Goal: Transaction & Acquisition: Purchase product/service

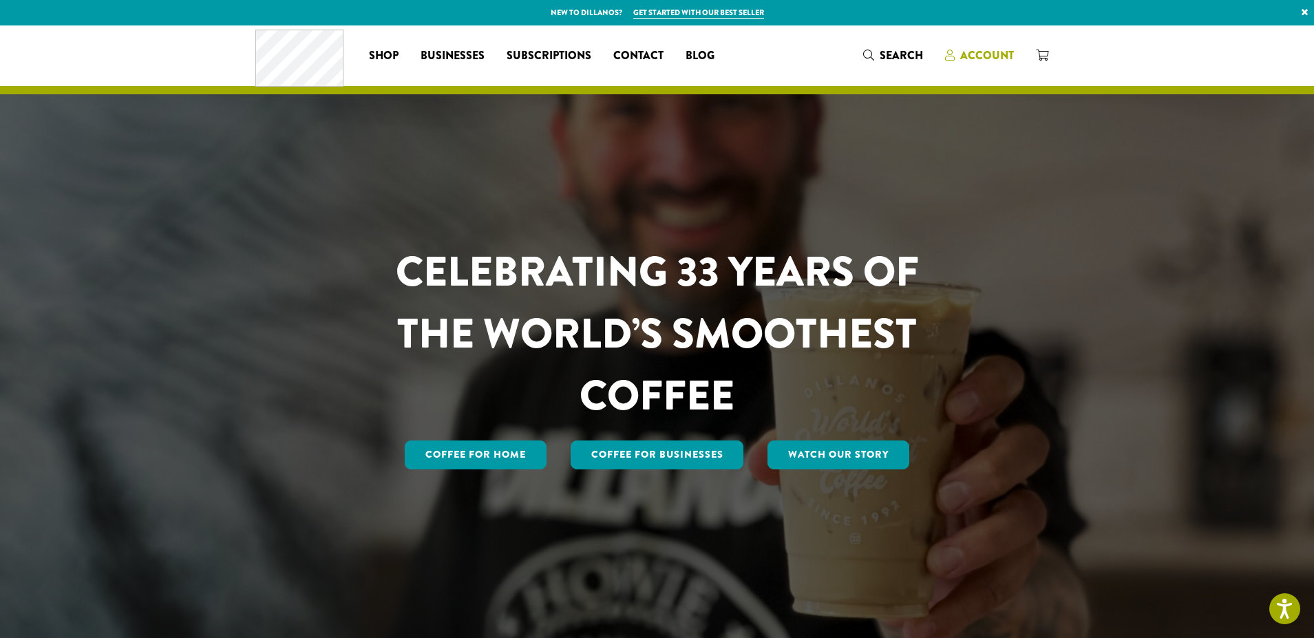
click at [998, 59] on span "Account" at bounding box center [987, 55] width 54 height 16
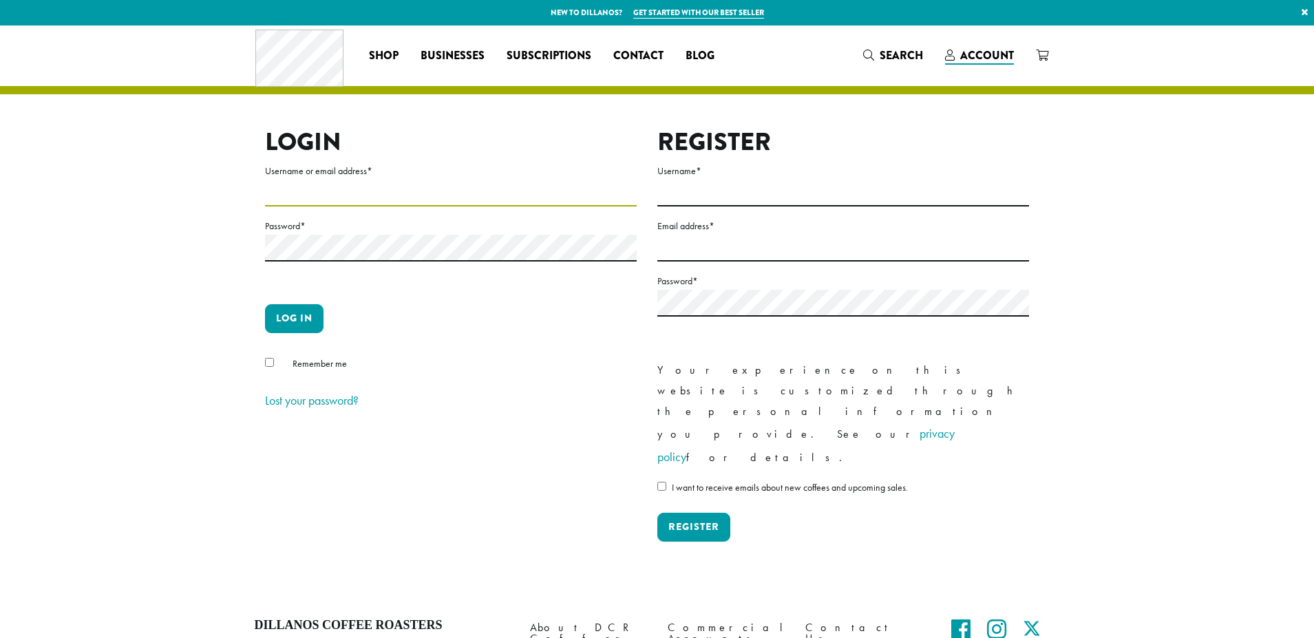
click at [332, 189] on input "Username or email address *" at bounding box center [451, 193] width 372 height 27
click at [339, 200] on input "Username or email address *" at bounding box center [451, 193] width 372 height 27
type input "**********"
click at [301, 324] on button "Log in" at bounding box center [294, 318] width 59 height 29
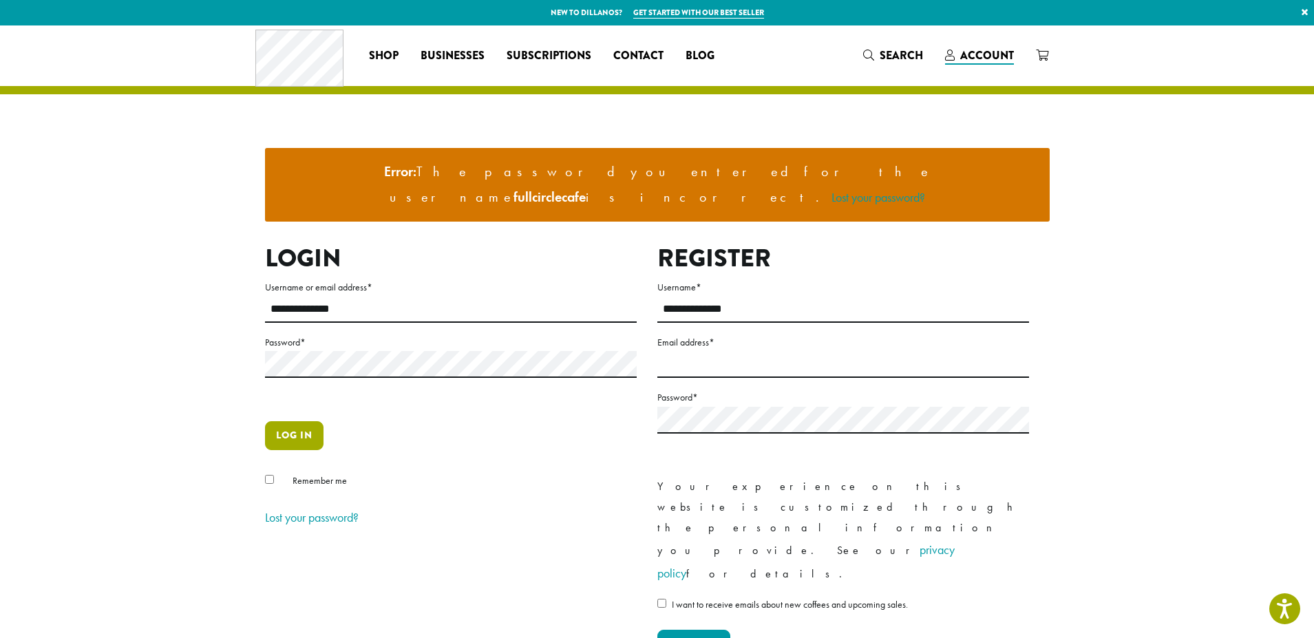
click at [296, 421] on button "Log in" at bounding box center [294, 435] width 59 height 29
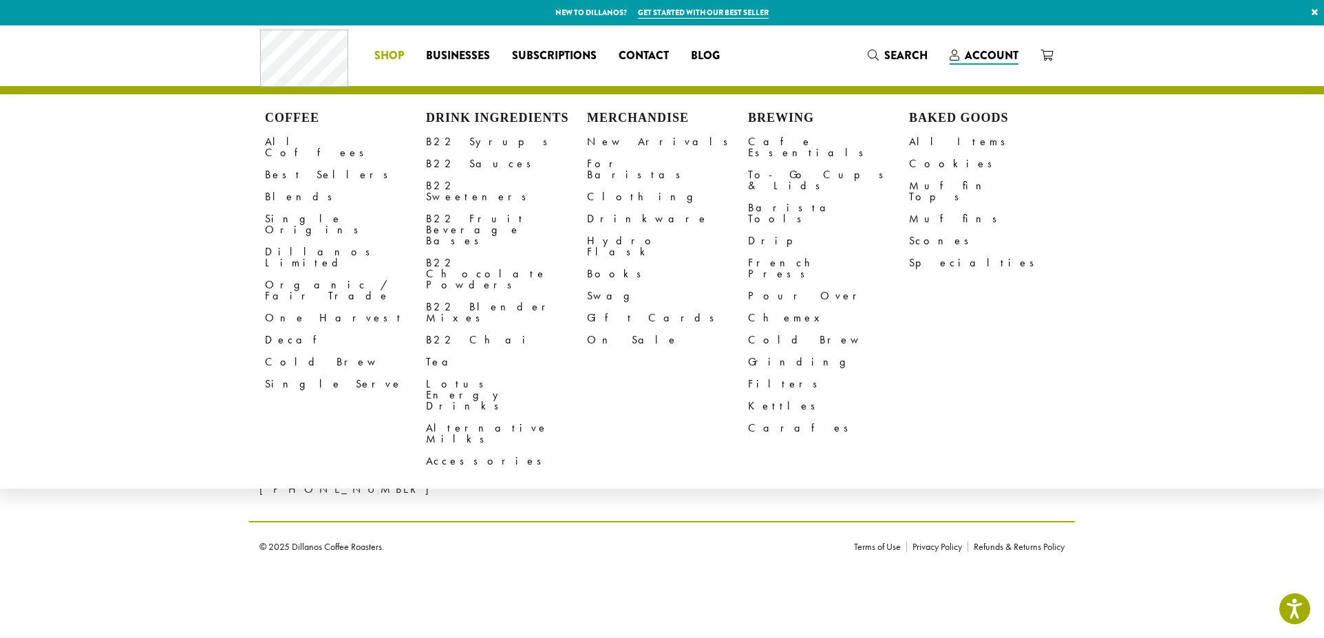
click at [392, 50] on span "Shop" at bounding box center [389, 55] width 30 height 17
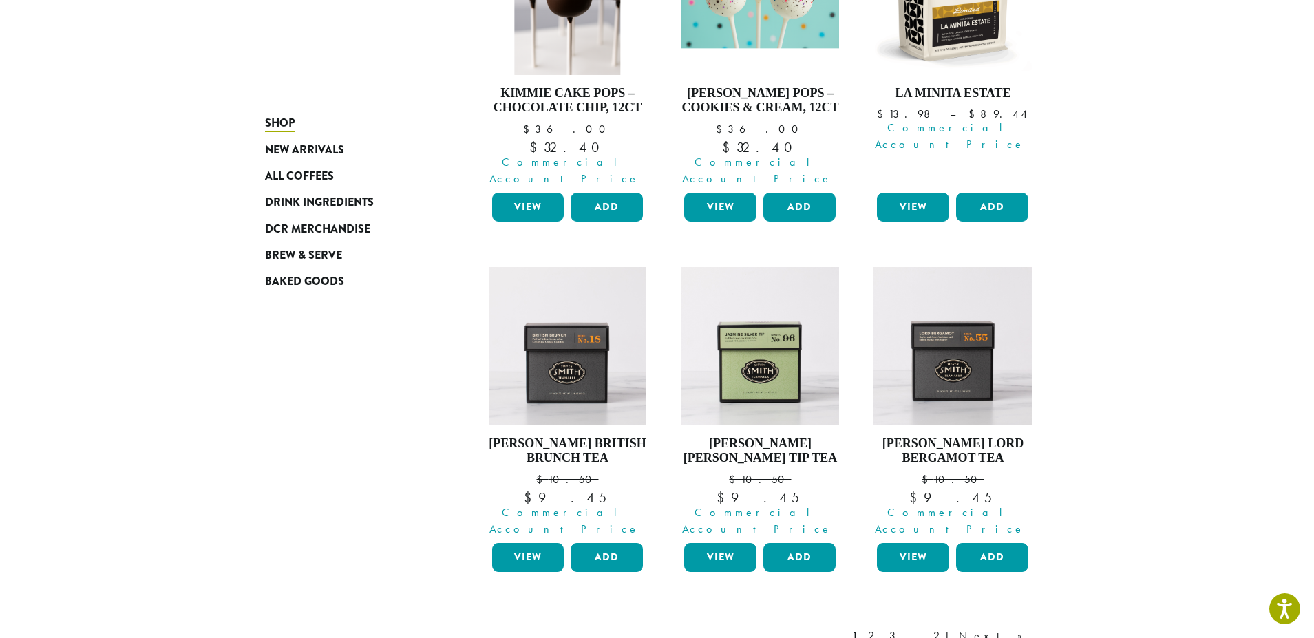
scroll to position [1032, 0]
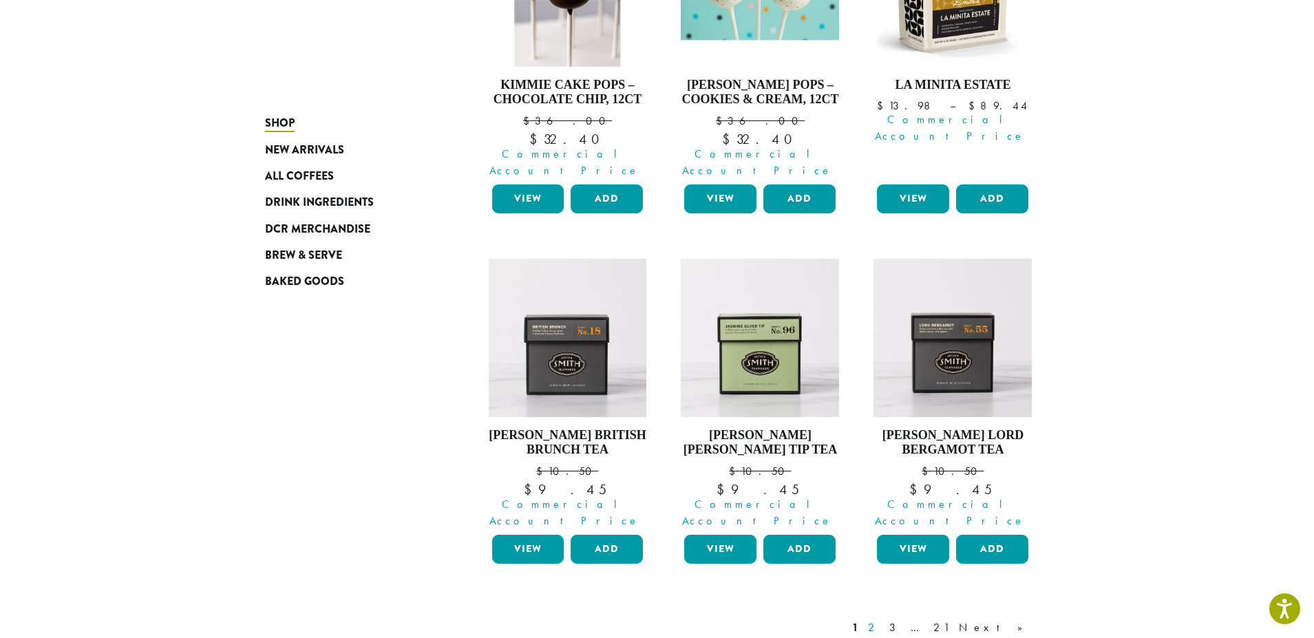
click at [882, 619] on link "2" at bounding box center [873, 627] width 17 height 17
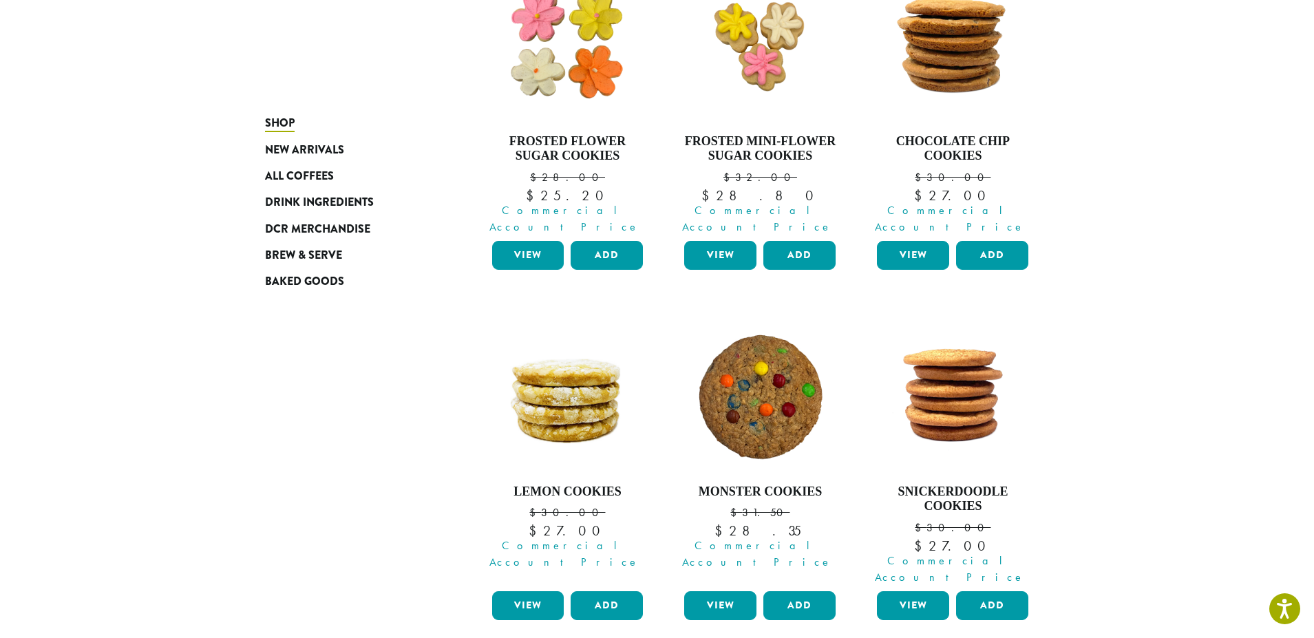
scroll to position [1048, 0]
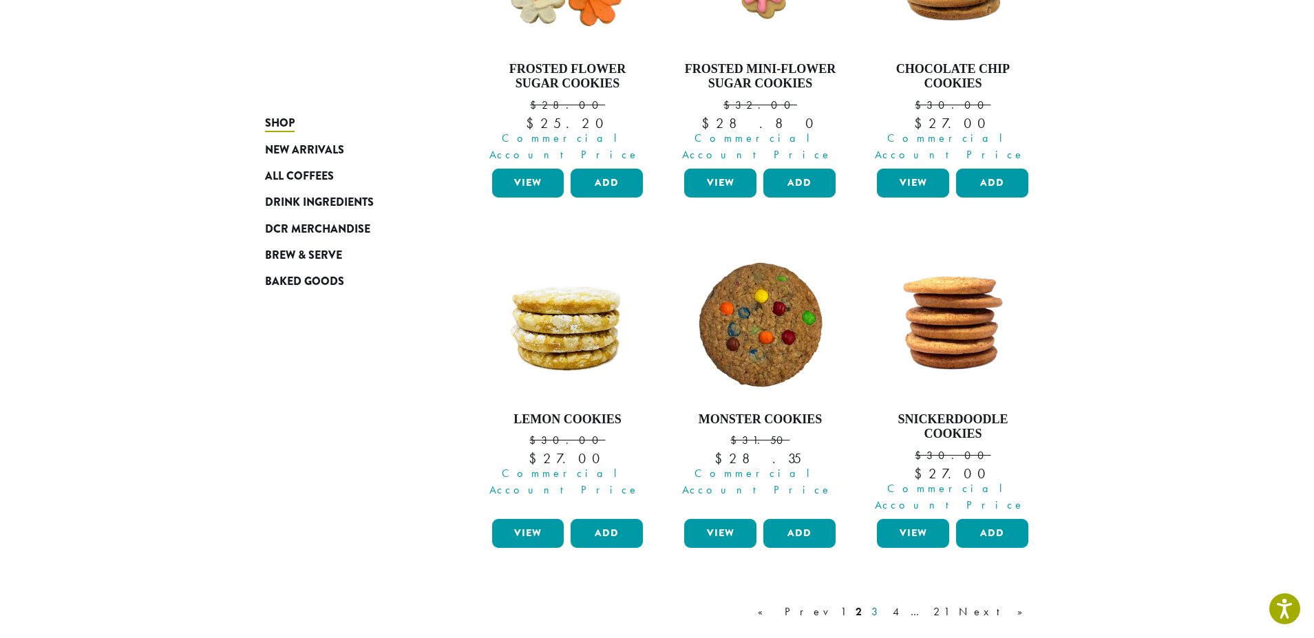
click at [886, 604] on link "3" at bounding box center [877, 612] width 17 height 17
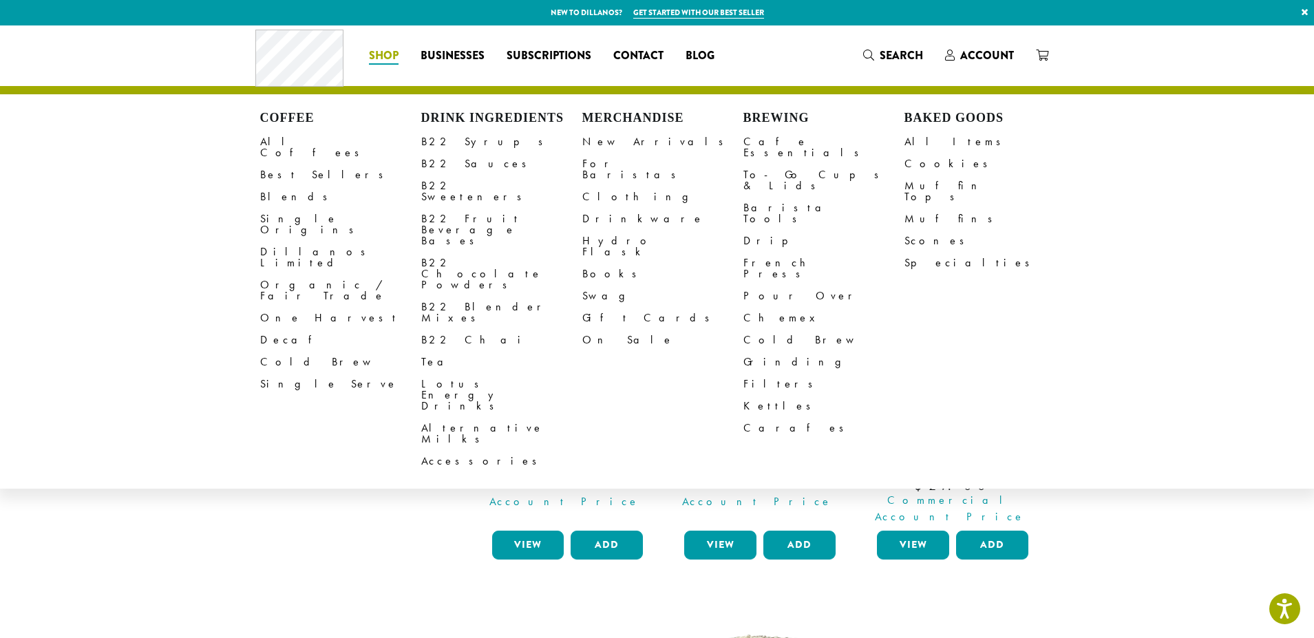
click at [381, 51] on span "Shop" at bounding box center [384, 55] width 30 height 17
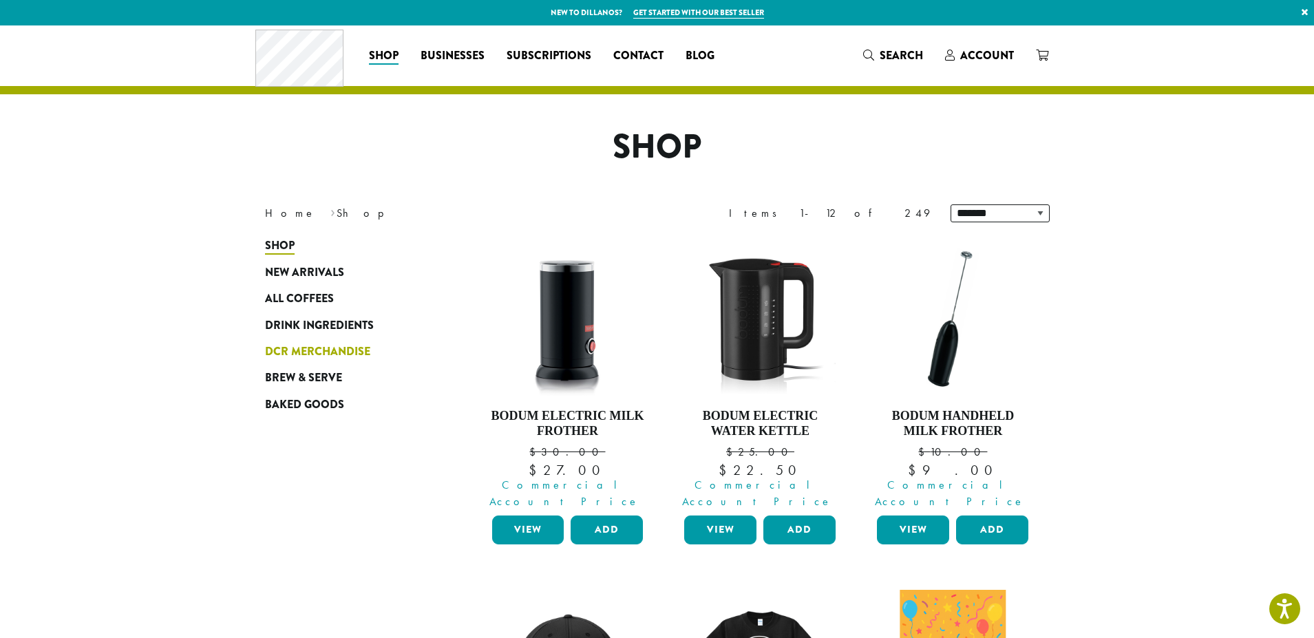
click at [304, 352] on span "DCR Merchandise" at bounding box center [317, 351] width 105 height 17
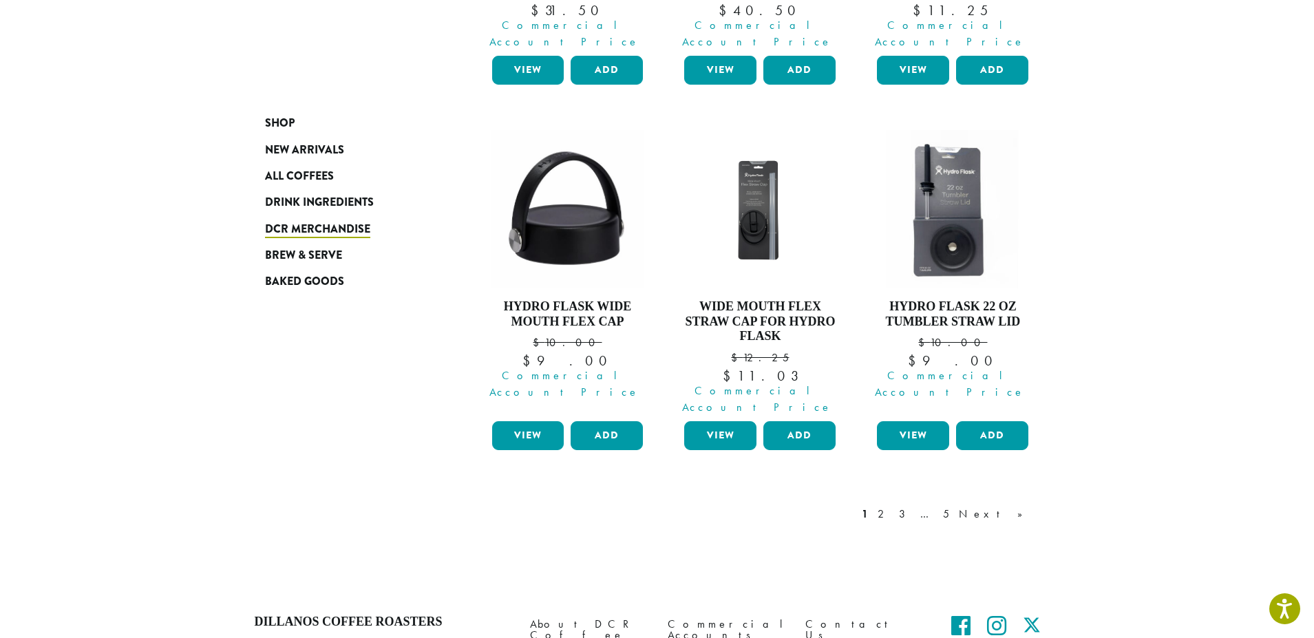
scroll to position [1170, 0]
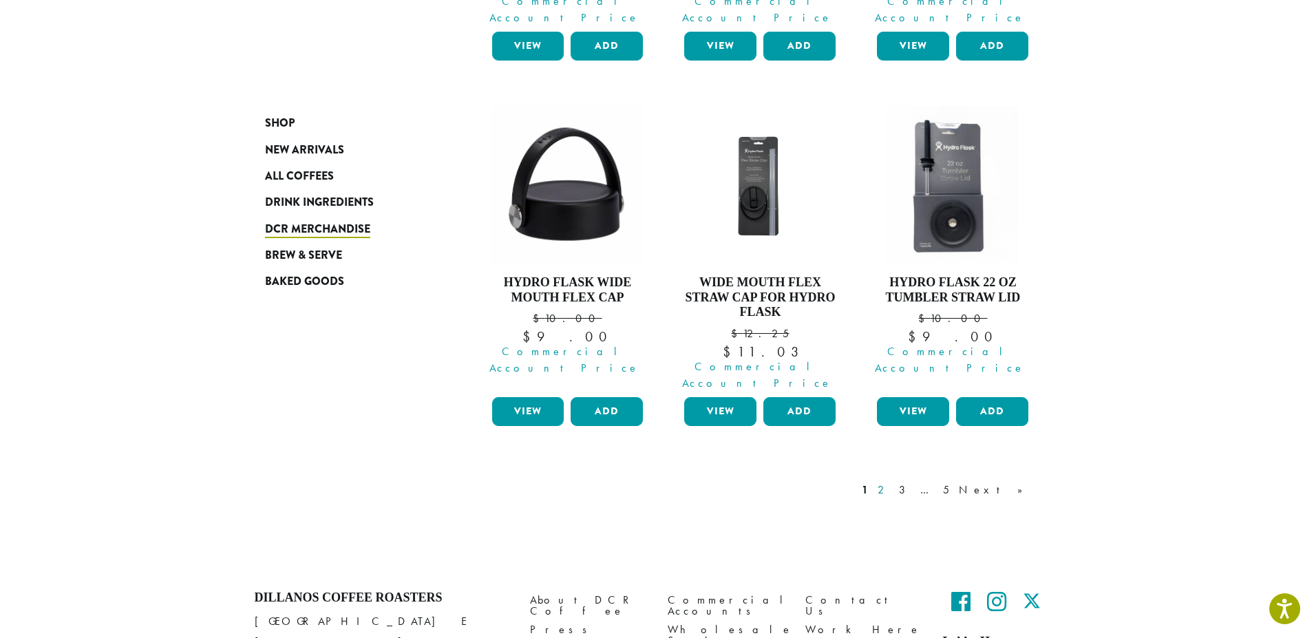
click at [892, 482] on link "2" at bounding box center [883, 490] width 17 height 17
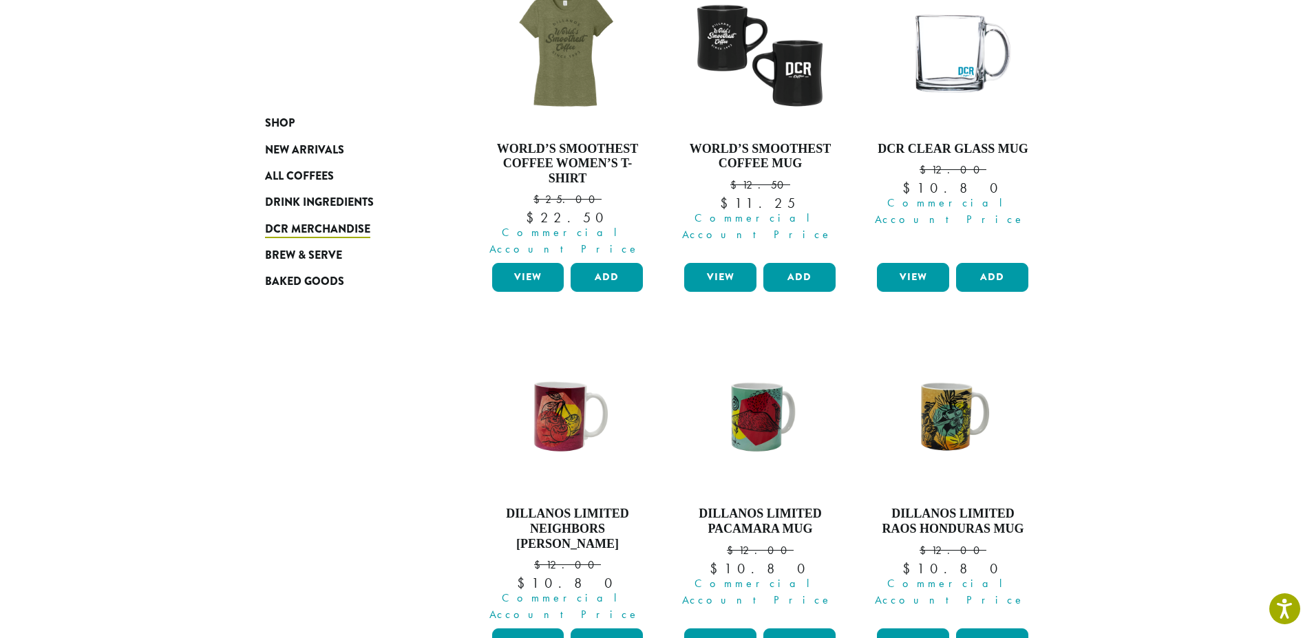
scroll to position [1117, 0]
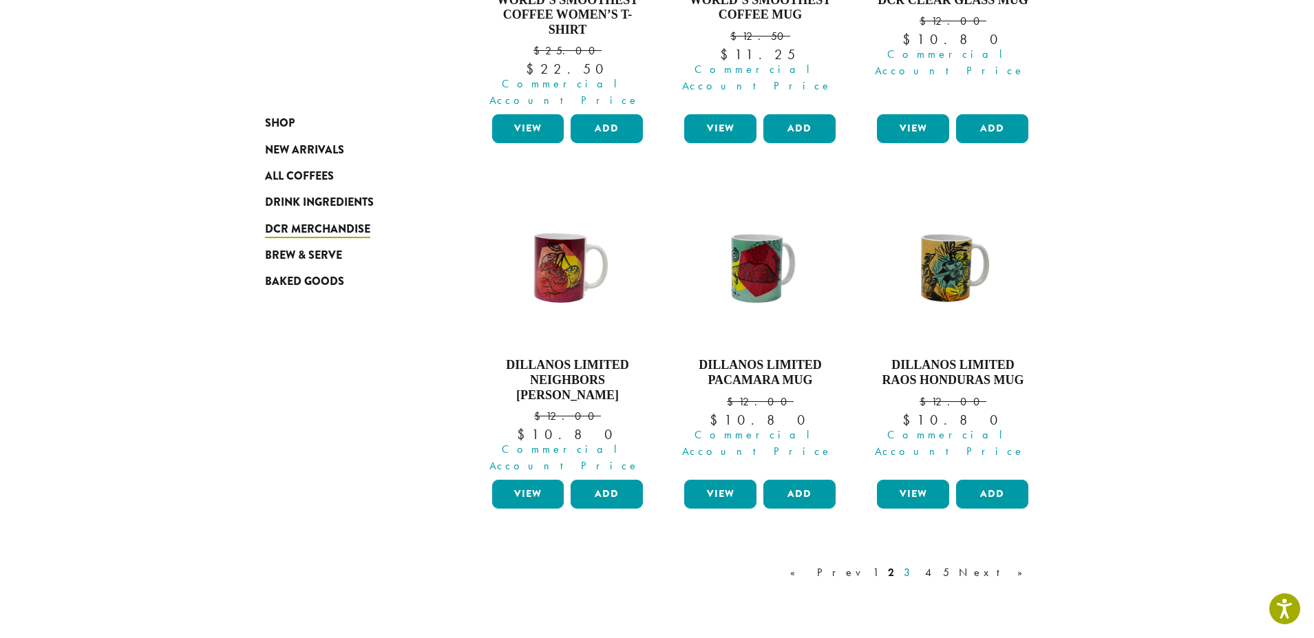
click at [918, 564] on link "3" at bounding box center [909, 572] width 17 height 17
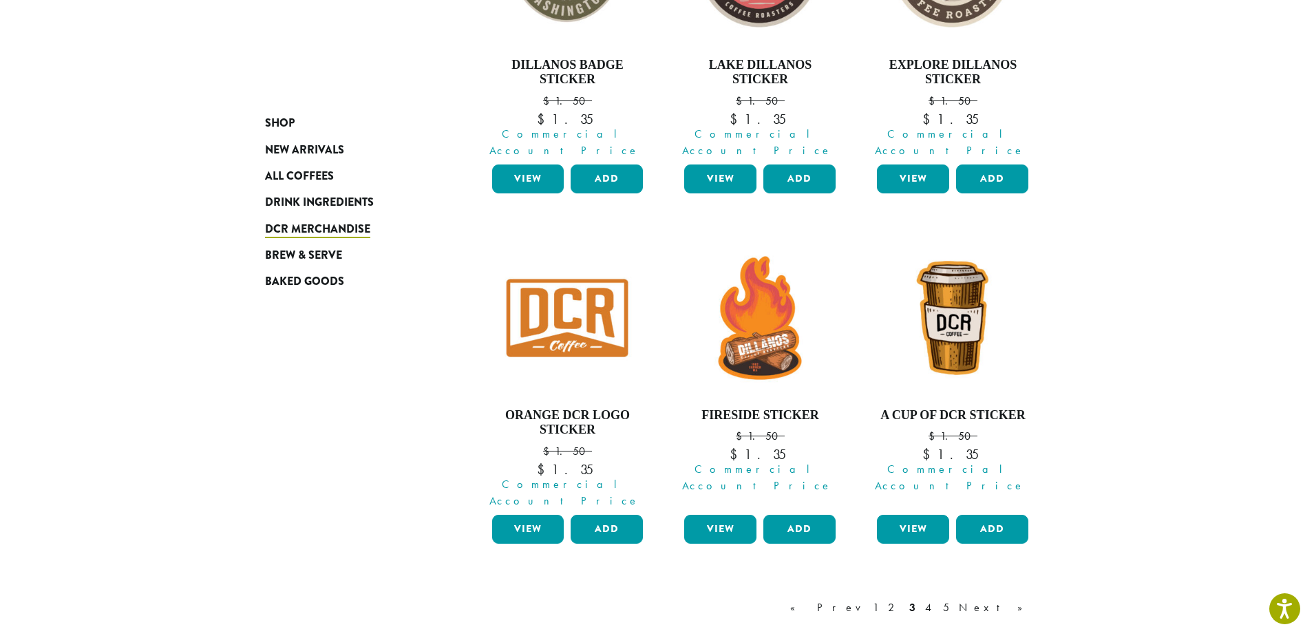
scroll to position [1186, 0]
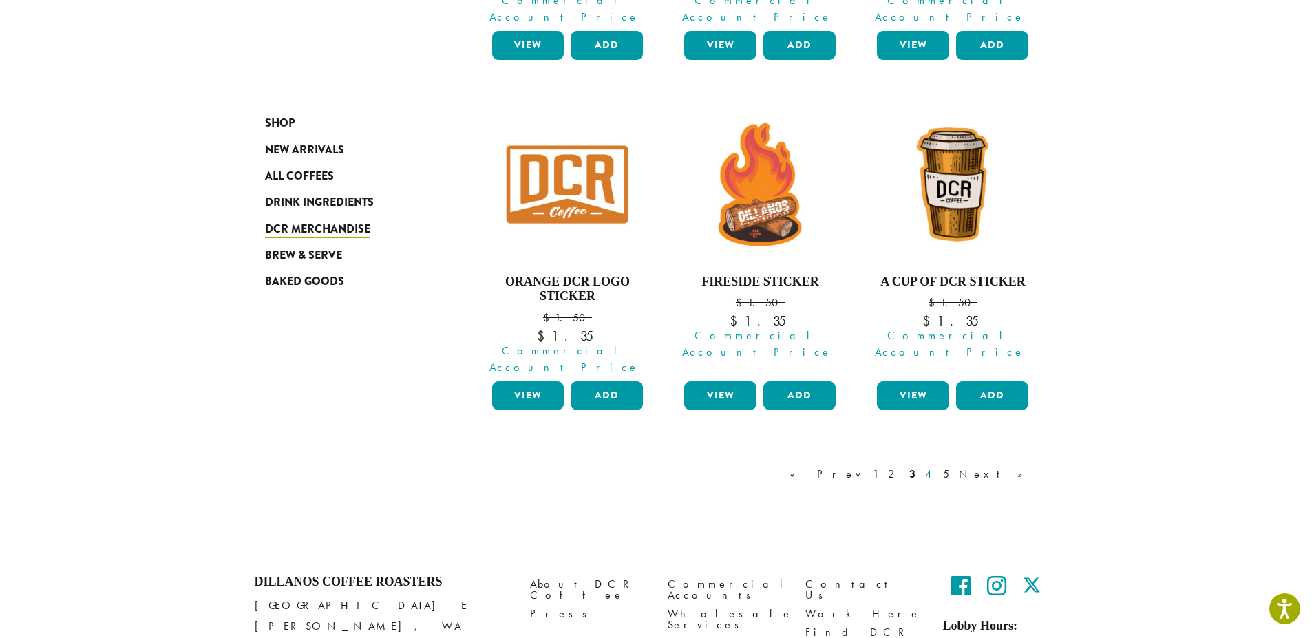
click at [936, 466] on link "4" at bounding box center [929, 474] width 14 height 17
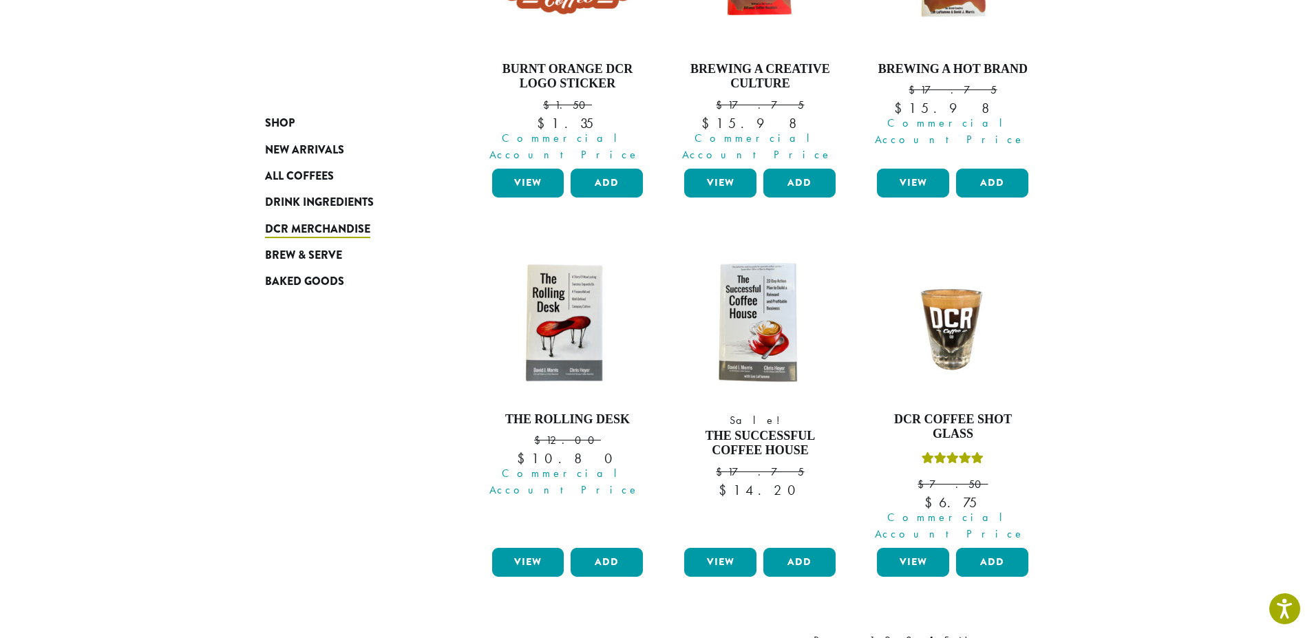
scroll to position [1240, 0]
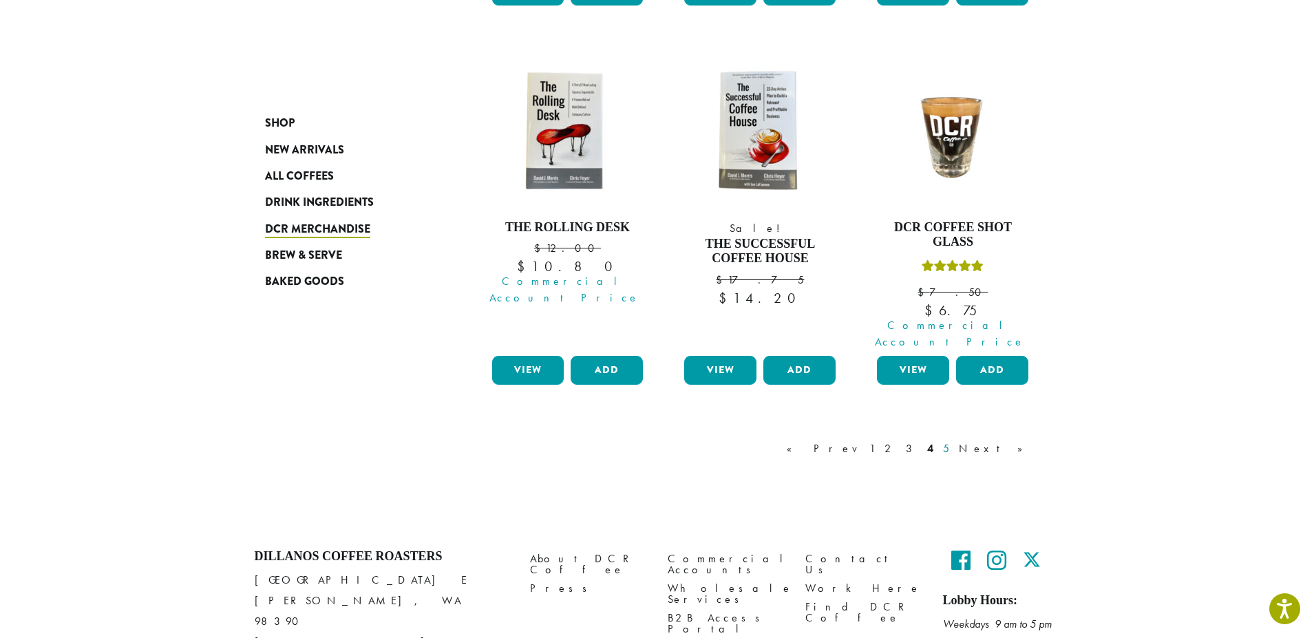
click at [952, 441] on link "5" at bounding box center [946, 449] width 12 height 17
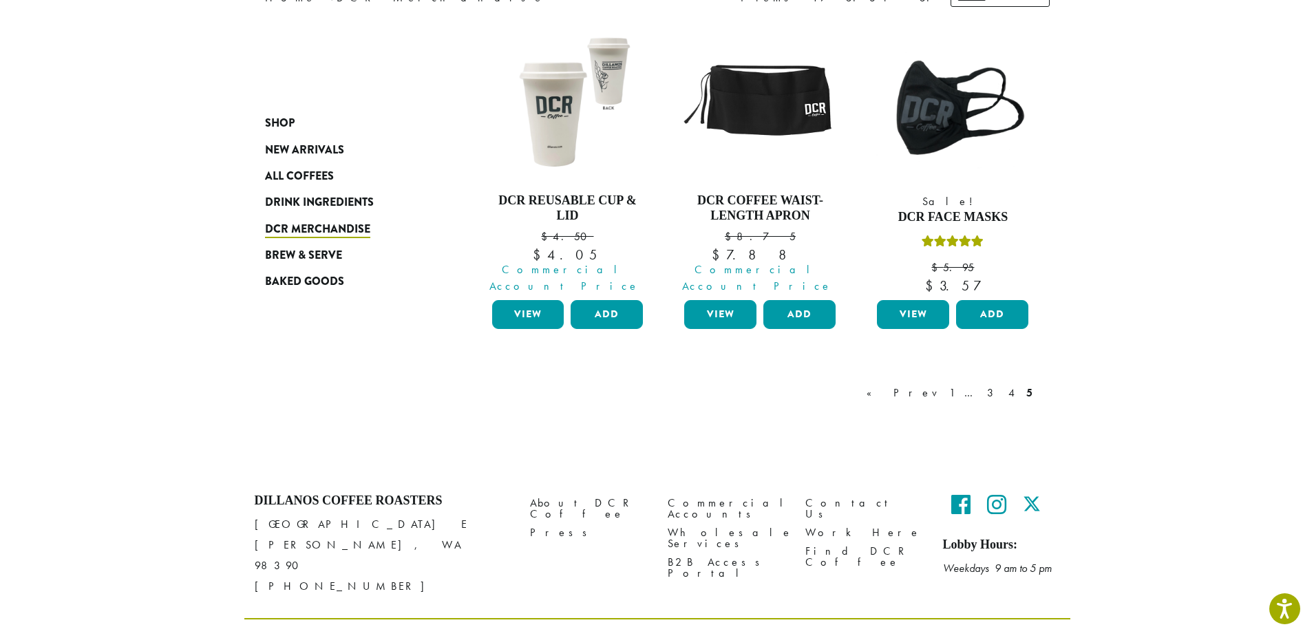
scroll to position [224, 0]
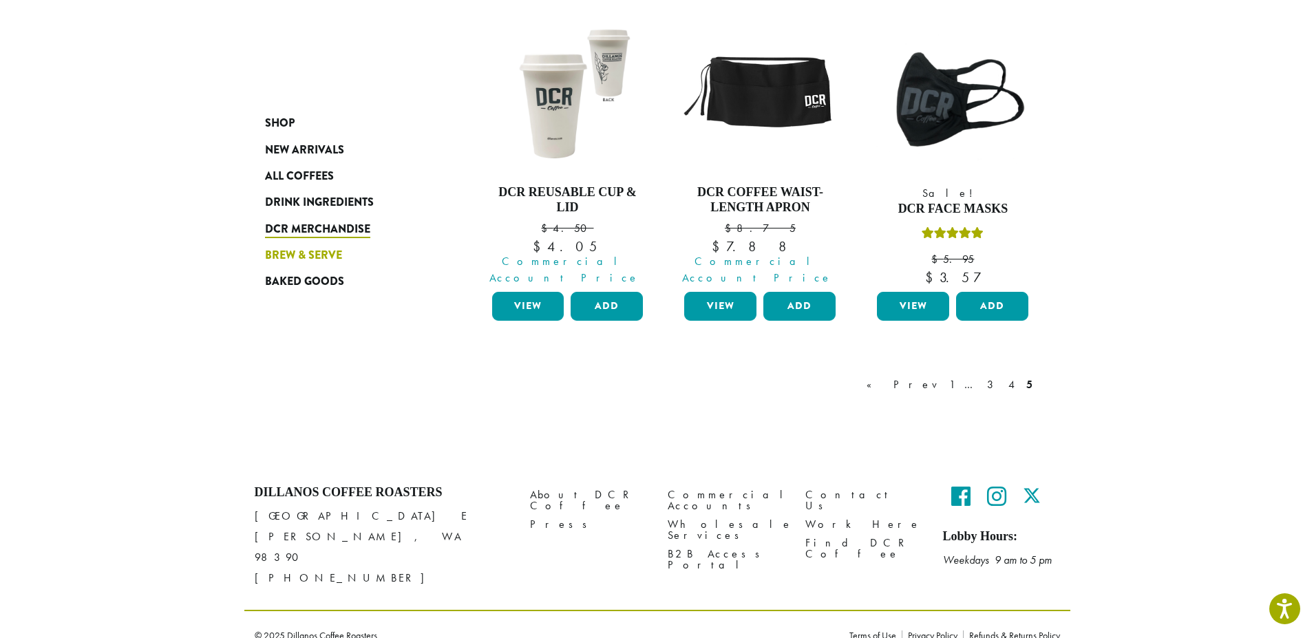
click at [297, 253] on span "Brew & Serve" at bounding box center [303, 255] width 77 height 17
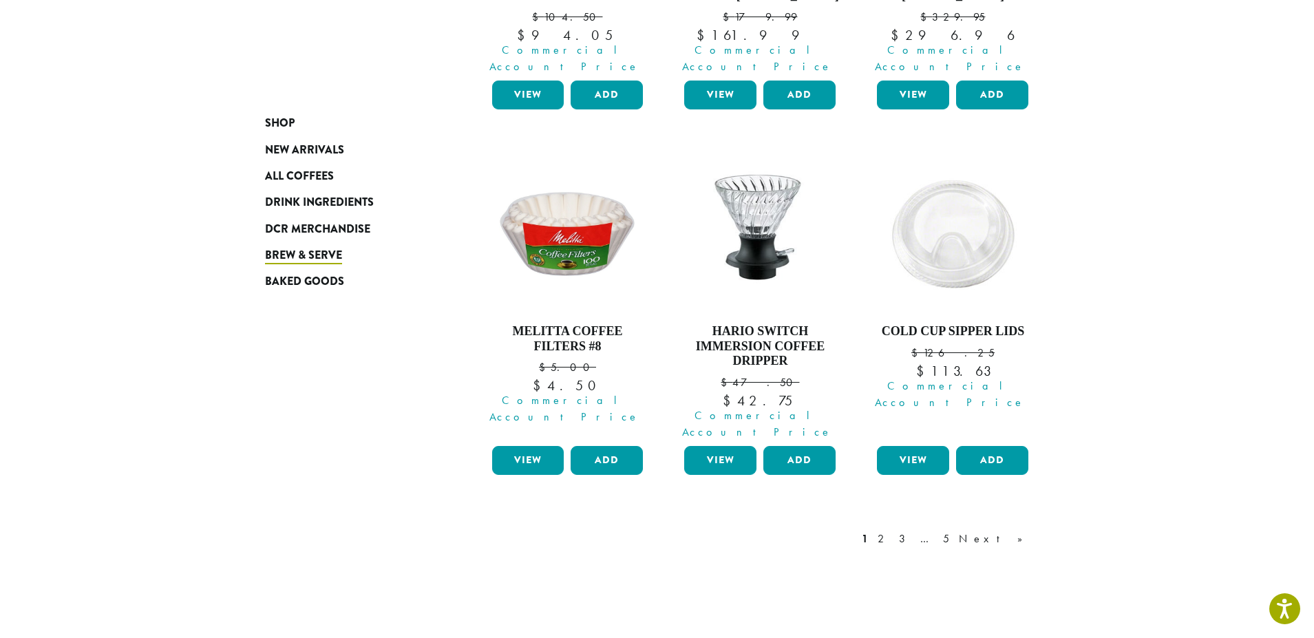
scroll to position [1170, 0]
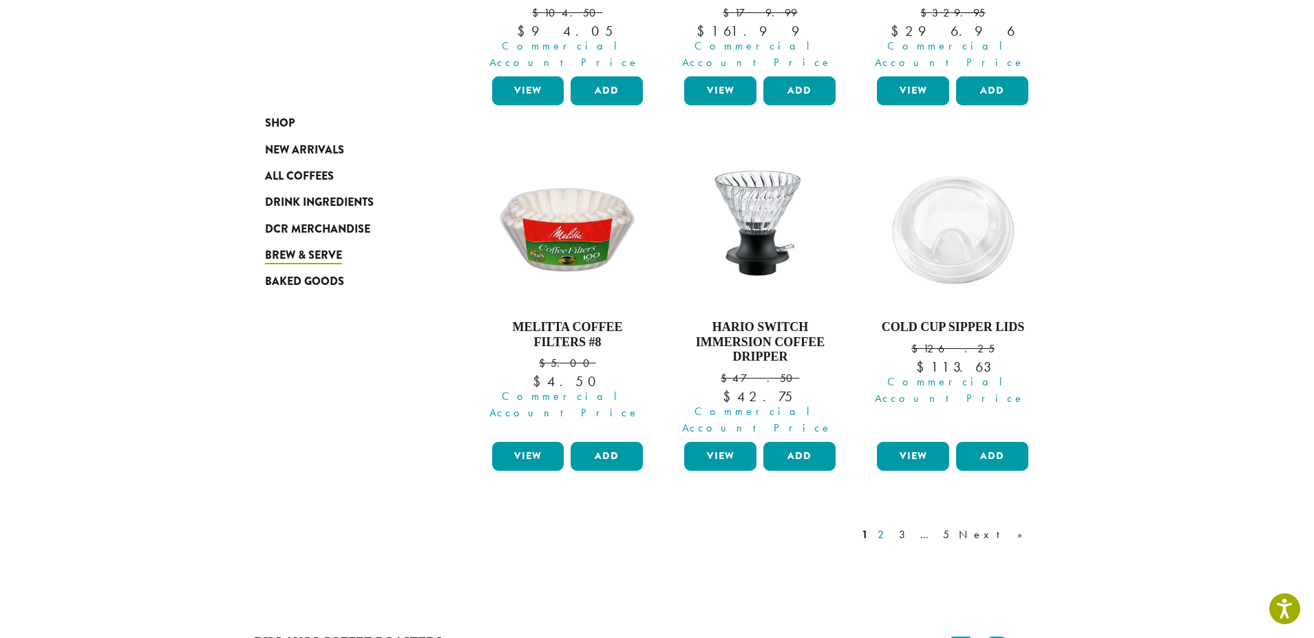
click at [892, 527] on link "2" at bounding box center [883, 535] width 17 height 17
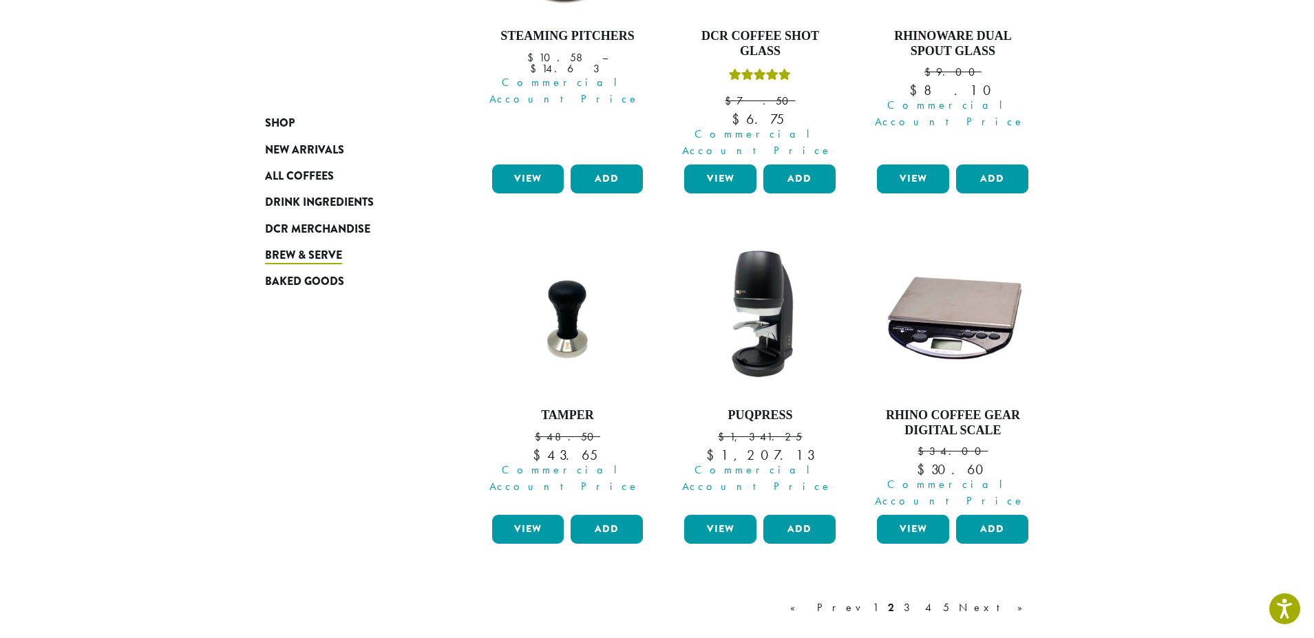
scroll to position [1117, 0]
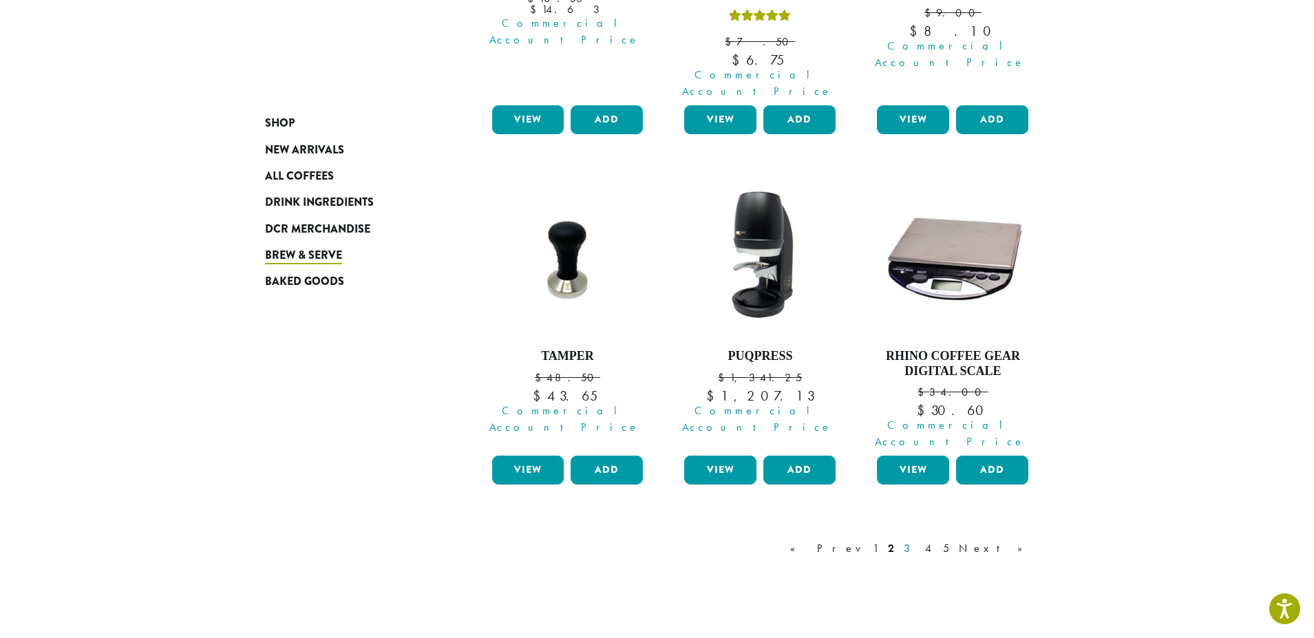
click at [918, 540] on link "3" at bounding box center [909, 548] width 17 height 17
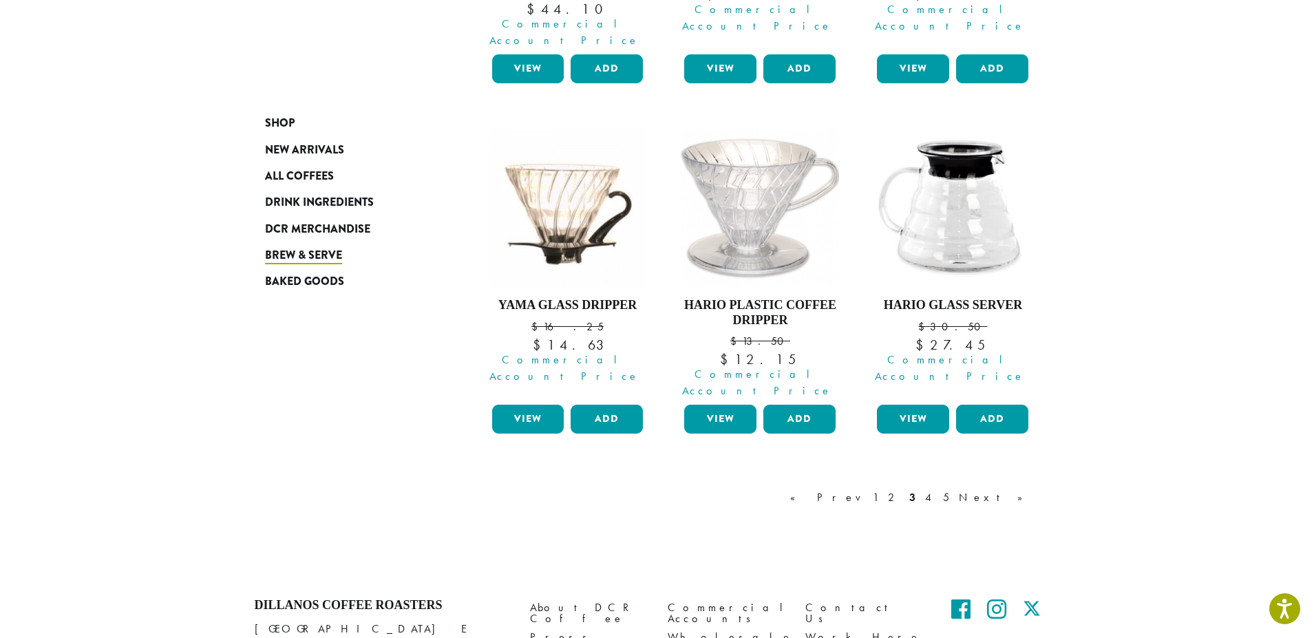
scroll to position [1182, 0]
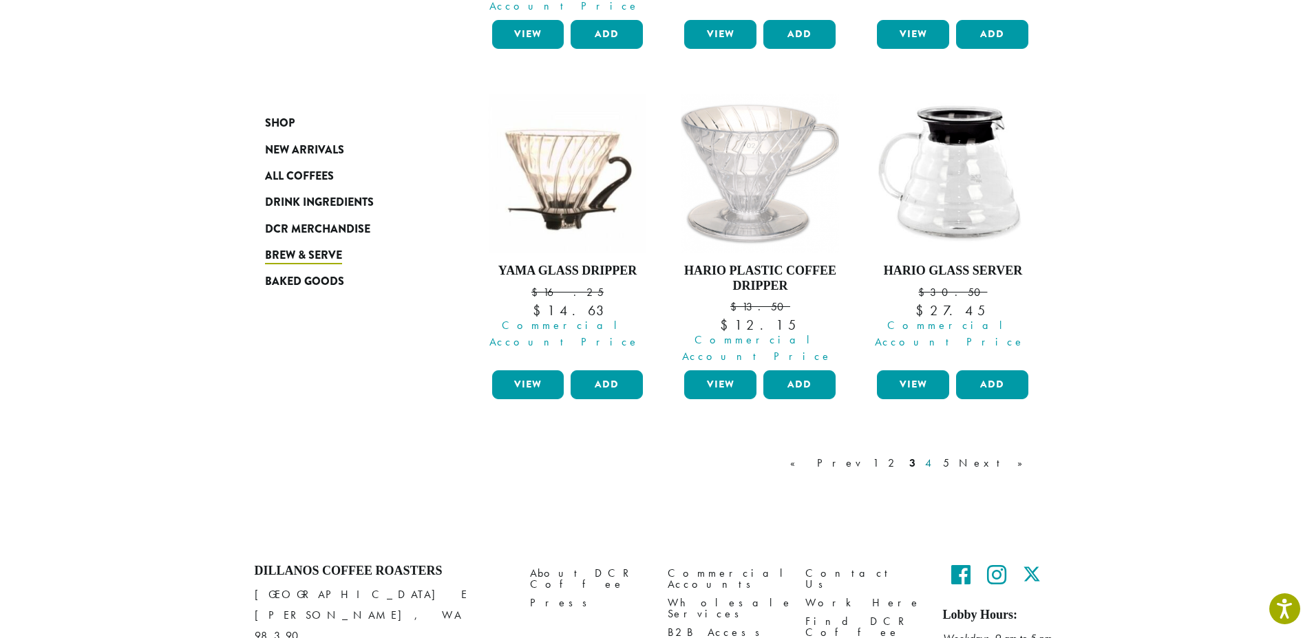
click at [936, 455] on link "4" at bounding box center [929, 463] width 14 height 17
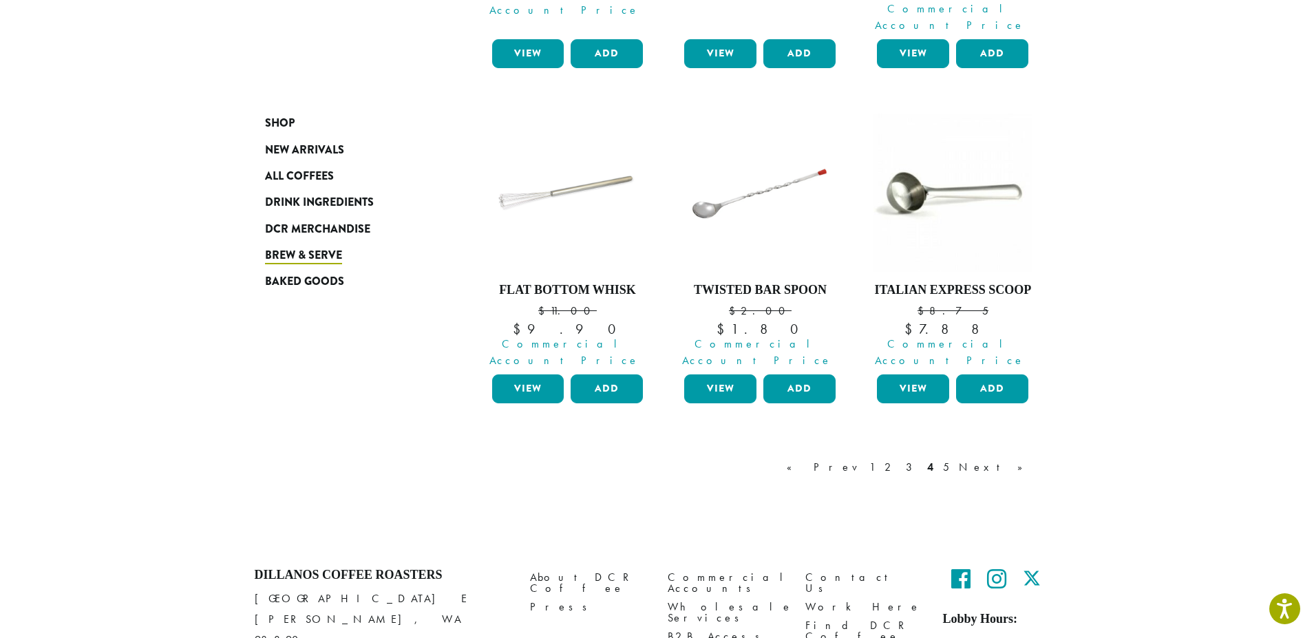
scroll to position [1186, 0]
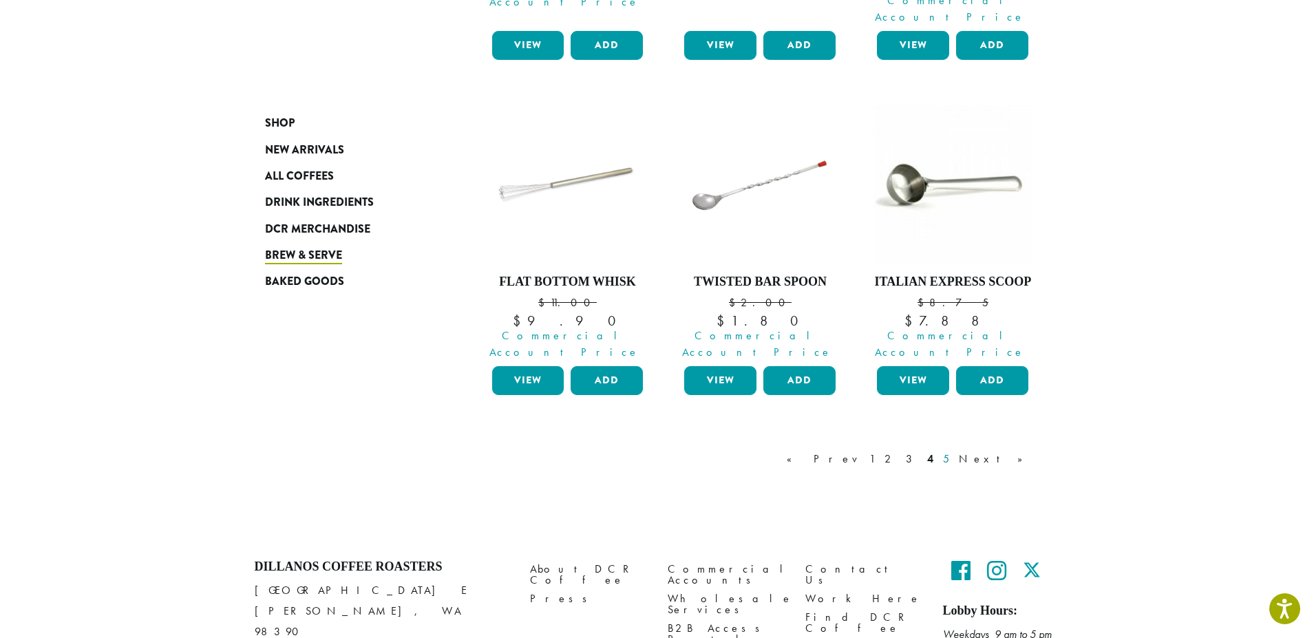
click at [952, 451] on link "5" at bounding box center [946, 459] width 12 height 17
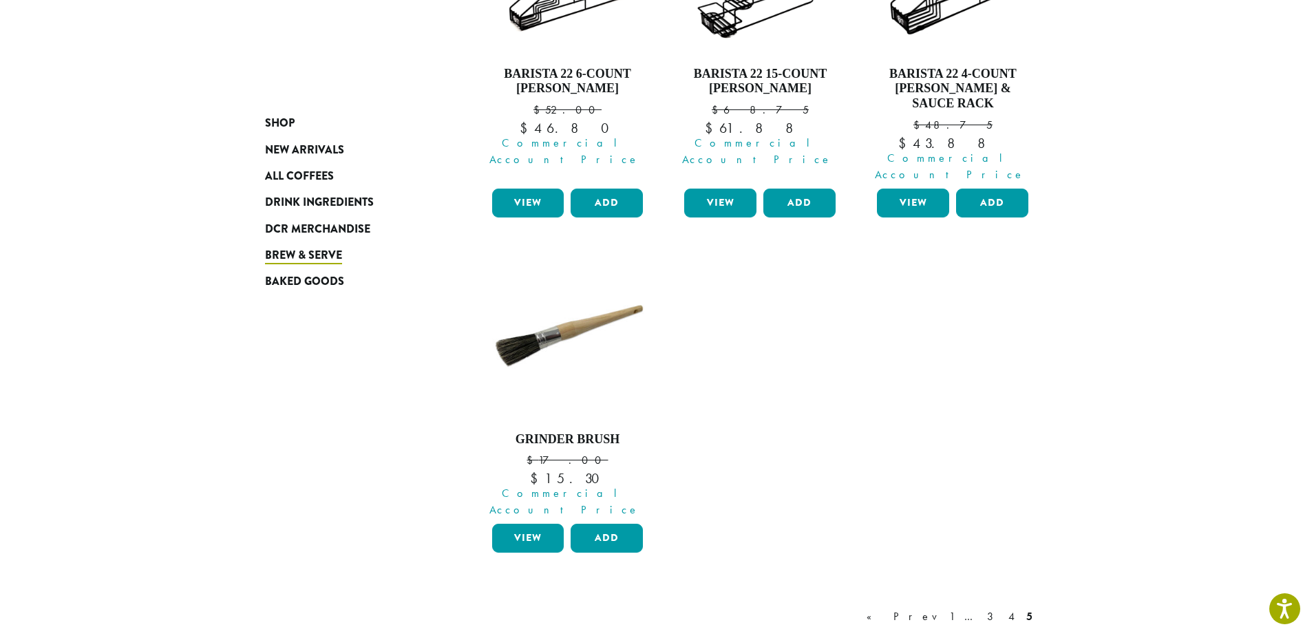
scroll to position [670, 0]
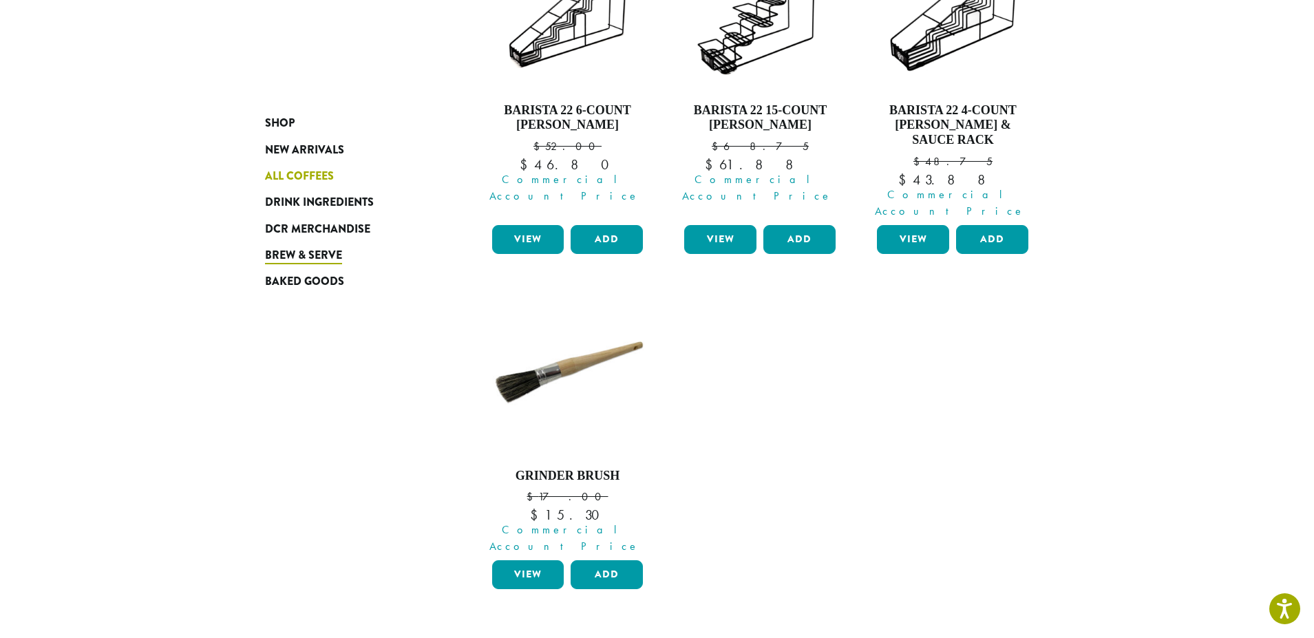
click at [277, 174] on span "All Coffees" at bounding box center [299, 176] width 69 height 17
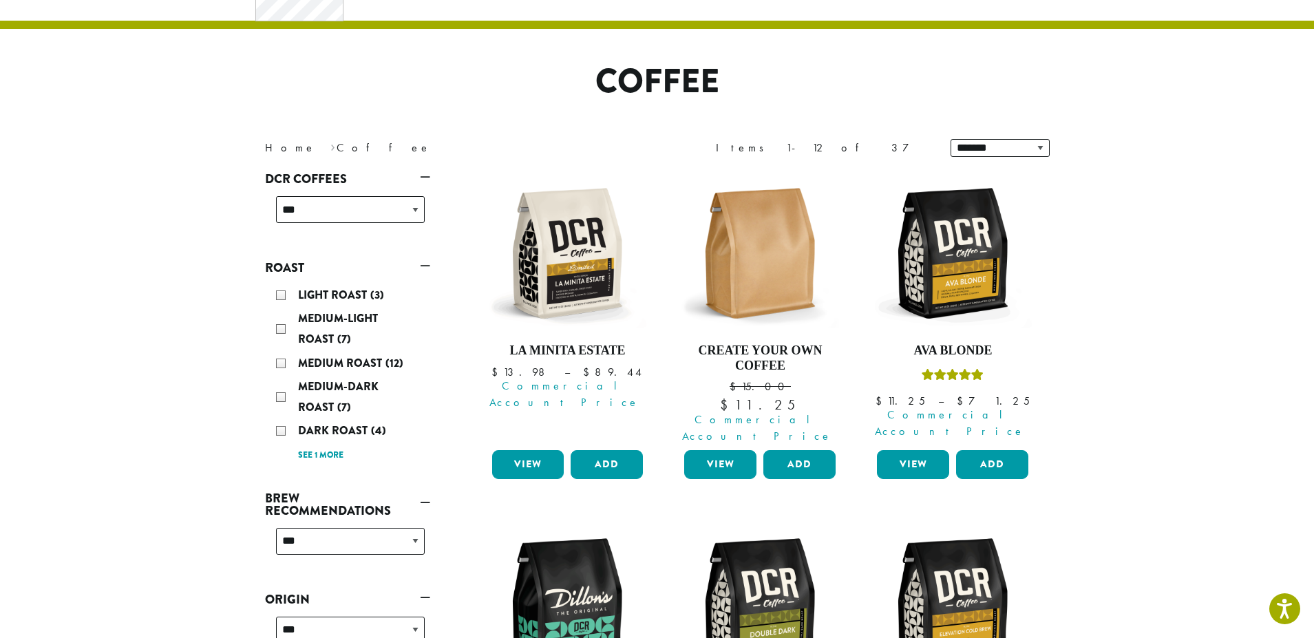
scroll to position [275, 0]
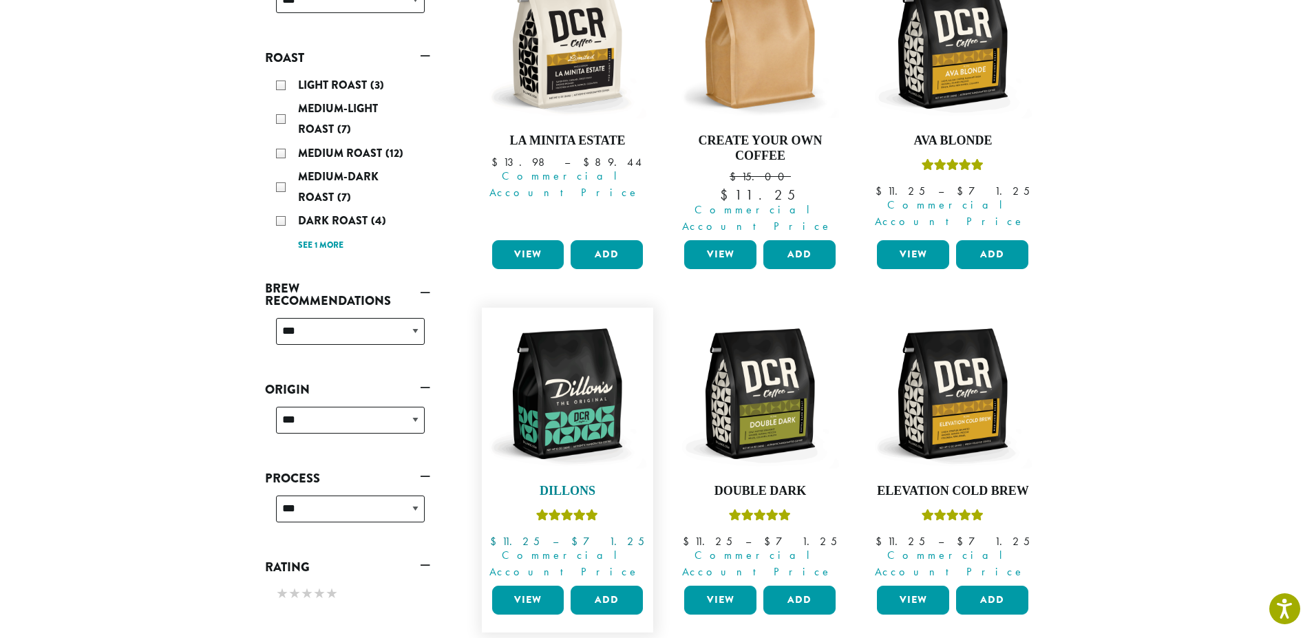
click at [542, 418] on img at bounding box center [567, 394] width 158 height 158
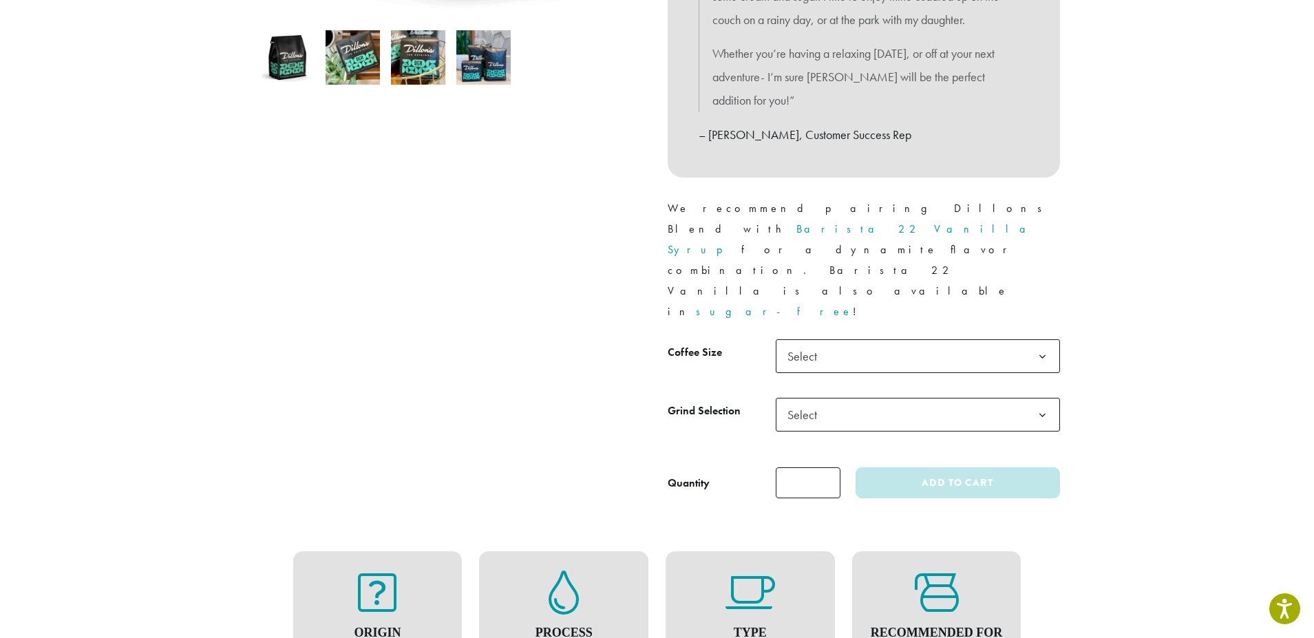
scroll to position [482, 0]
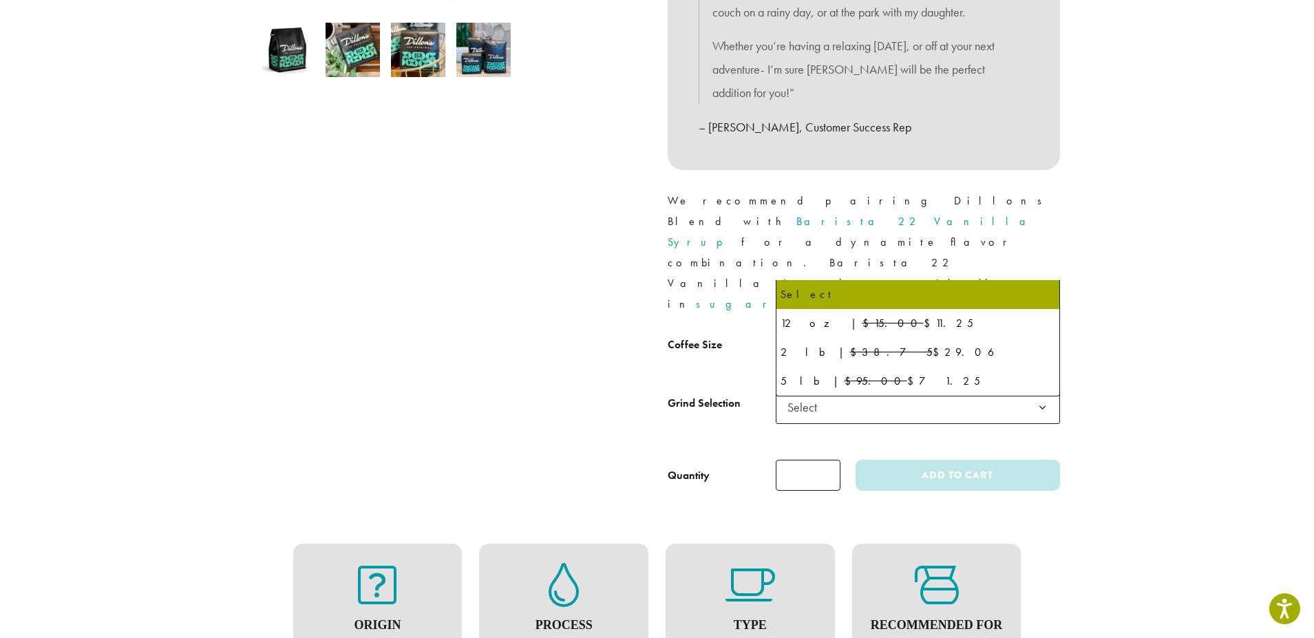
click at [1039, 332] on b at bounding box center [1043, 349] width 34 height 34
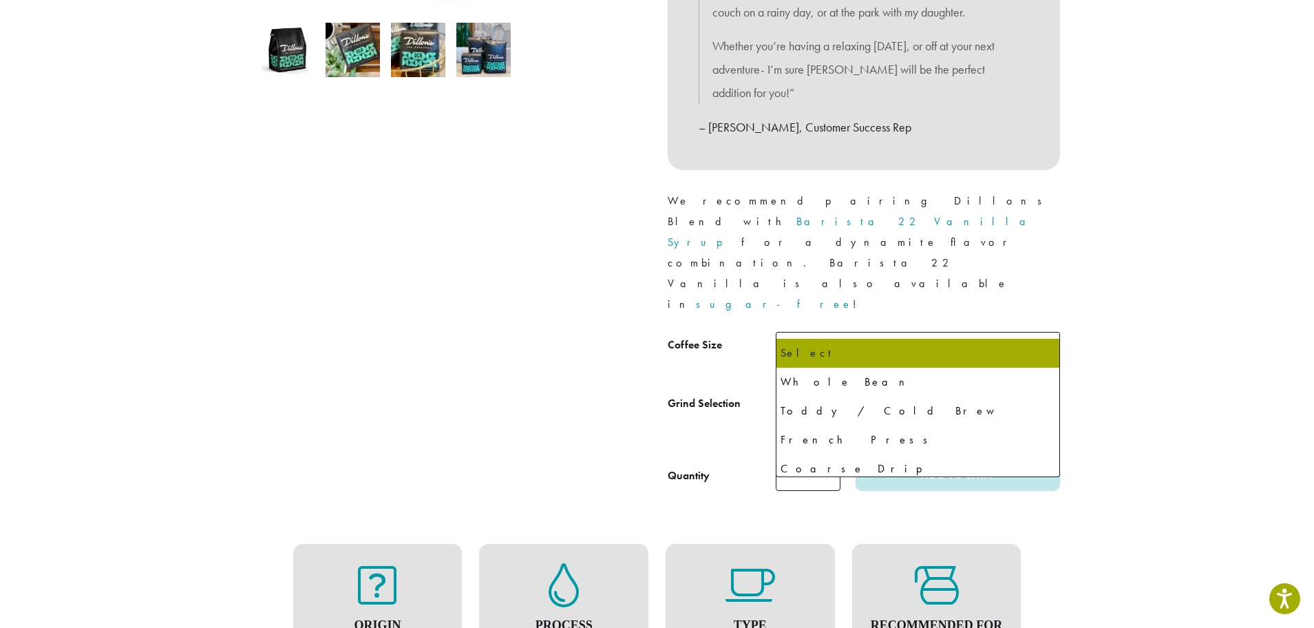
click at [1041, 391] on b at bounding box center [1043, 408] width 34 height 34
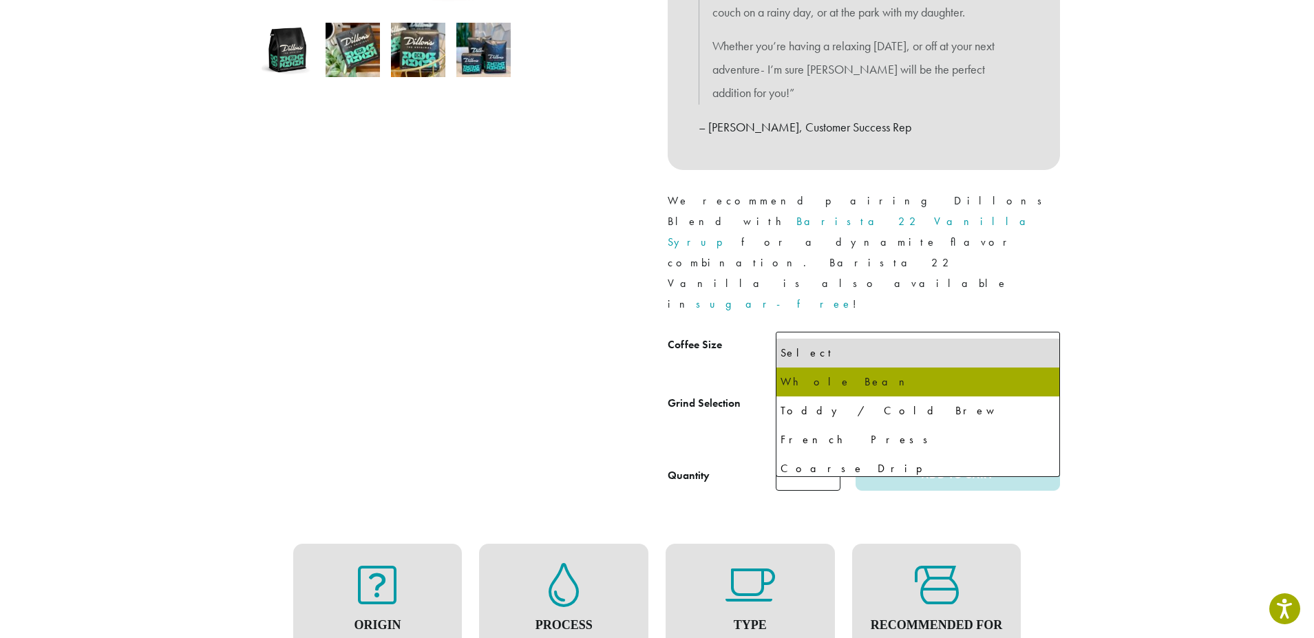
select select "**********"
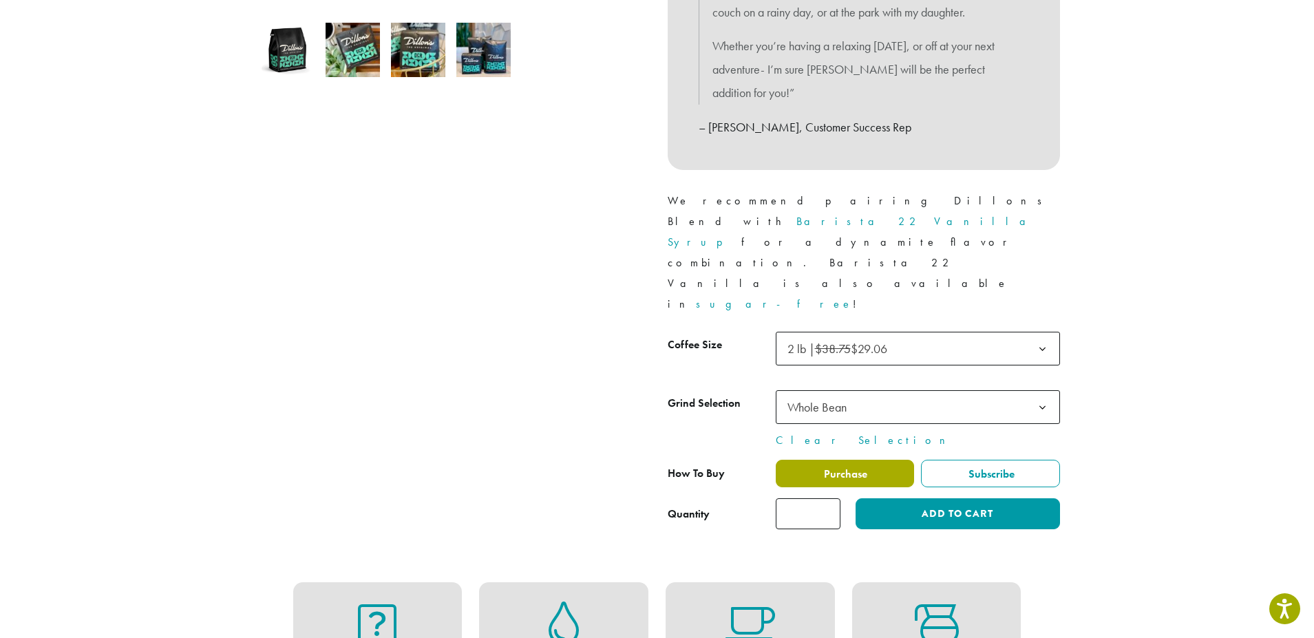
click at [892, 460] on label "Purchase" at bounding box center [845, 474] width 139 height 28
click at [882, 460] on label "Purchase" at bounding box center [845, 474] width 139 height 28
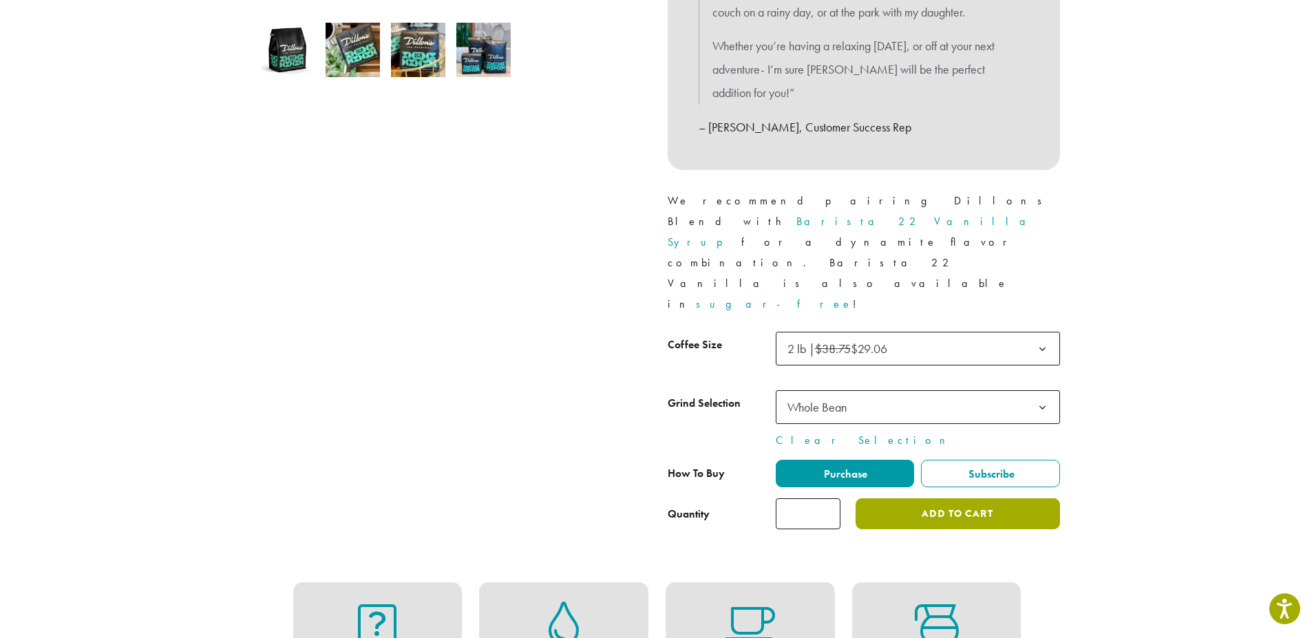
click at [908, 498] on button "Add to cart" at bounding box center [958, 513] width 204 height 31
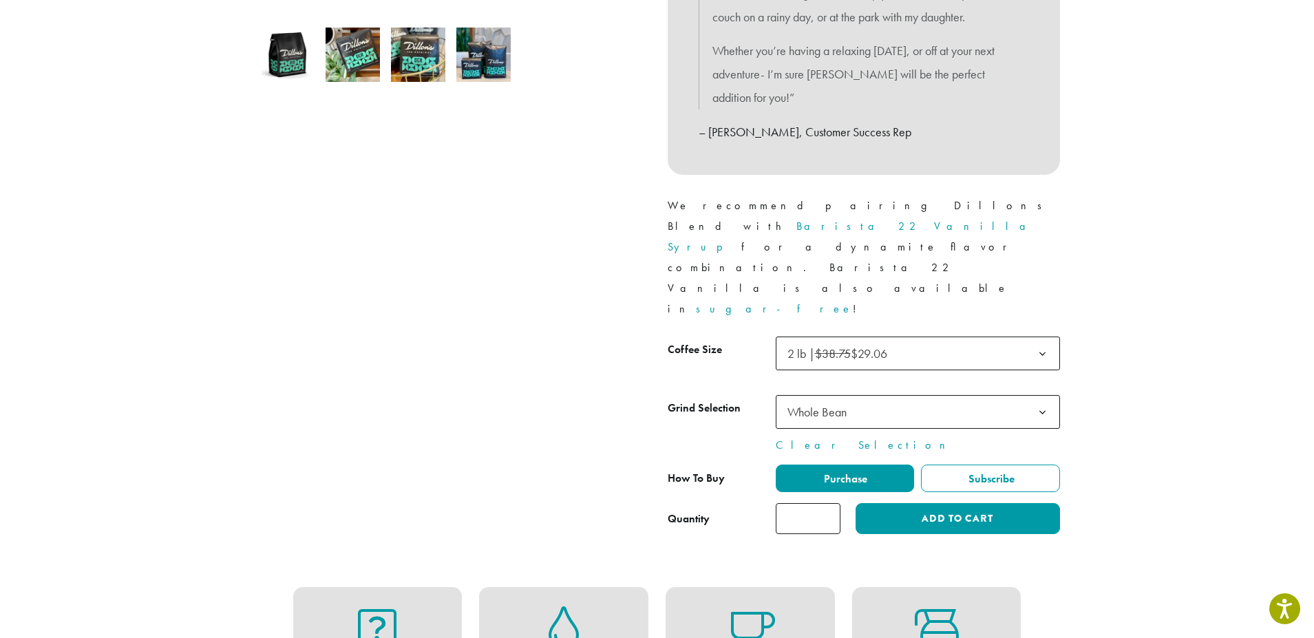
scroll to position [482, 0]
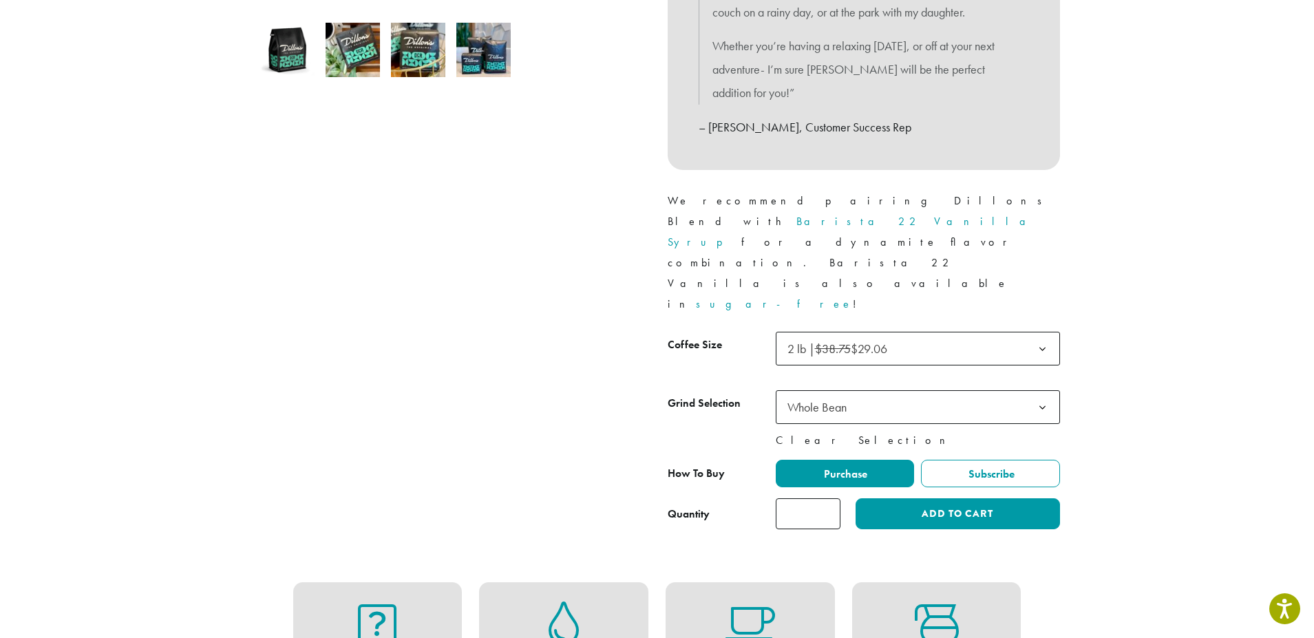
click at [798, 432] on link "Clear Selection" at bounding box center [918, 440] width 284 height 17
select select
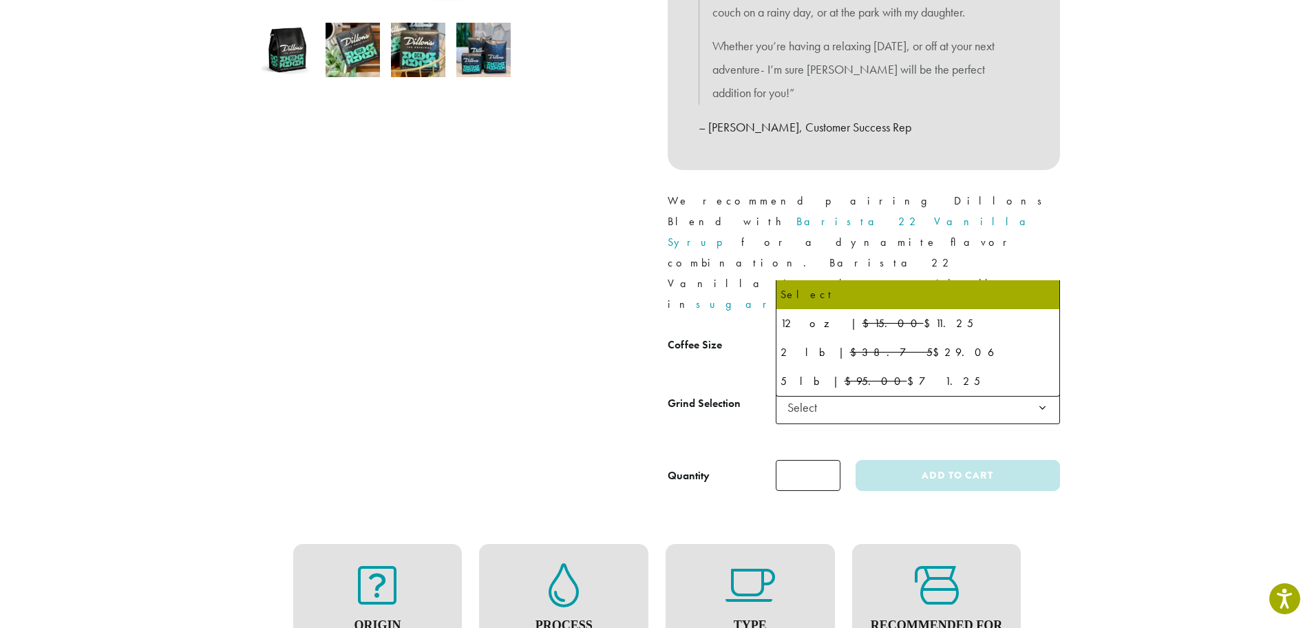
click at [1042, 332] on b at bounding box center [1043, 349] width 34 height 34
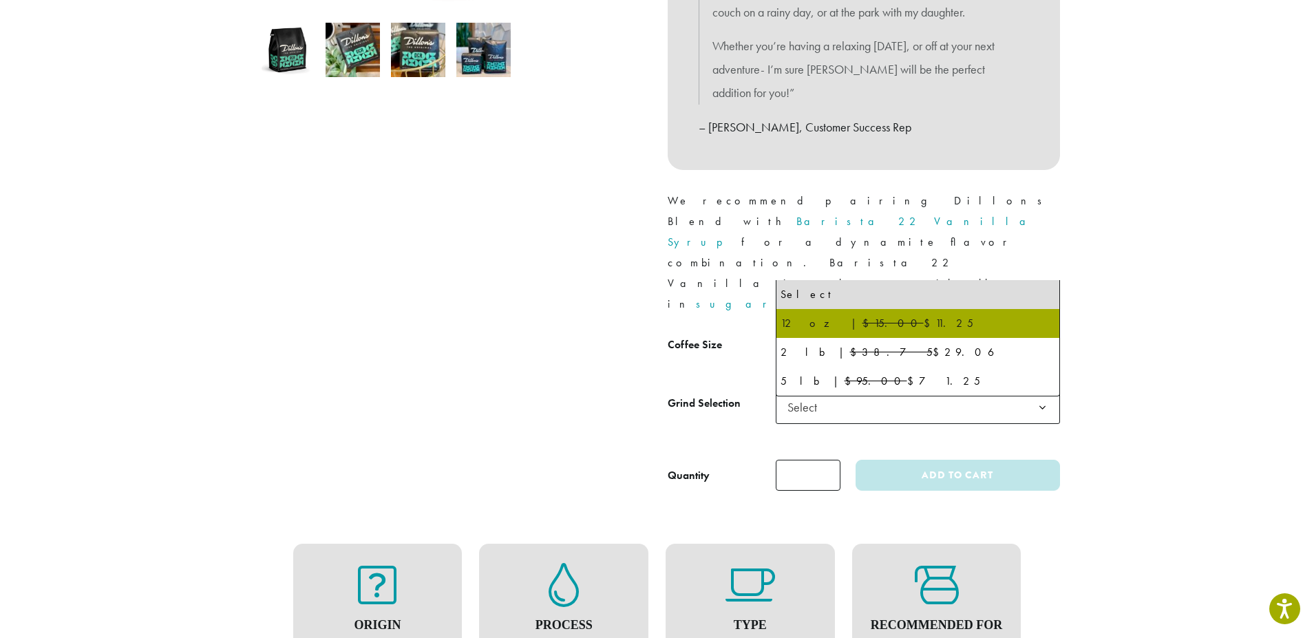
select select "*********"
select select
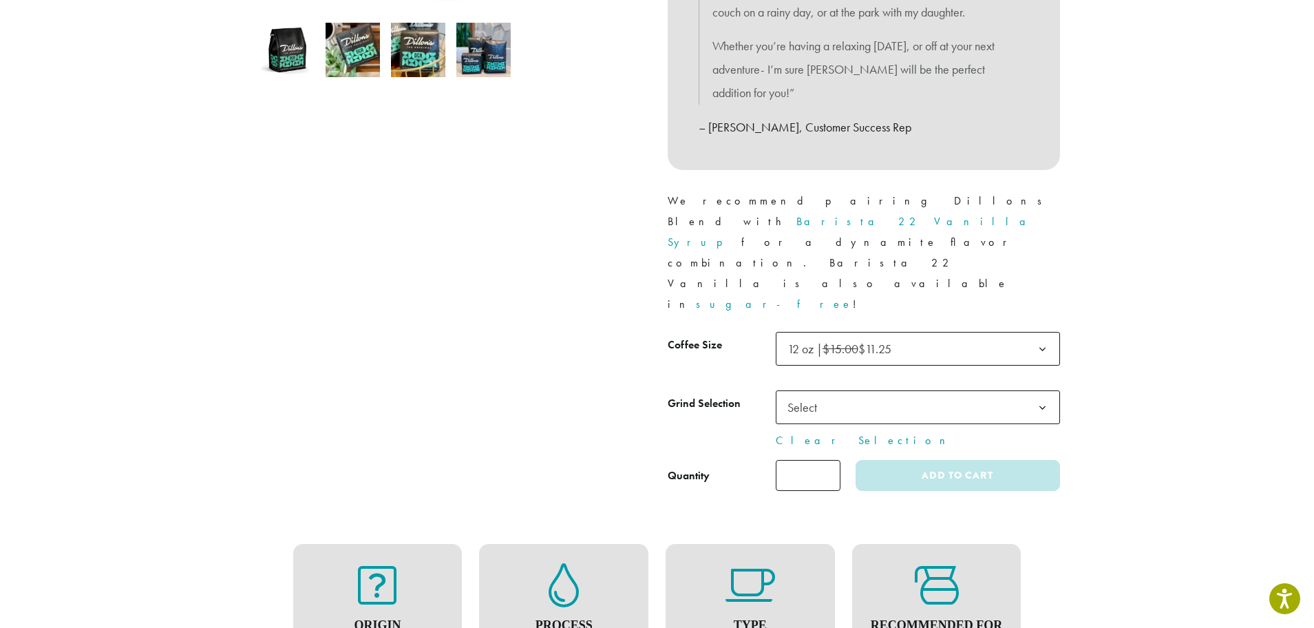
click at [1041, 391] on b at bounding box center [1043, 408] width 34 height 34
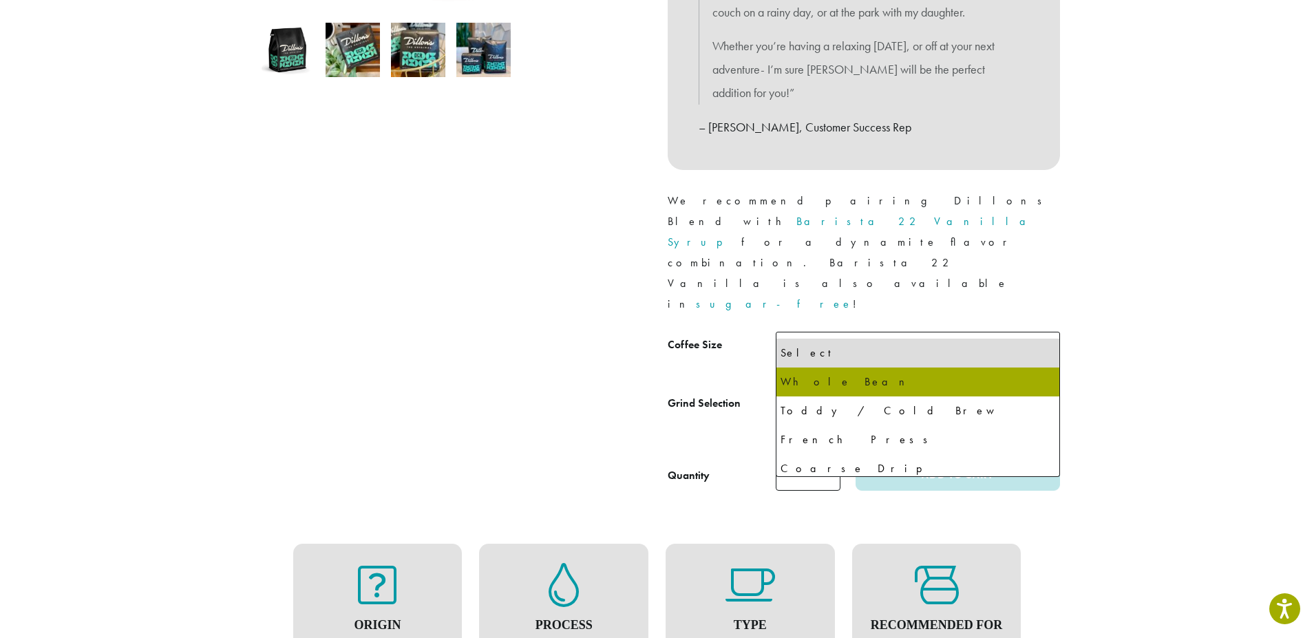
select select "*********"
select select "**********"
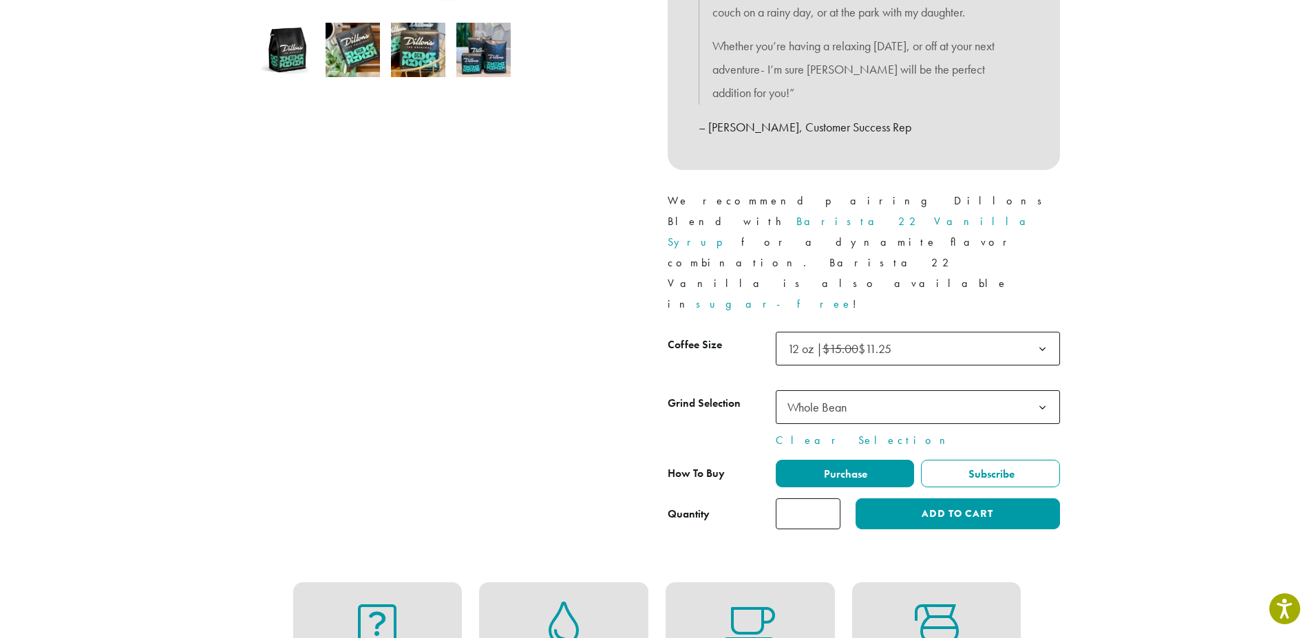
click at [827, 498] on input "*" at bounding box center [808, 513] width 65 height 31
type input "*"
click at [827, 498] on input "*" at bounding box center [808, 513] width 65 height 31
click at [896, 498] on button "Add to cart" at bounding box center [958, 513] width 204 height 31
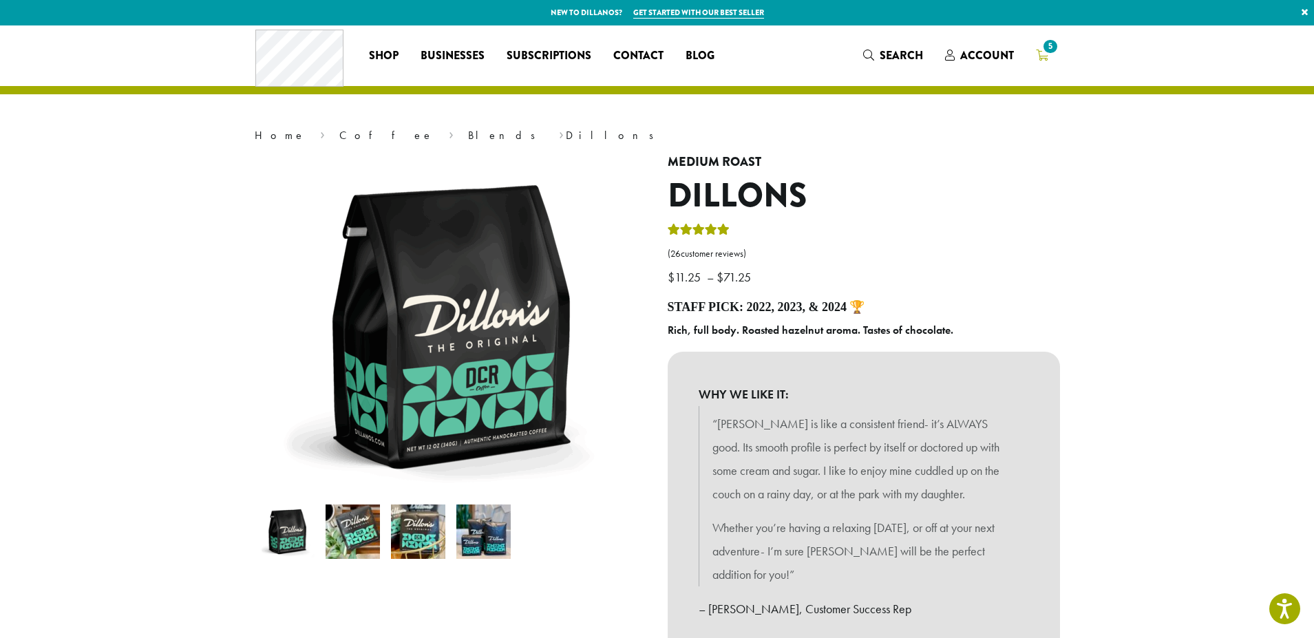
click at [1040, 53] on icon "5" at bounding box center [1042, 55] width 12 height 11
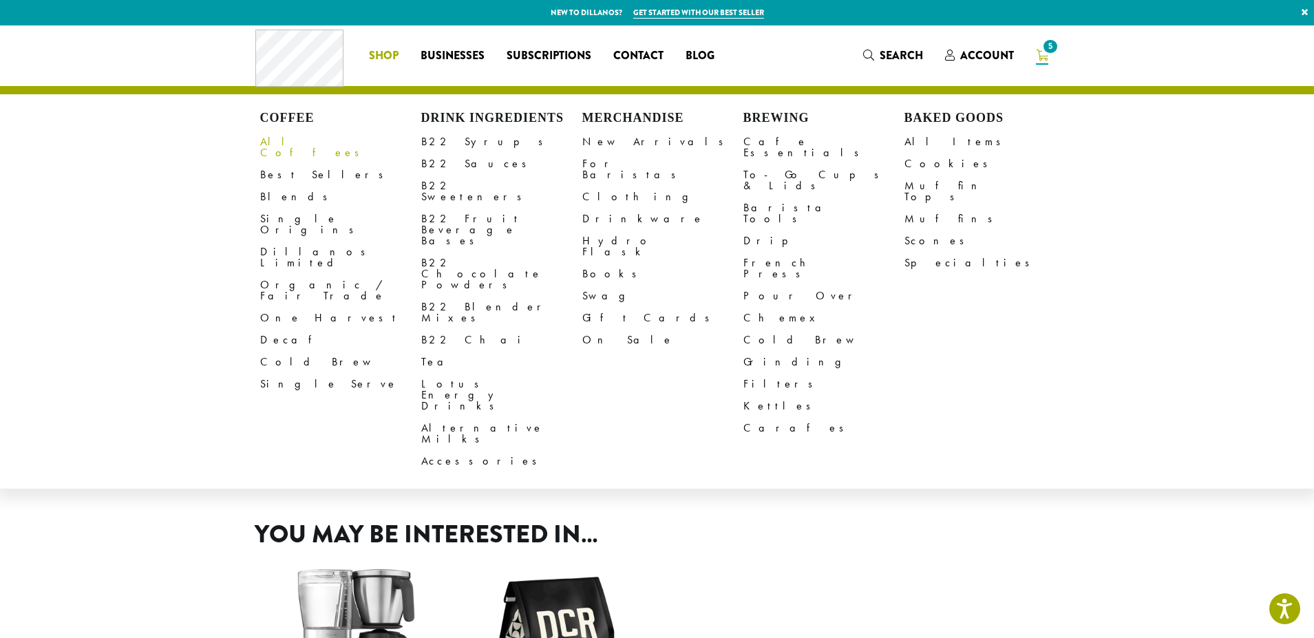
click at [275, 145] on link "All Coffees" at bounding box center [340, 147] width 161 height 33
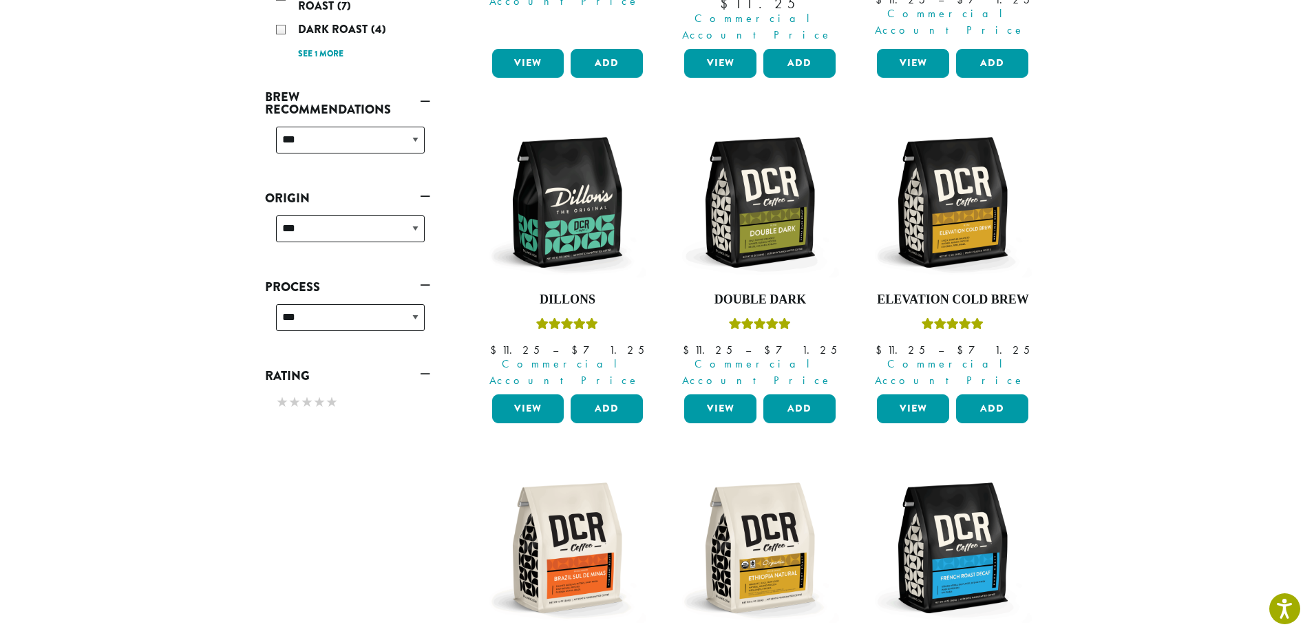
scroll to position [482, 0]
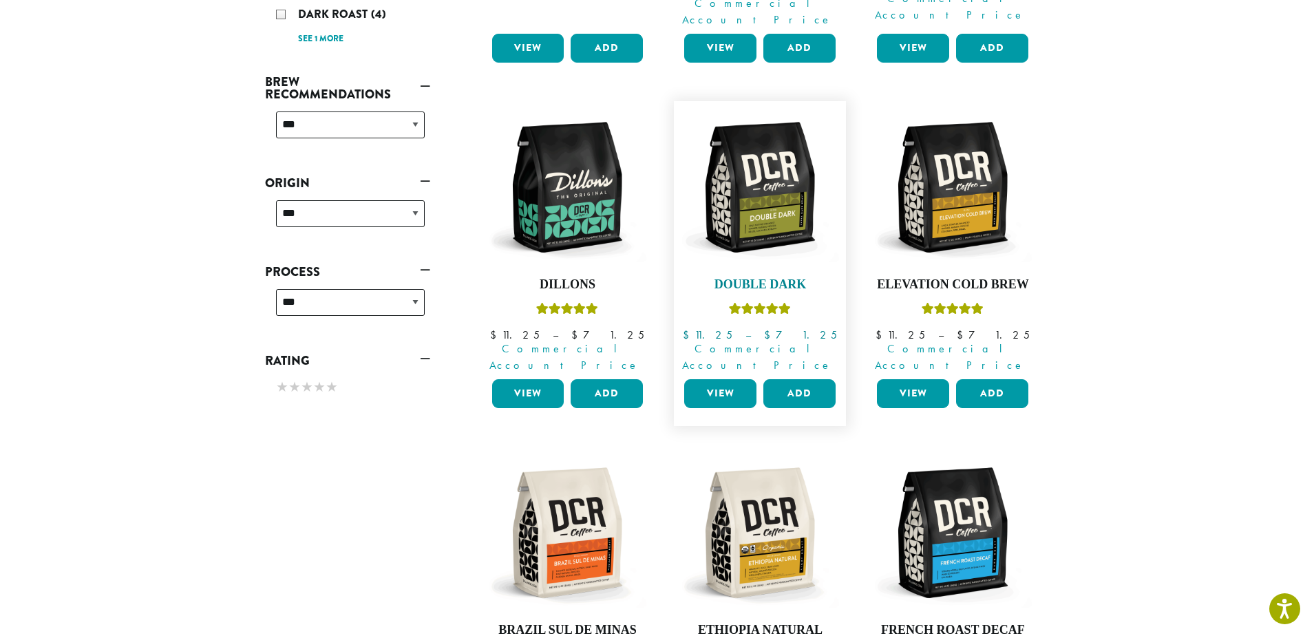
click at [756, 277] on link "Double Dark $ 11.25 – $ 71.25 Price range: $11.25 through $71.25 Commercial Acc…" at bounding box center [760, 241] width 158 height 266
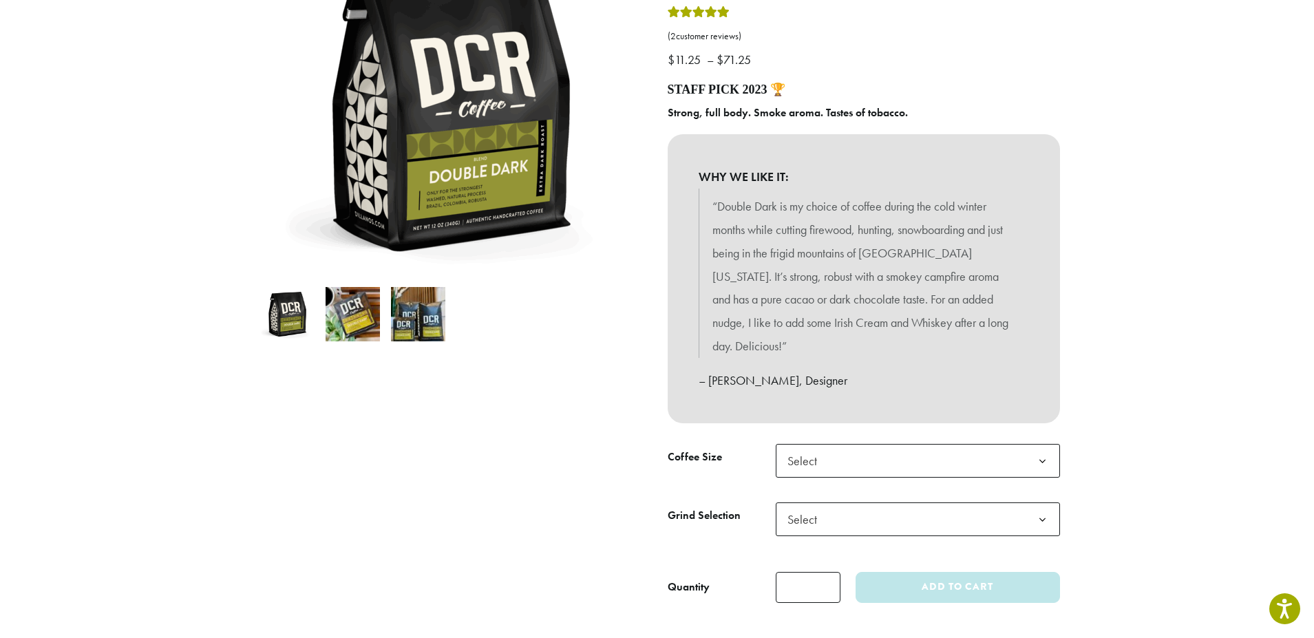
scroll to position [275, 0]
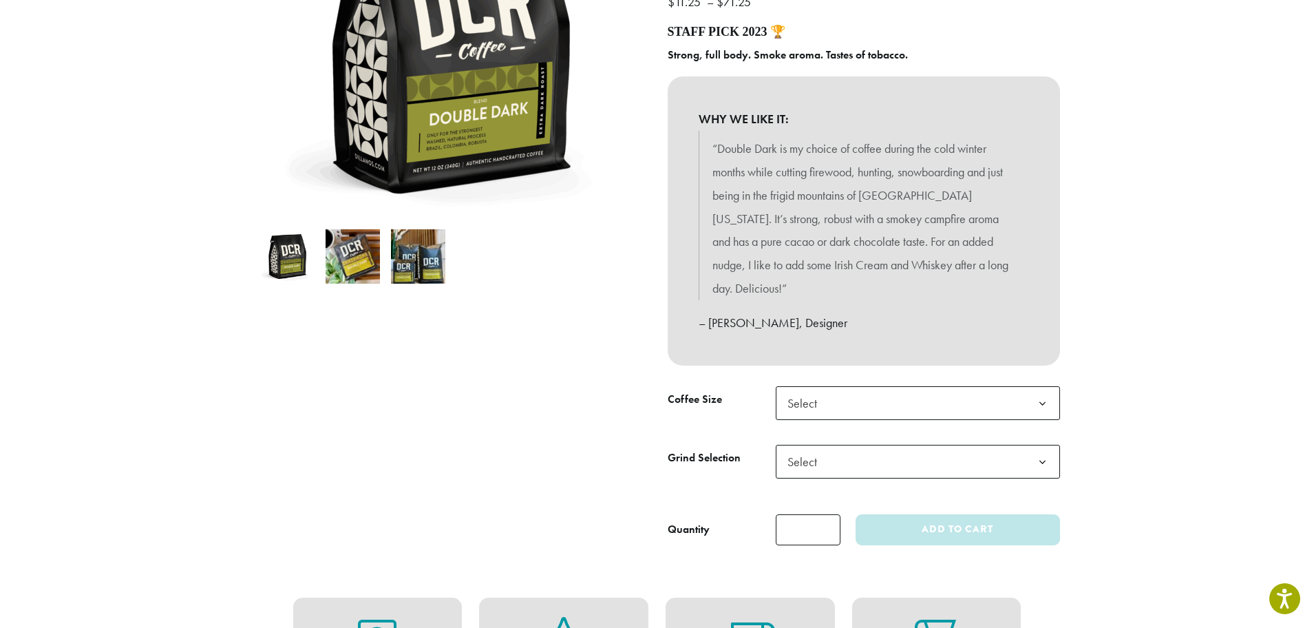
click at [1036, 387] on b at bounding box center [1043, 404] width 34 height 34
click at [1041, 445] on b at bounding box center [1043, 462] width 34 height 34
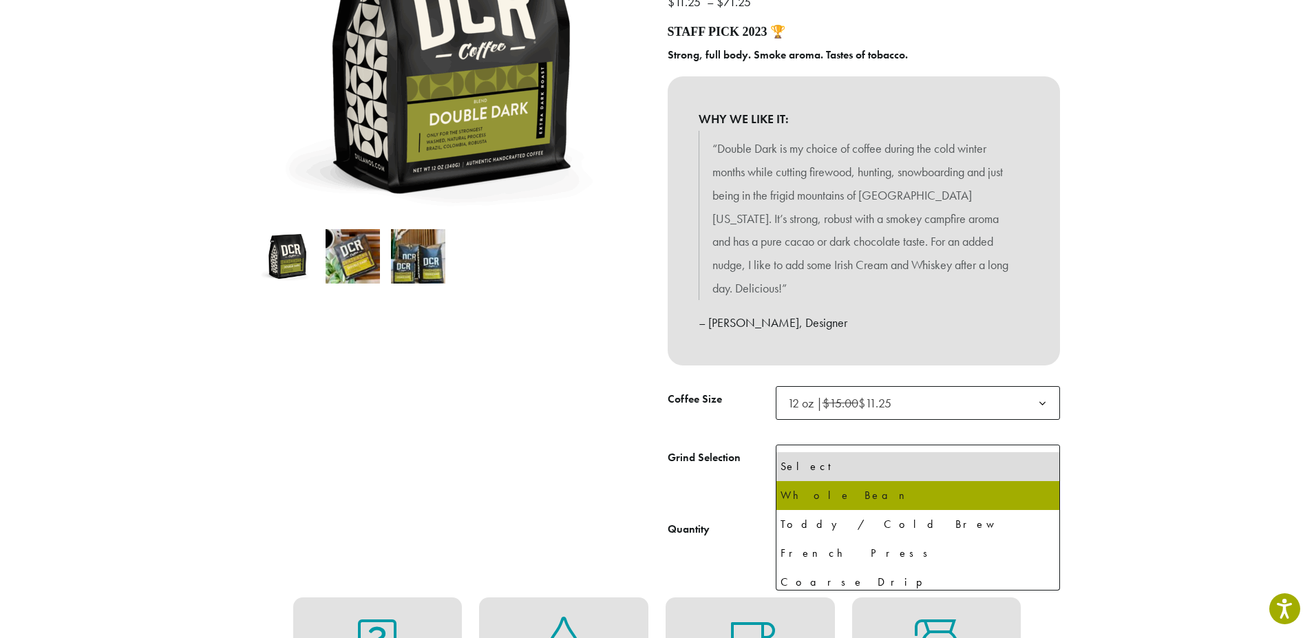
select select "*********"
select select "**********"
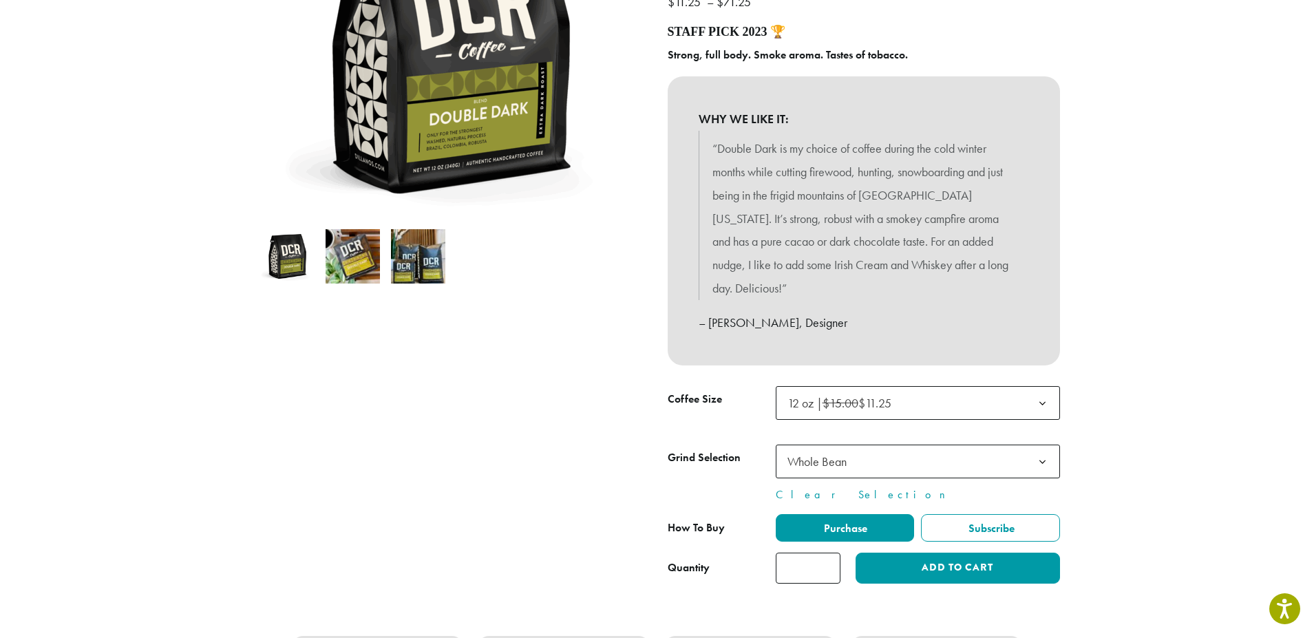
click at [827, 553] on input "*" at bounding box center [808, 568] width 65 height 31
type input "*"
click at [827, 553] on input "*" at bounding box center [808, 568] width 65 height 31
click at [878, 555] on button "Add to cart" at bounding box center [958, 568] width 204 height 31
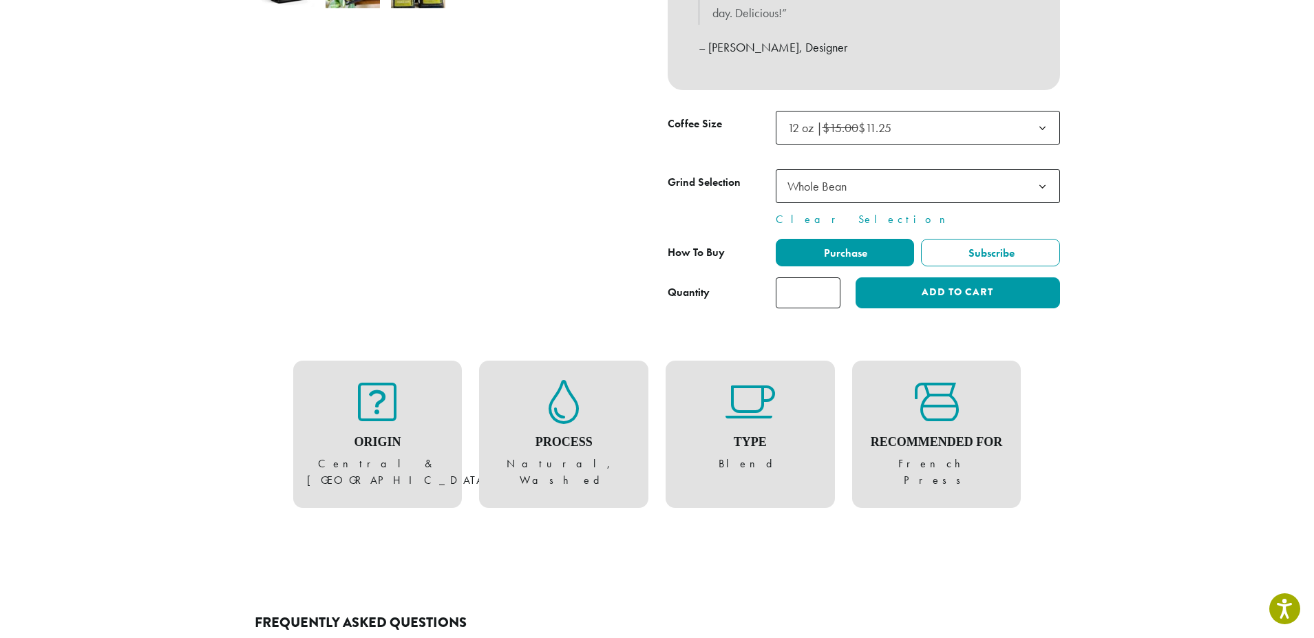
scroll to position [478, 0]
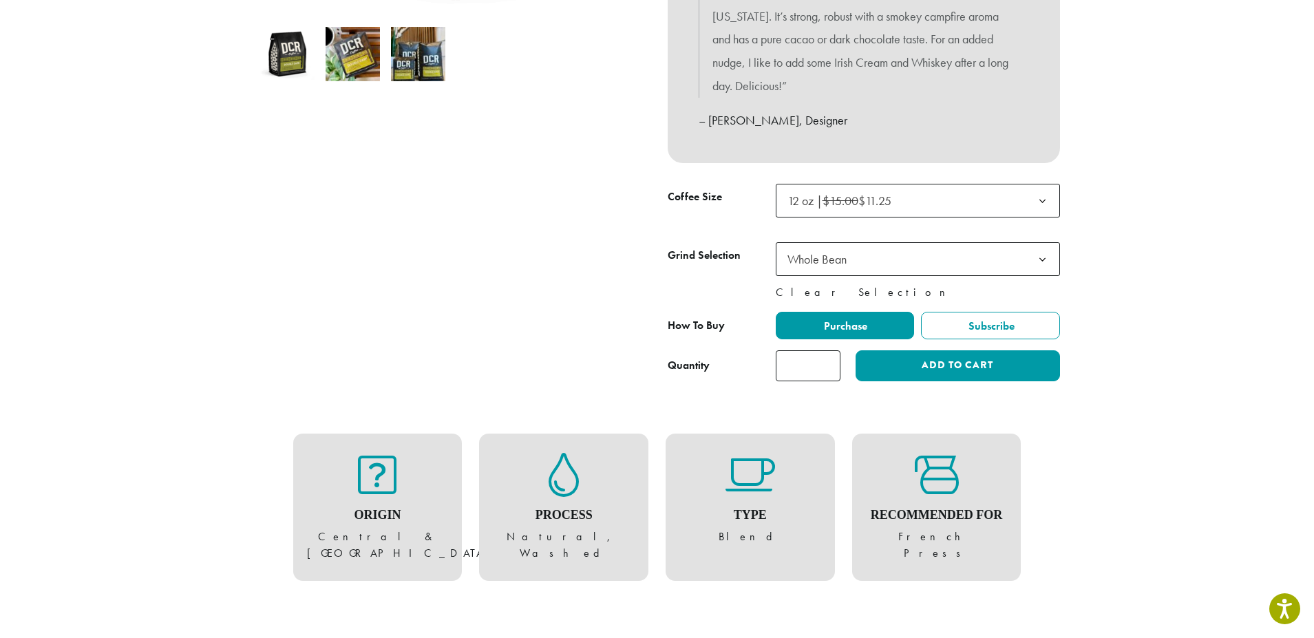
click at [801, 284] on link "Clear Selection" at bounding box center [918, 292] width 284 height 17
select select
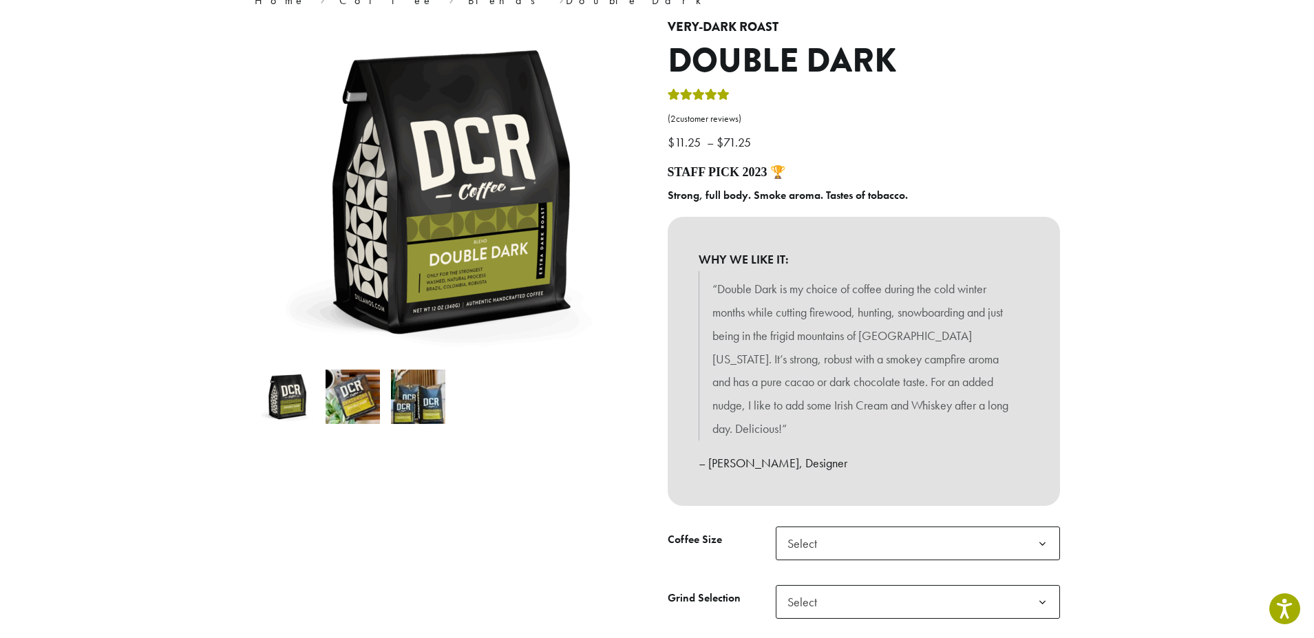
scroll to position [134, 0]
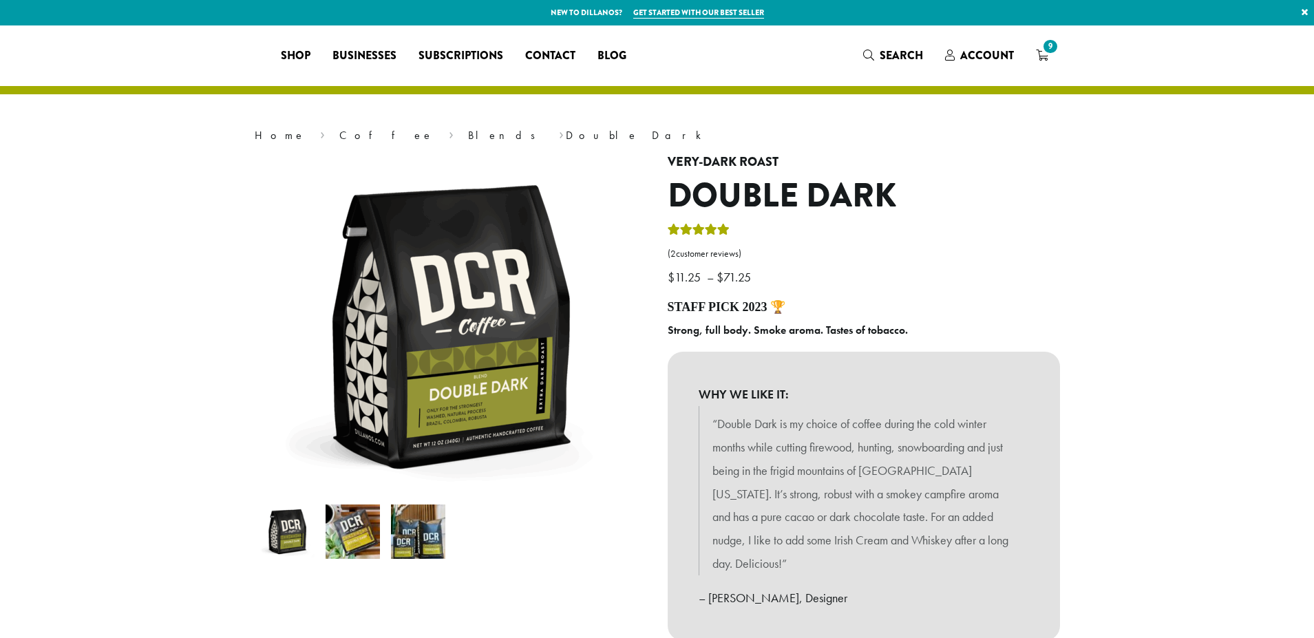
select select "*********"
select select "**********"
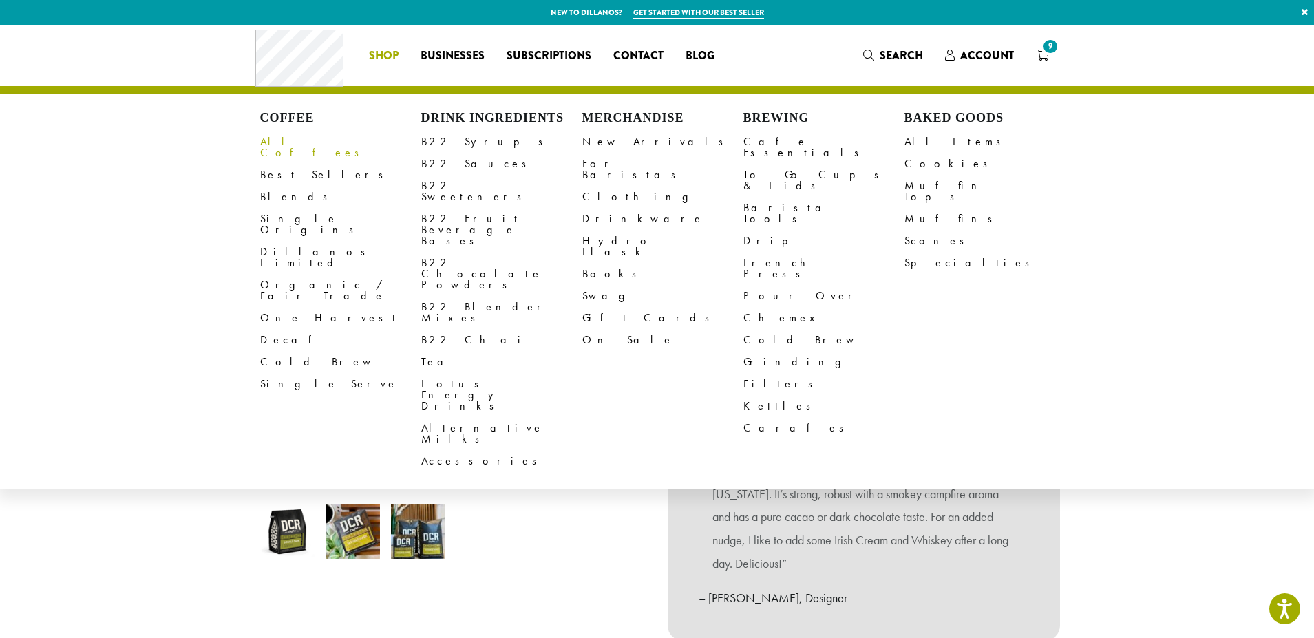
click at [290, 141] on link "All Coffees" at bounding box center [340, 147] width 161 height 33
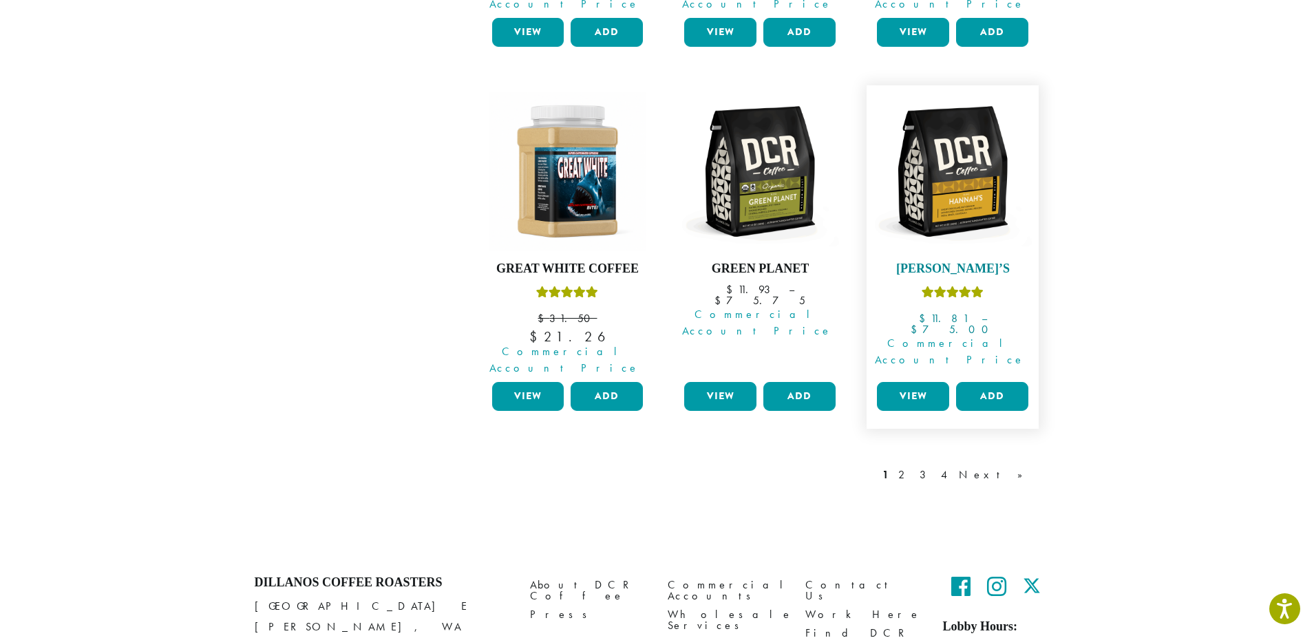
scroll to position [1215, 0]
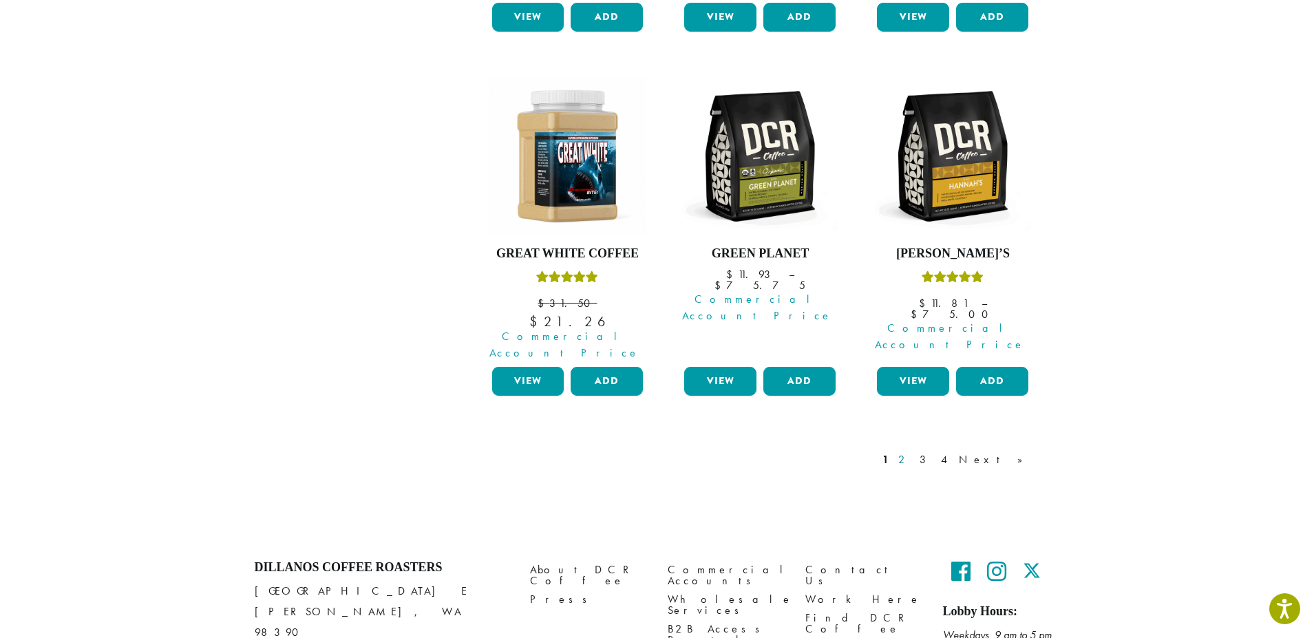
click at [913, 452] on link "2" at bounding box center [903, 460] width 17 height 17
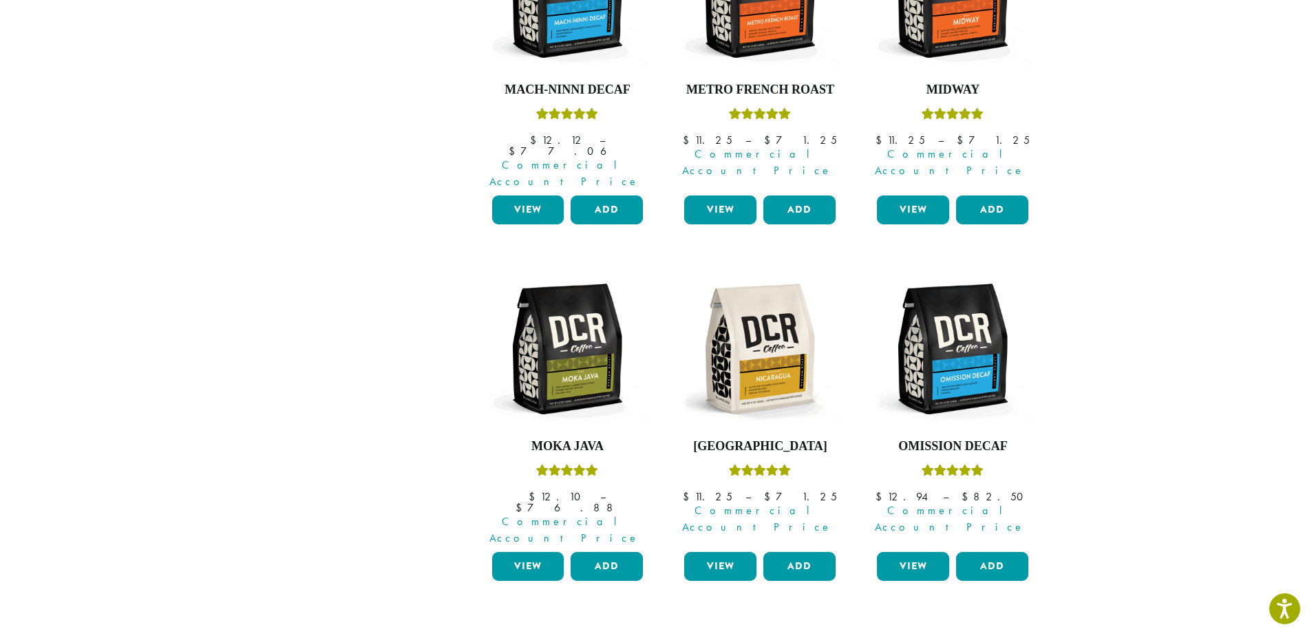
scroll to position [1117, 0]
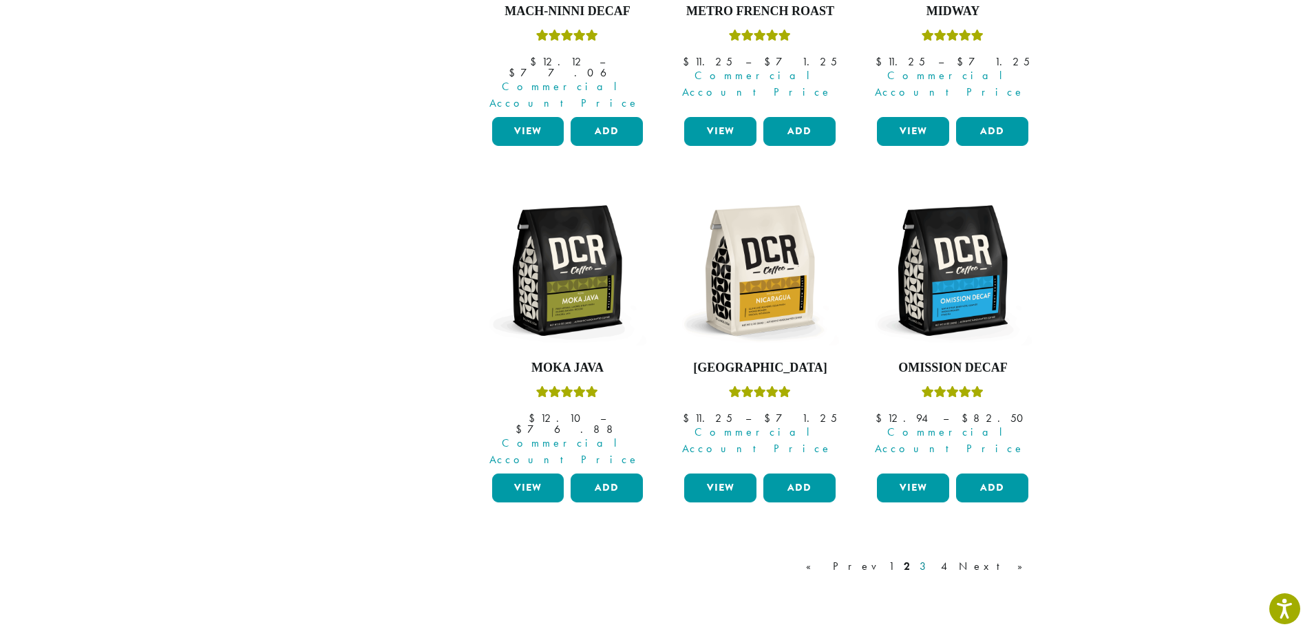
click at [934, 558] on link "3" at bounding box center [925, 566] width 17 height 17
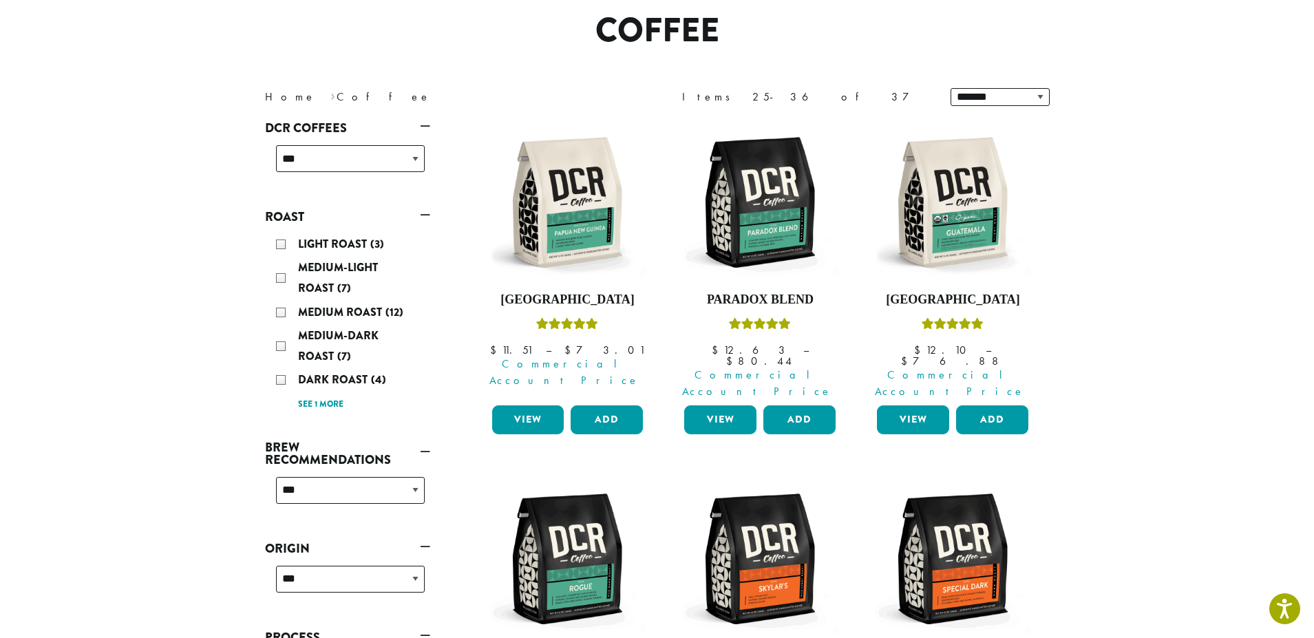
scroll to position [85, 0]
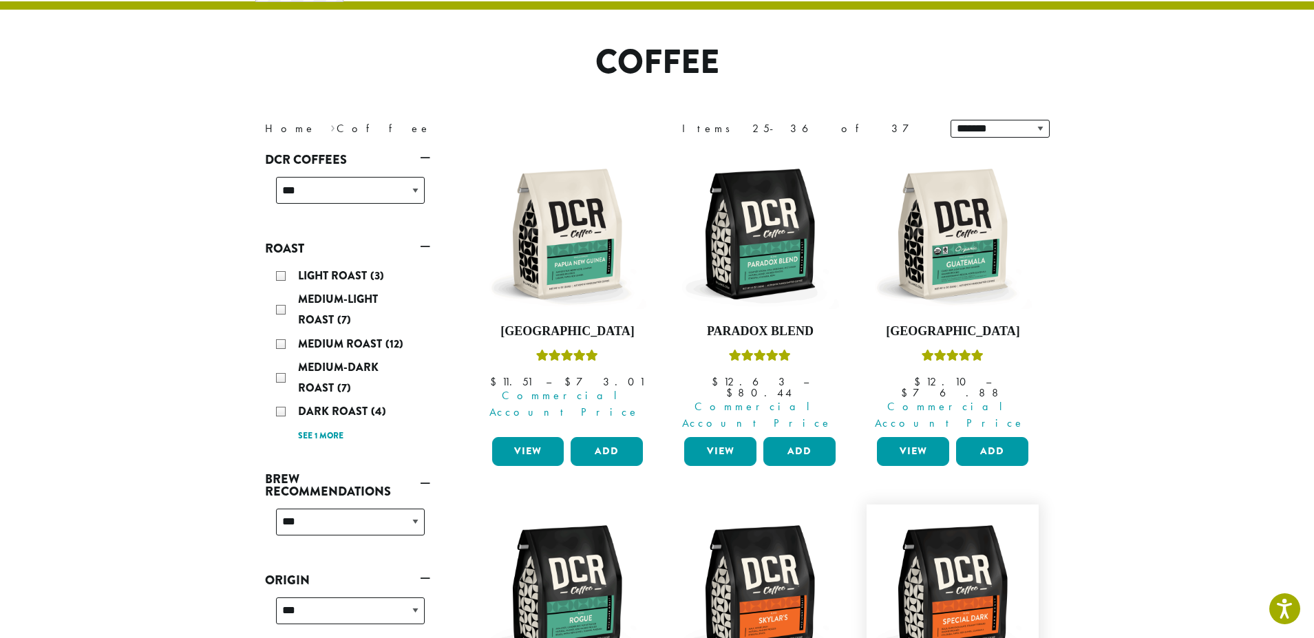
click at [943, 577] on img at bounding box center [952, 590] width 158 height 158
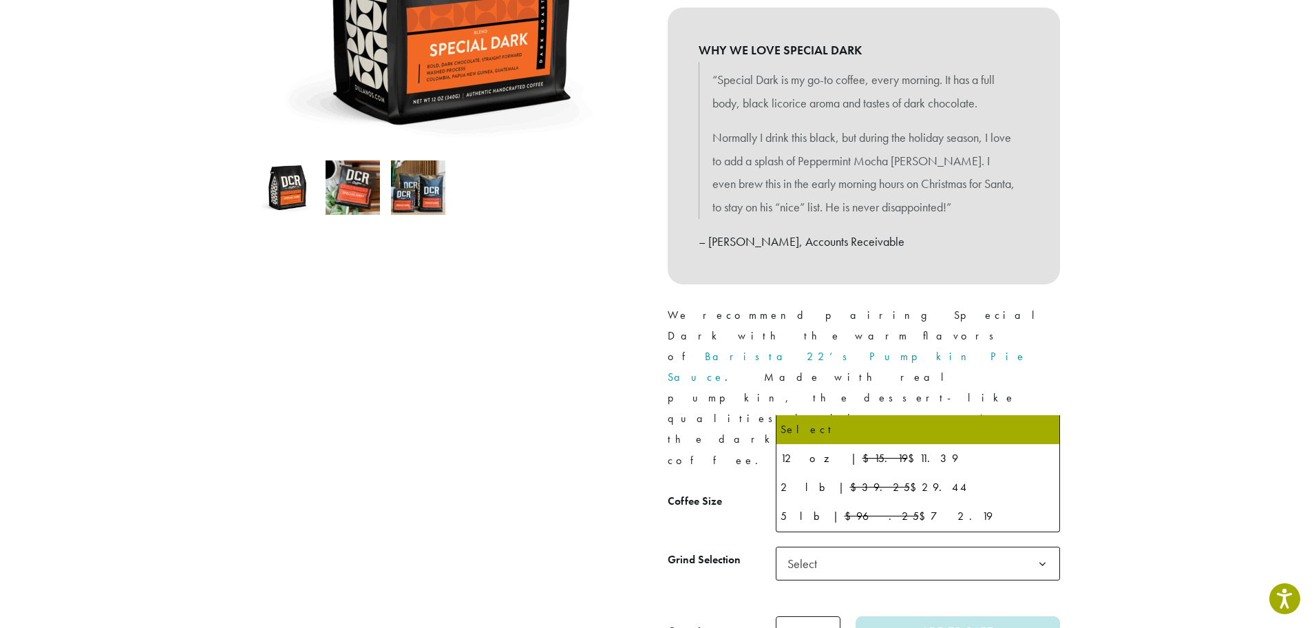
click at [1046, 489] on b at bounding box center [1043, 506] width 34 height 34
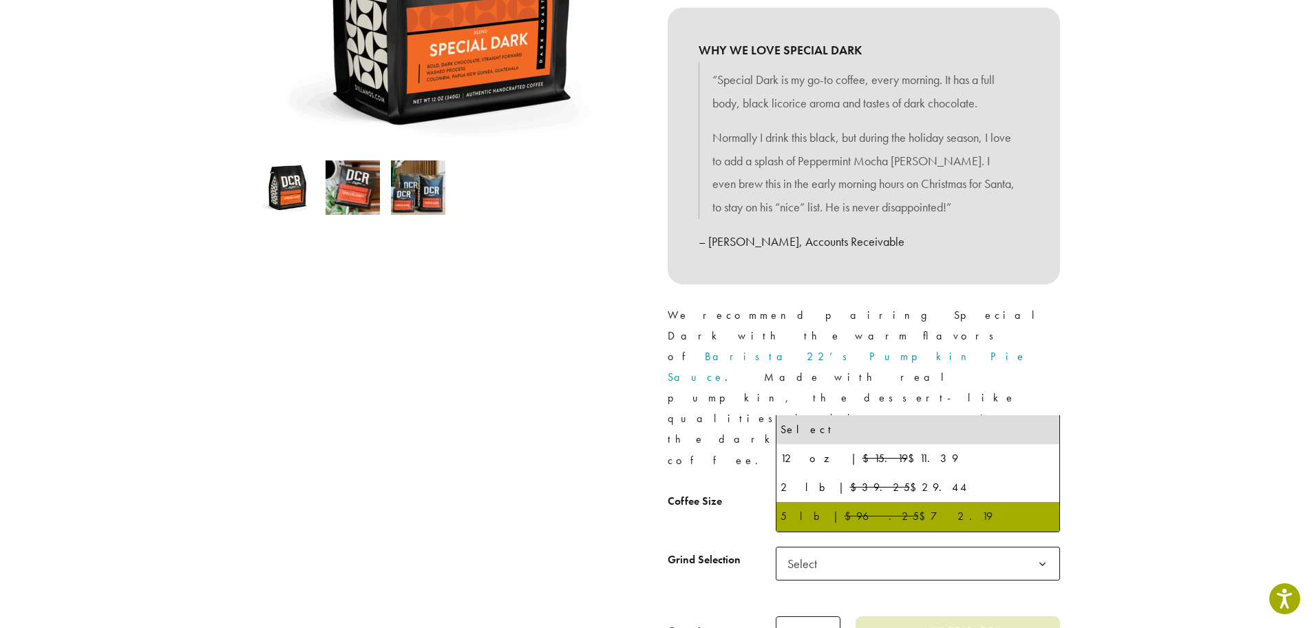
select select "**********"
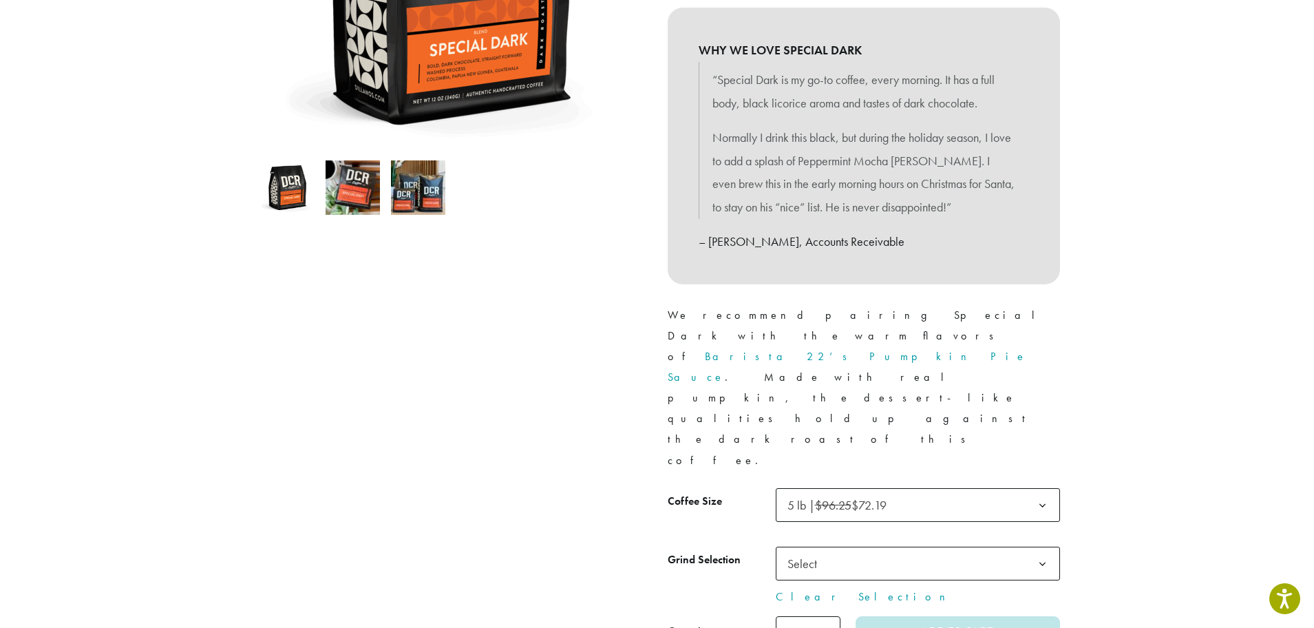
click at [1042, 547] on b at bounding box center [1043, 564] width 34 height 34
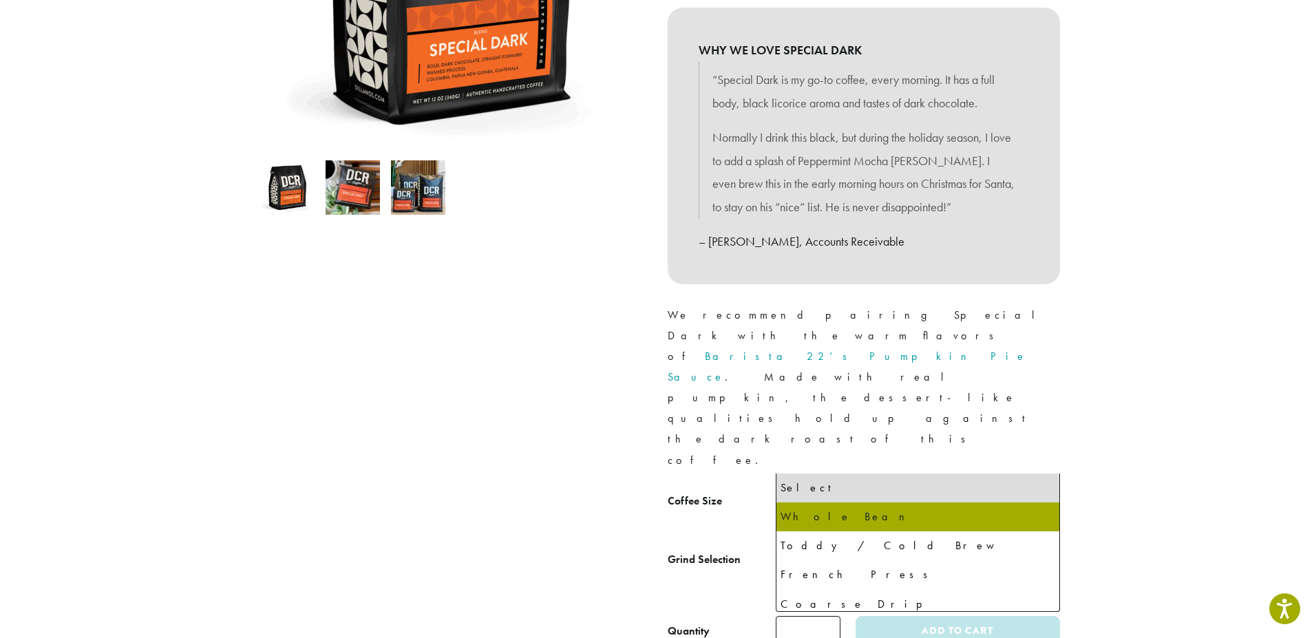
select select "**********"
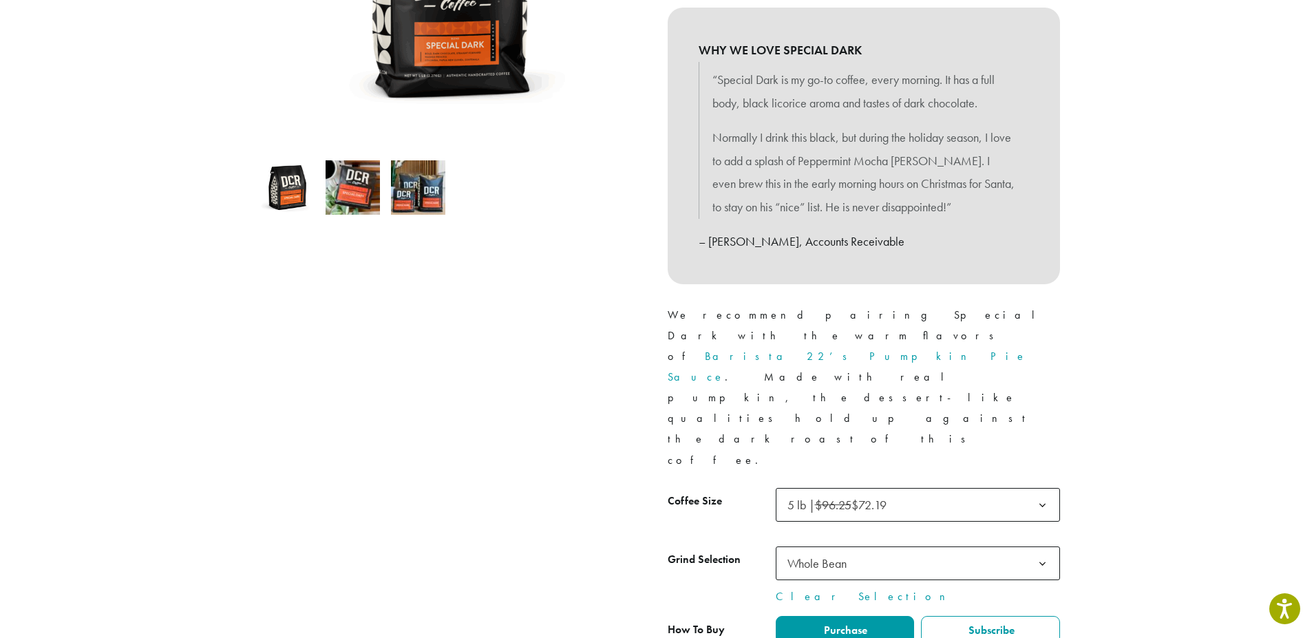
type input "*"
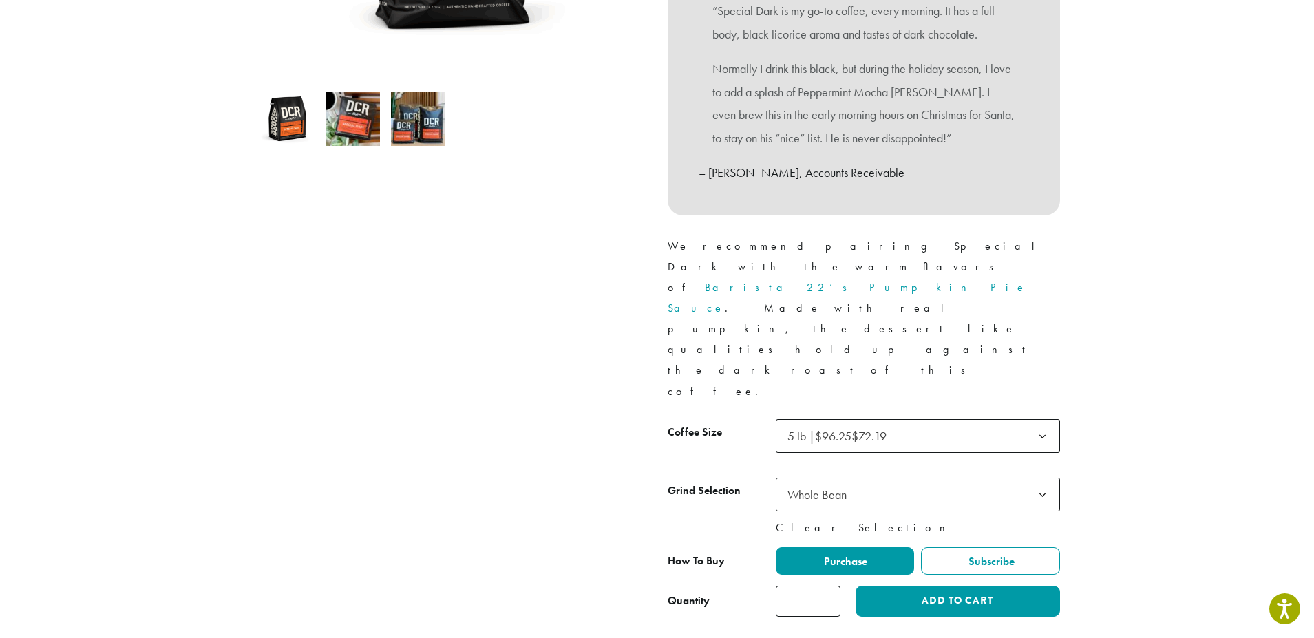
scroll to position [340, 0]
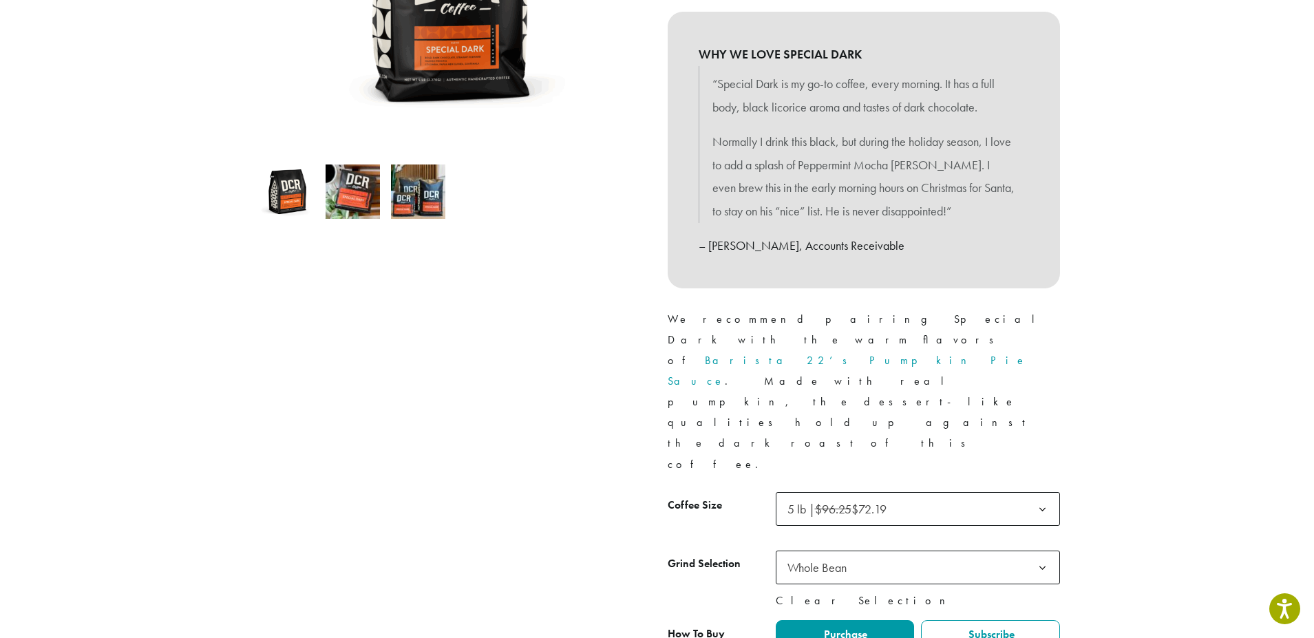
click at [797, 593] on link "Clear Selection" at bounding box center [918, 601] width 284 height 17
select select
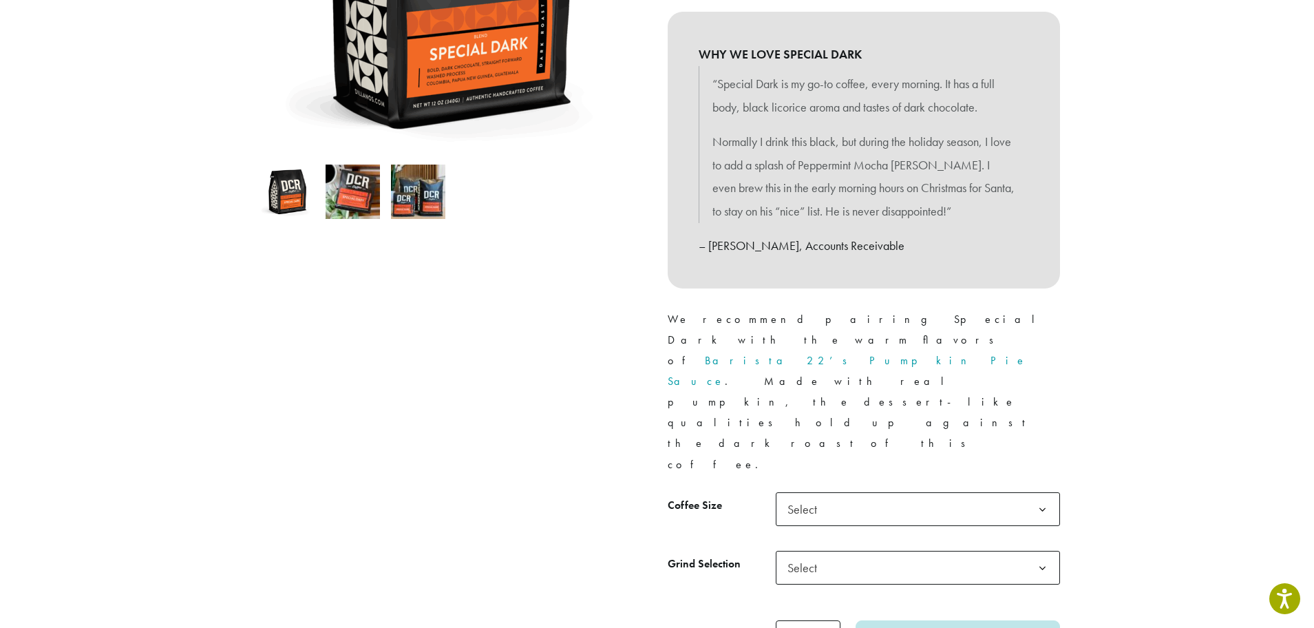
click at [1042, 493] on b at bounding box center [1043, 510] width 34 height 34
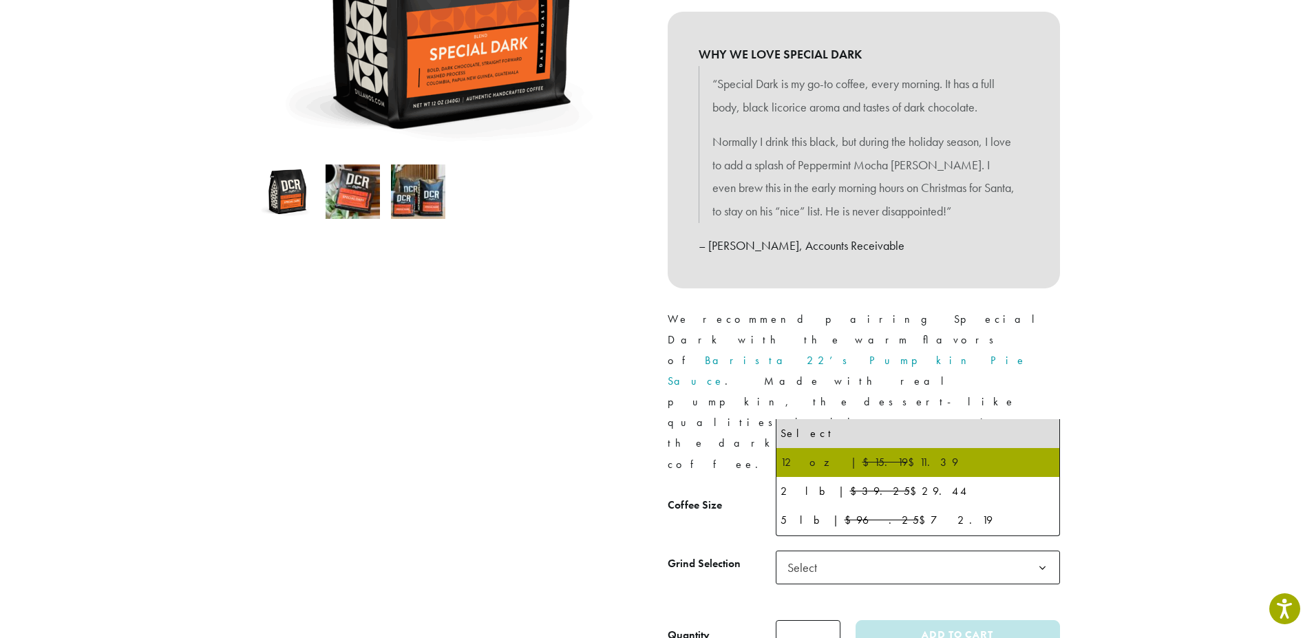
select select "*********"
select select
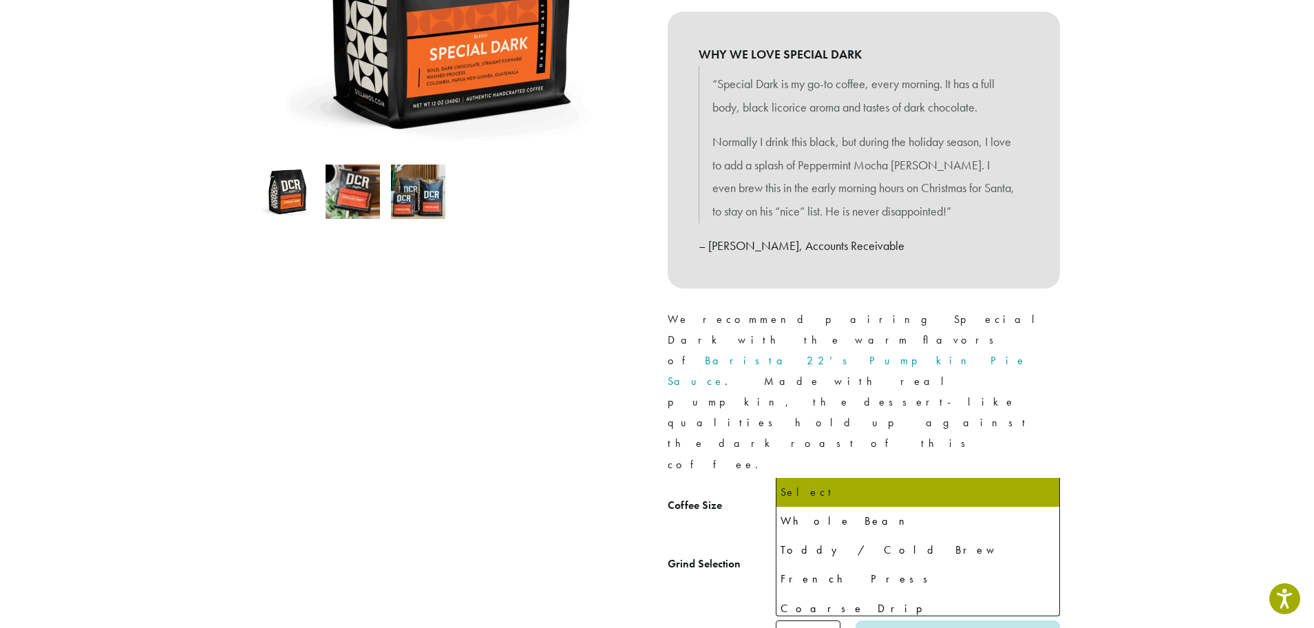
click at [1044, 551] on b at bounding box center [1043, 568] width 34 height 34
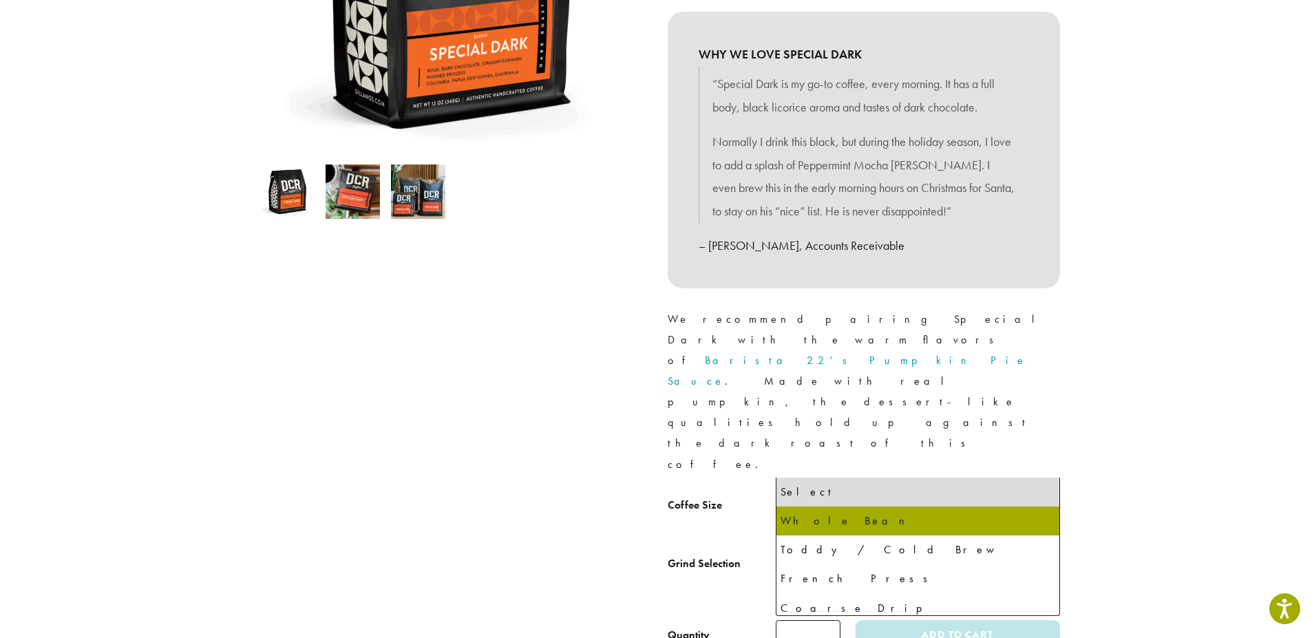
select select "*********"
select select "**********"
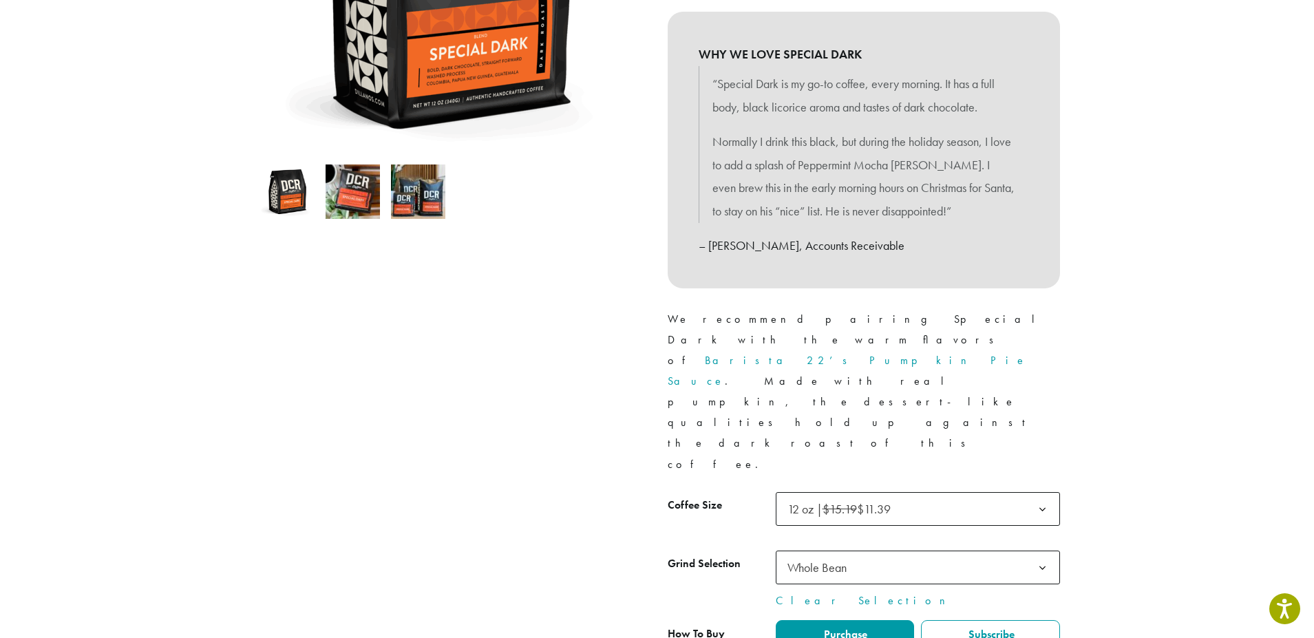
type input "*"
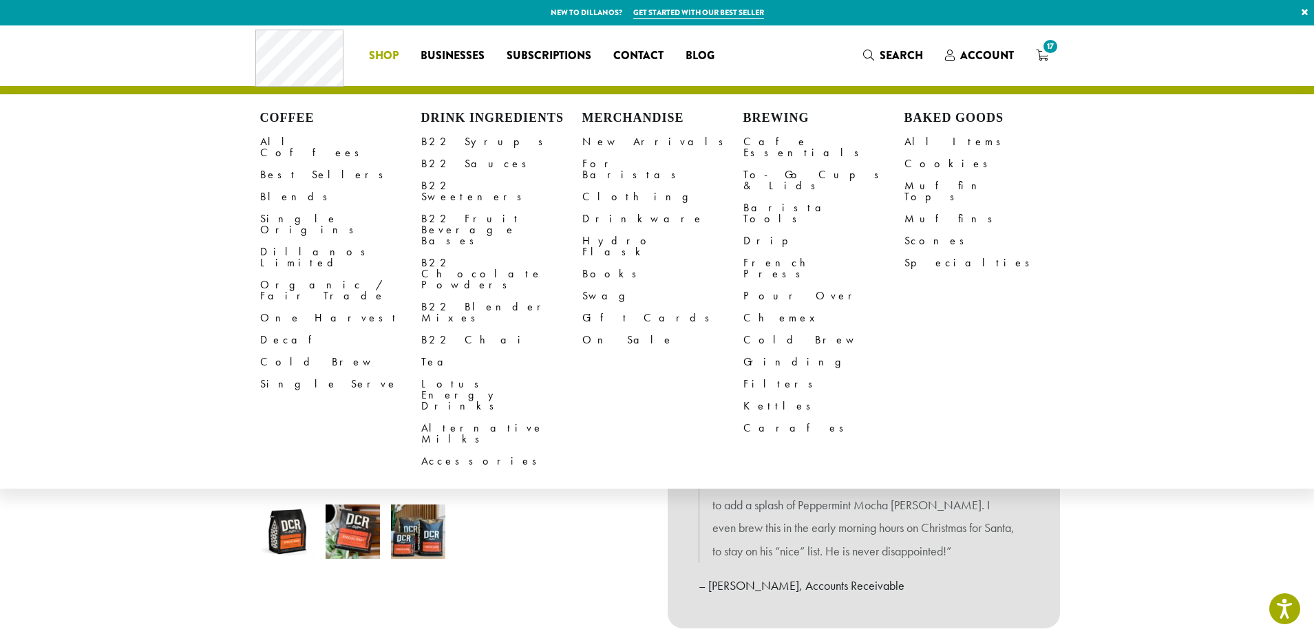
click at [385, 56] on span "Shop" at bounding box center [384, 55] width 30 height 17
click at [281, 140] on link "All Coffees" at bounding box center [340, 147] width 161 height 33
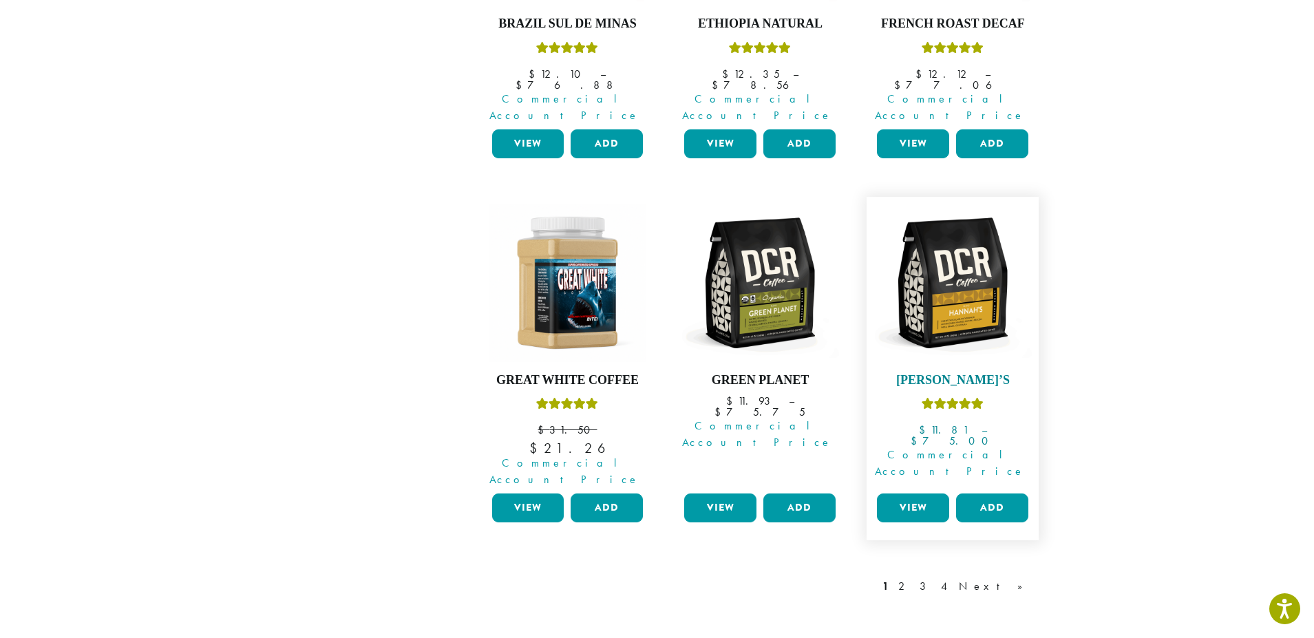
scroll to position [1101, 0]
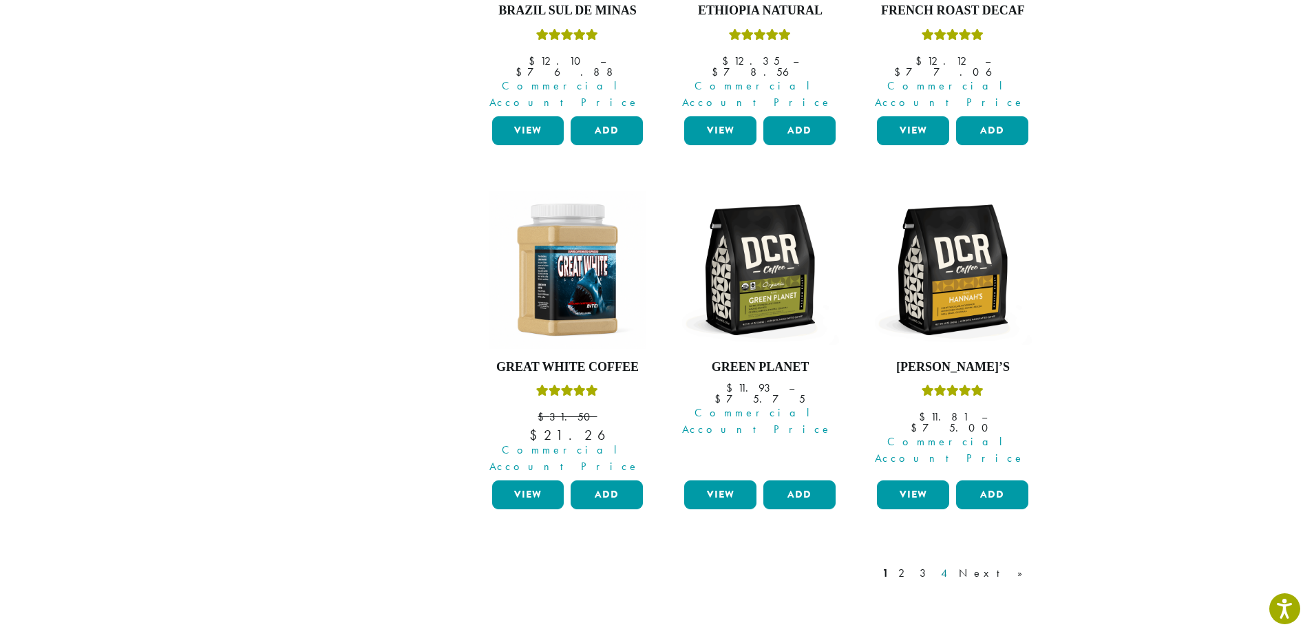
click at [952, 565] on link "4" at bounding box center [945, 573] width 14 height 17
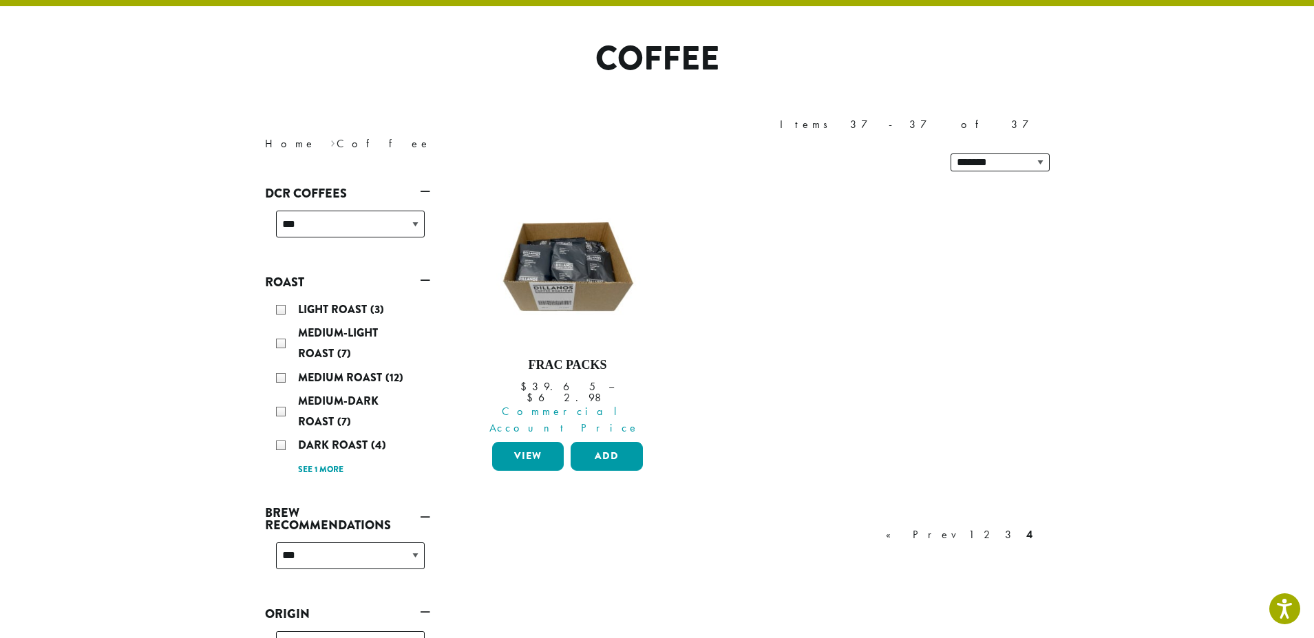
scroll to position [85, 0]
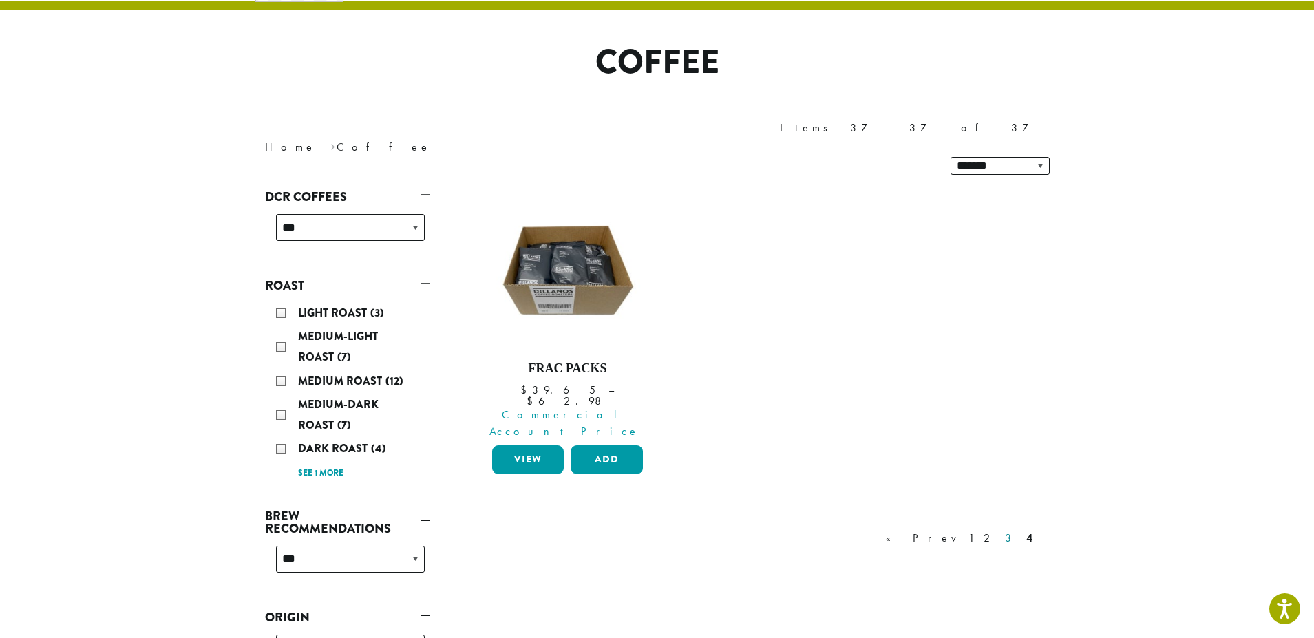
click at [1015, 530] on link "3" at bounding box center [1010, 538] width 17 height 17
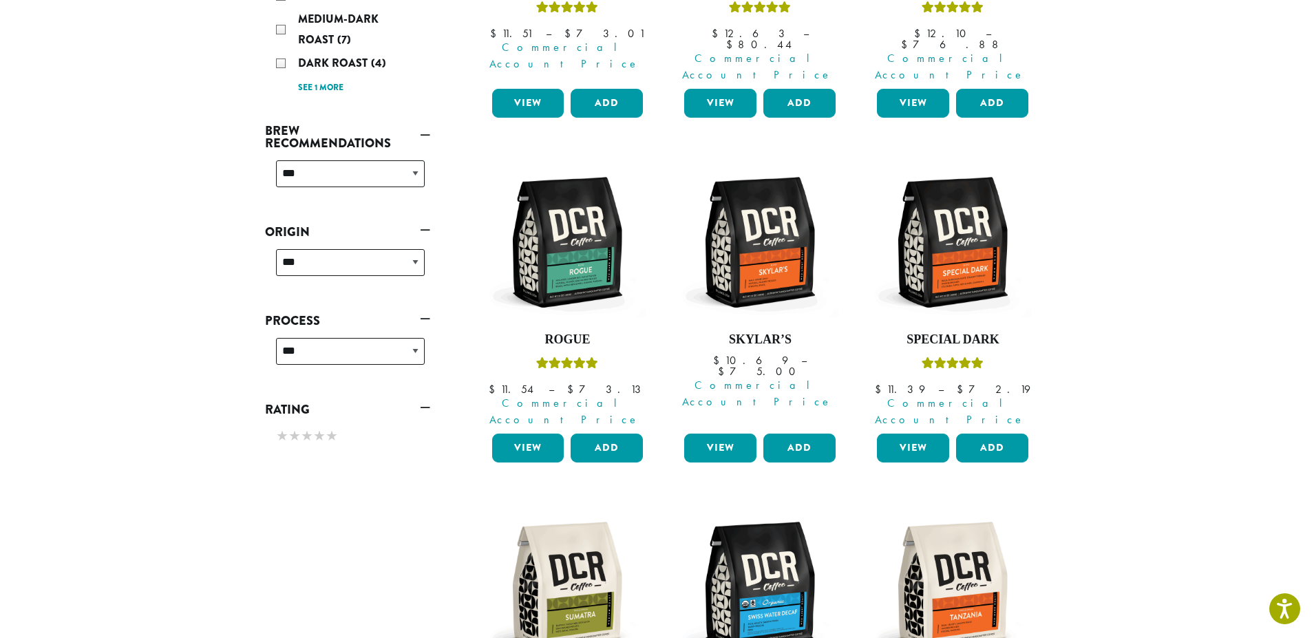
scroll to position [498, 0]
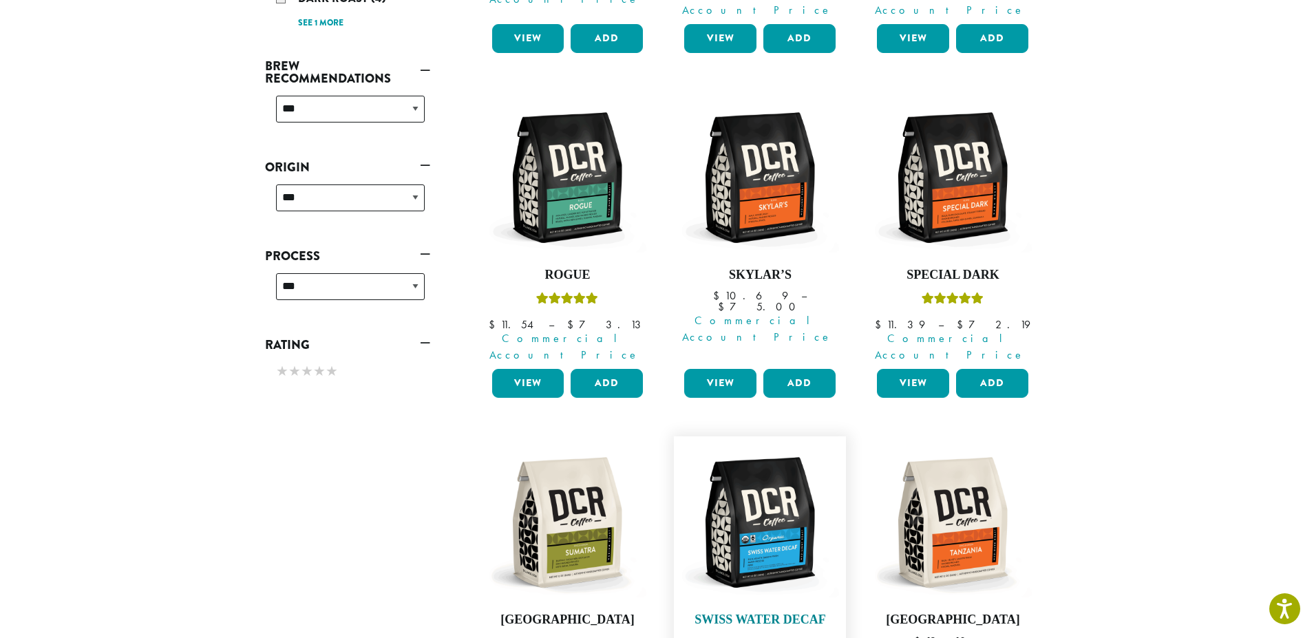
click at [725, 497] on img at bounding box center [760, 522] width 158 height 158
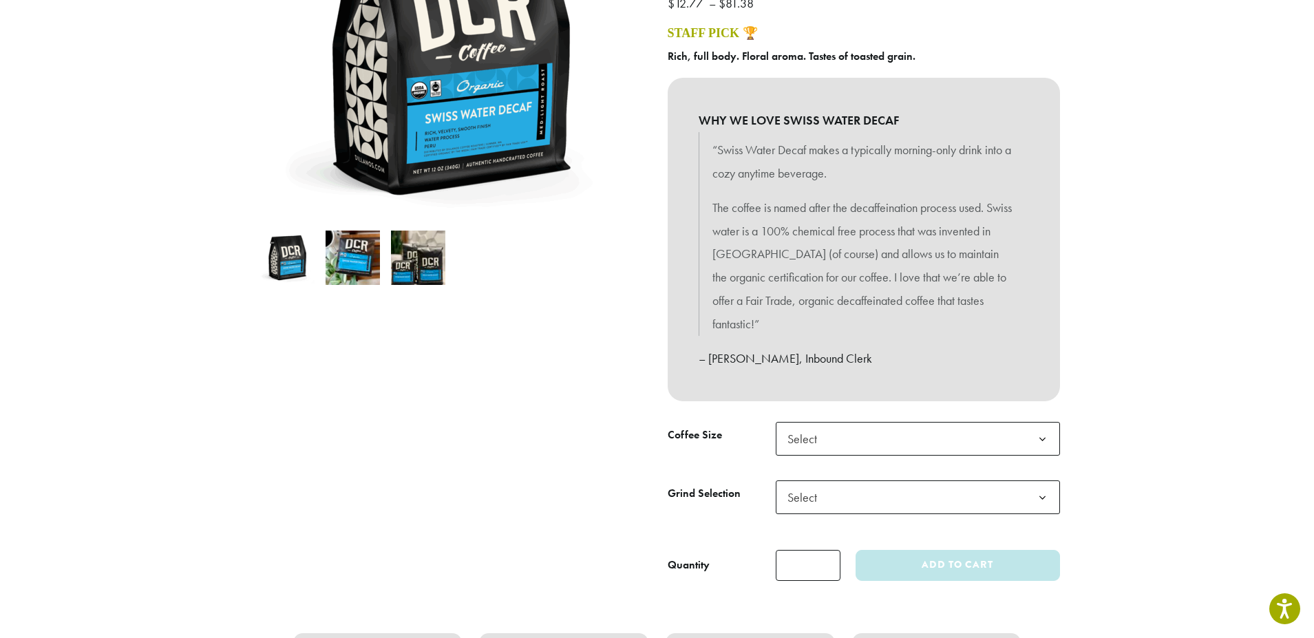
scroll to position [275, 0]
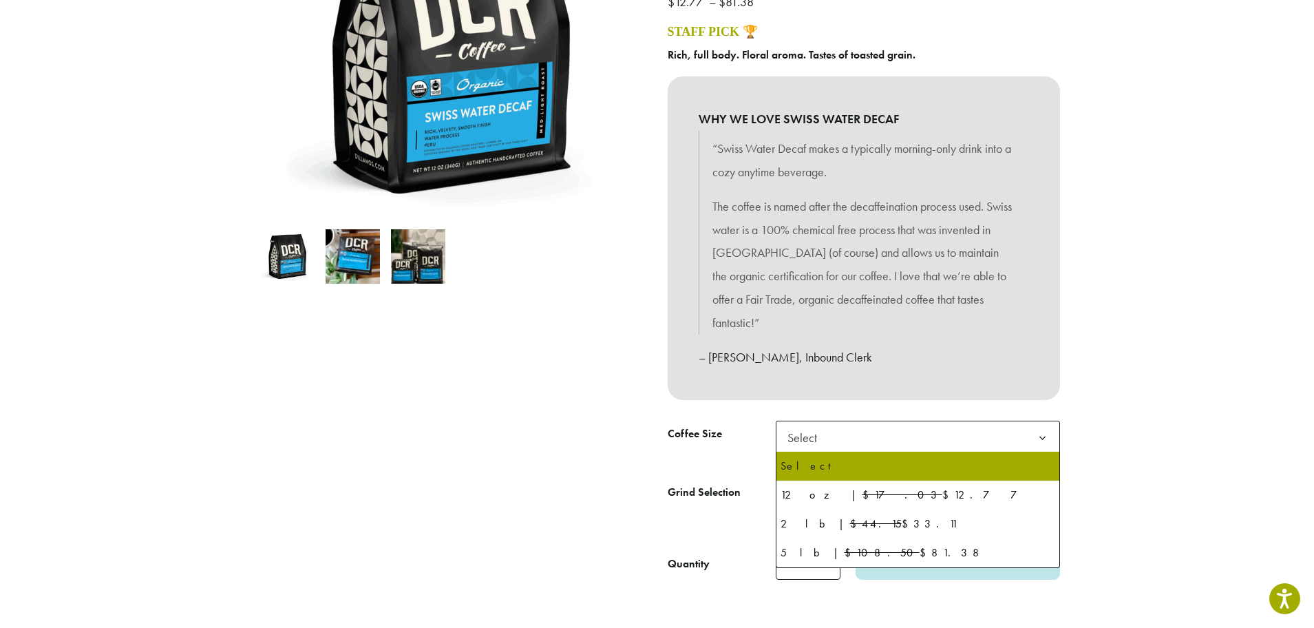
click at [1040, 439] on b at bounding box center [1043, 438] width 34 height 34
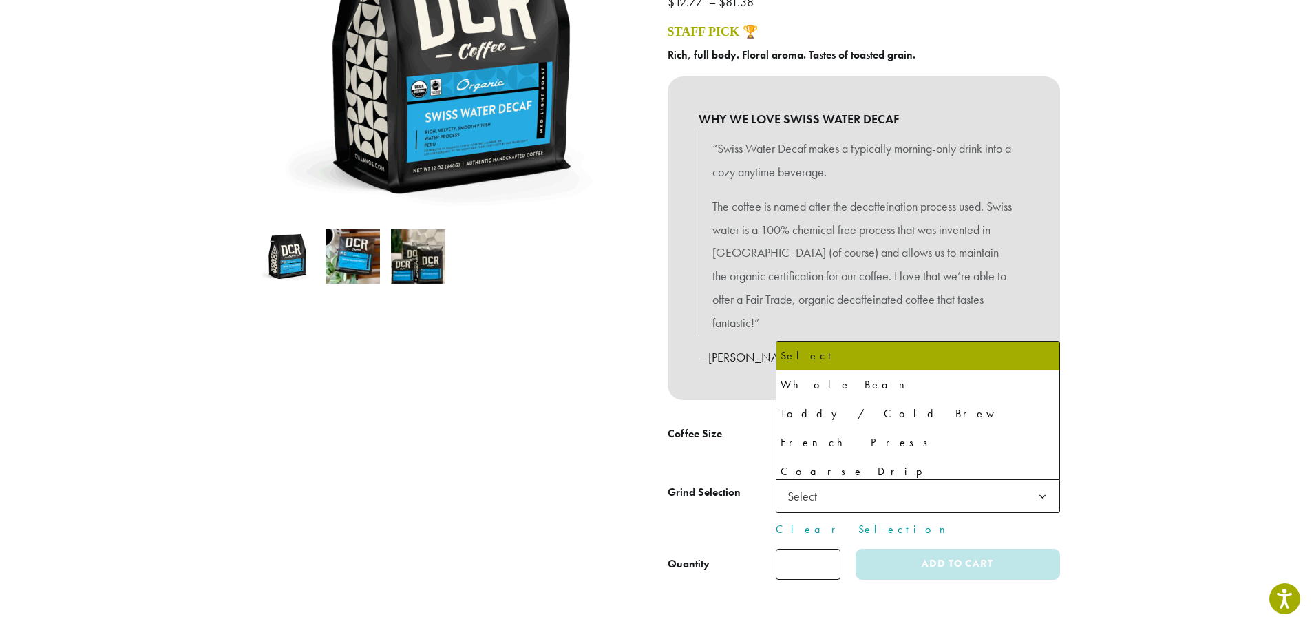
click at [1041, 497] on b at bounding box center [1043, 497] width 34 height 34
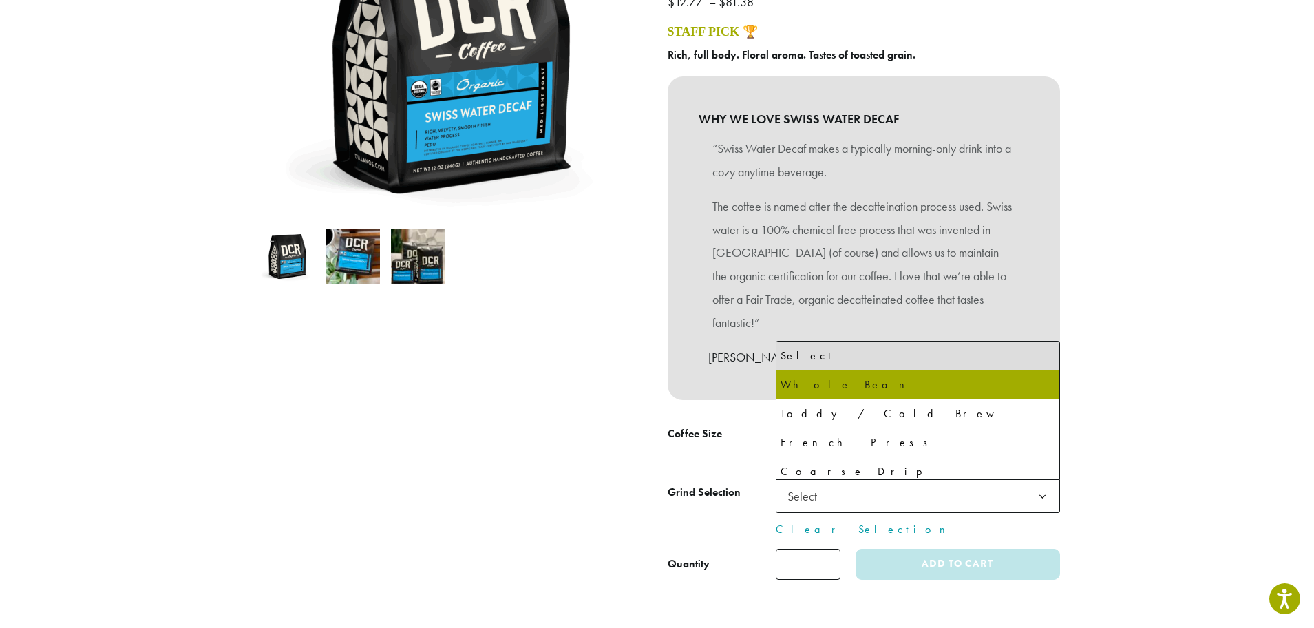
select select "*********"
select select "**********"
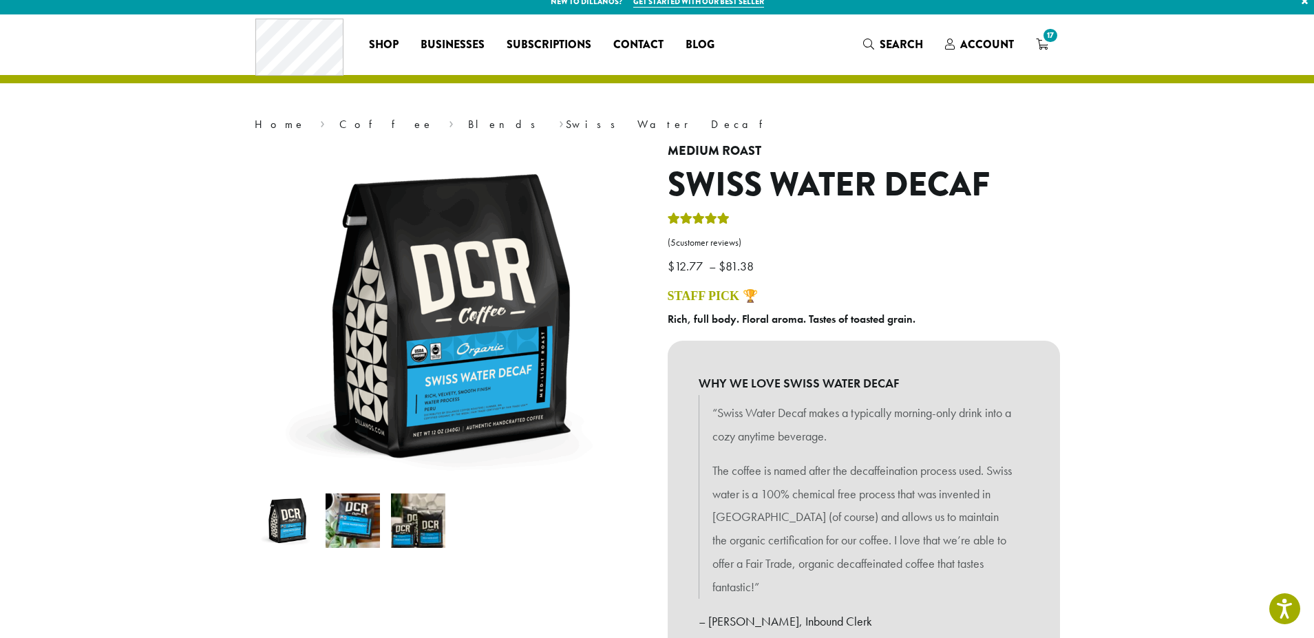
scroll to position [0, 0]
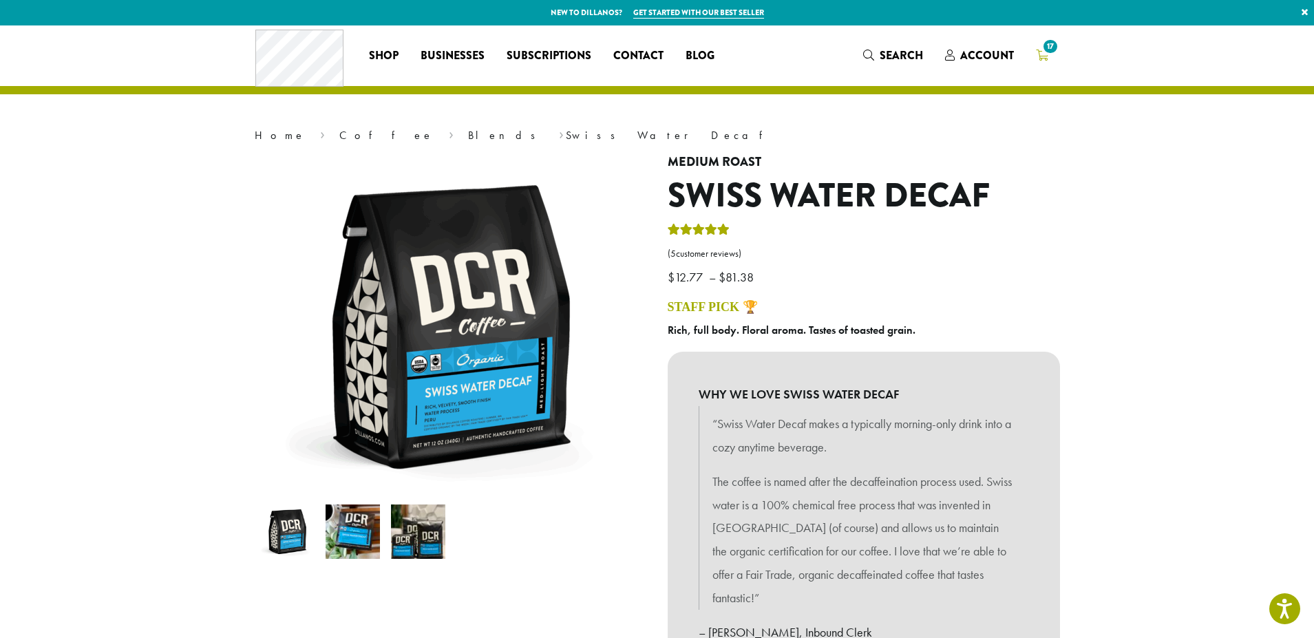
click at [1041, 50] on span "17" at bounding box center [1050, 46] width 19 height 19
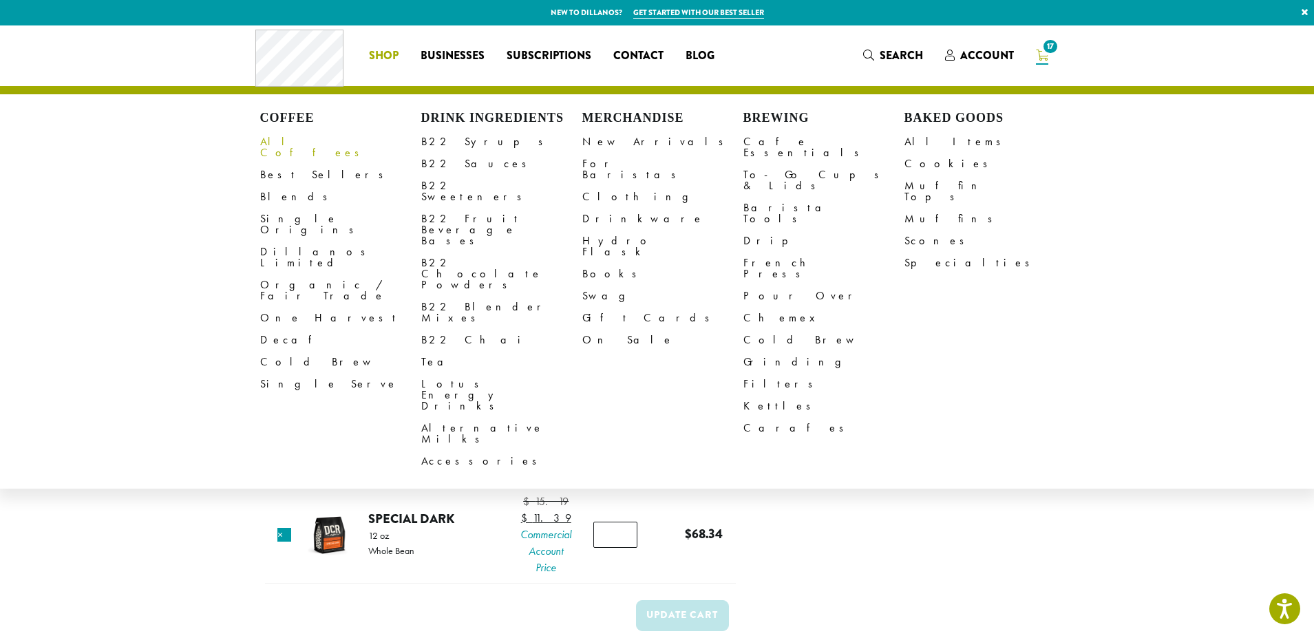
click at [294, 140] on link "All Coffees" at bounding box center [340, 147] width 161 height 33
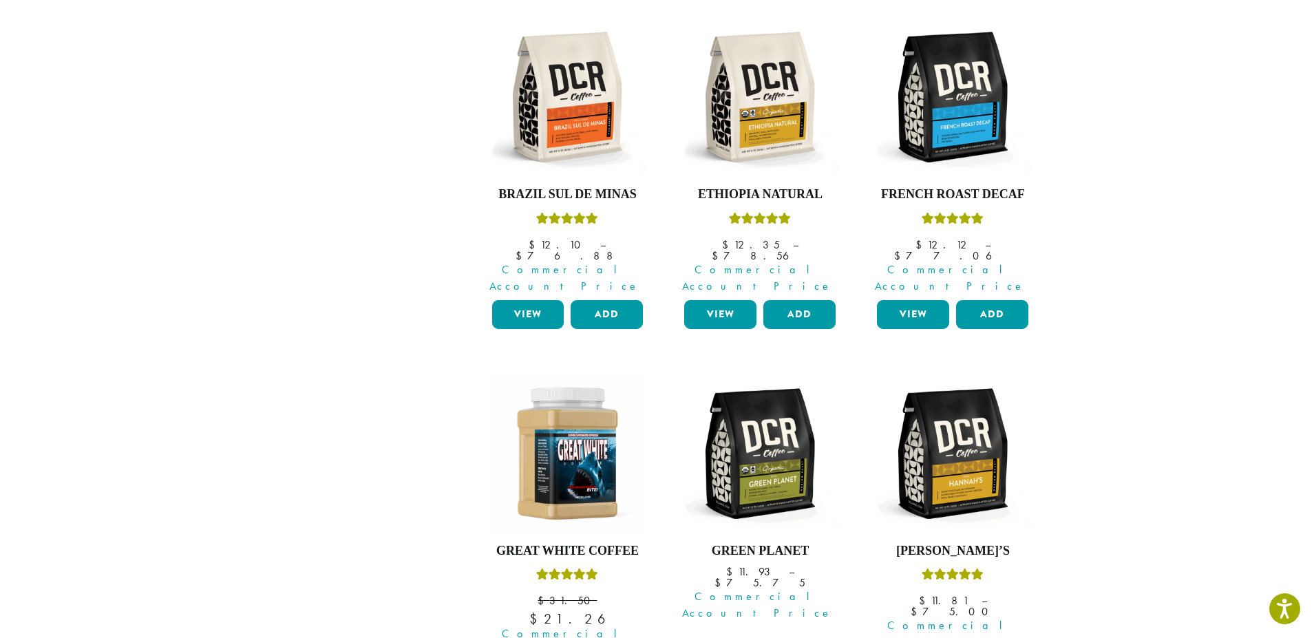
scroll to position [1101, 0]
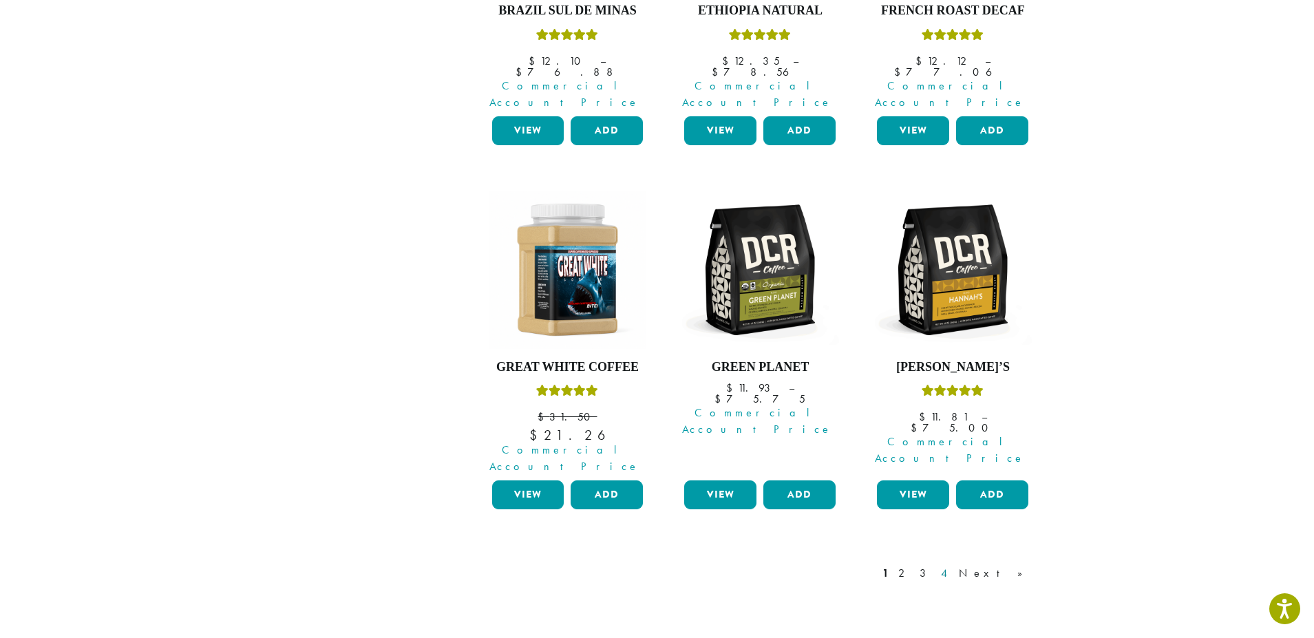
click at [952, 565] on link "4" at bounding box center [945, 573] width 14 height 17
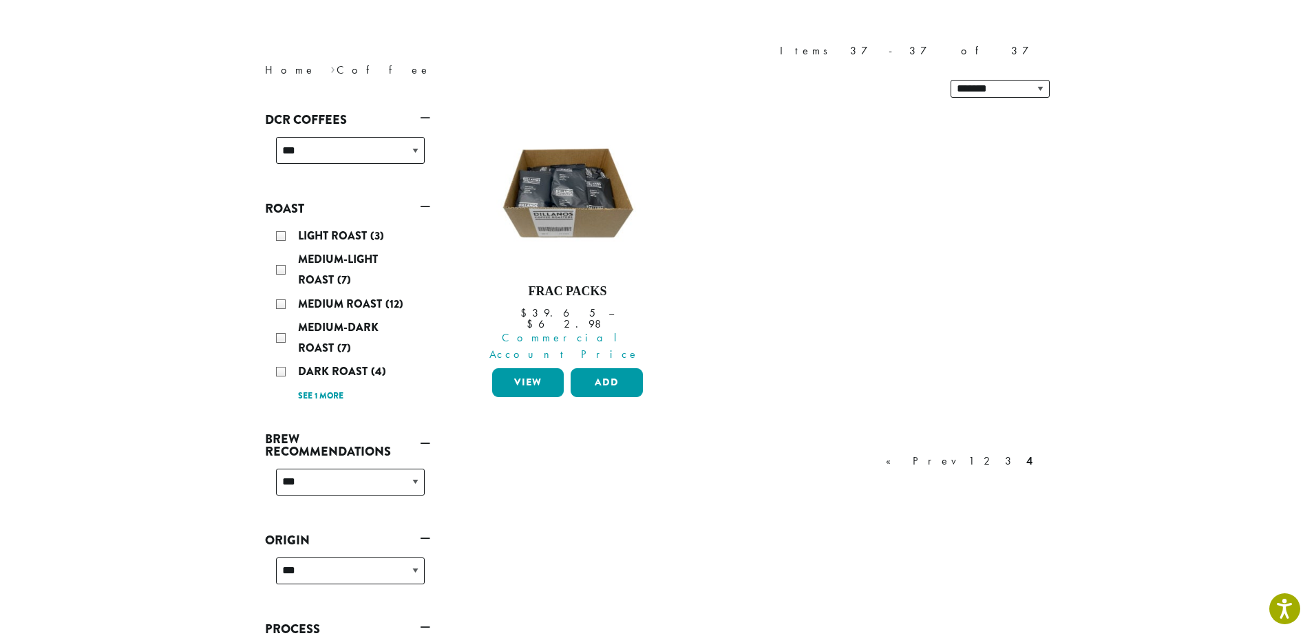
scroll to position [85, 0]
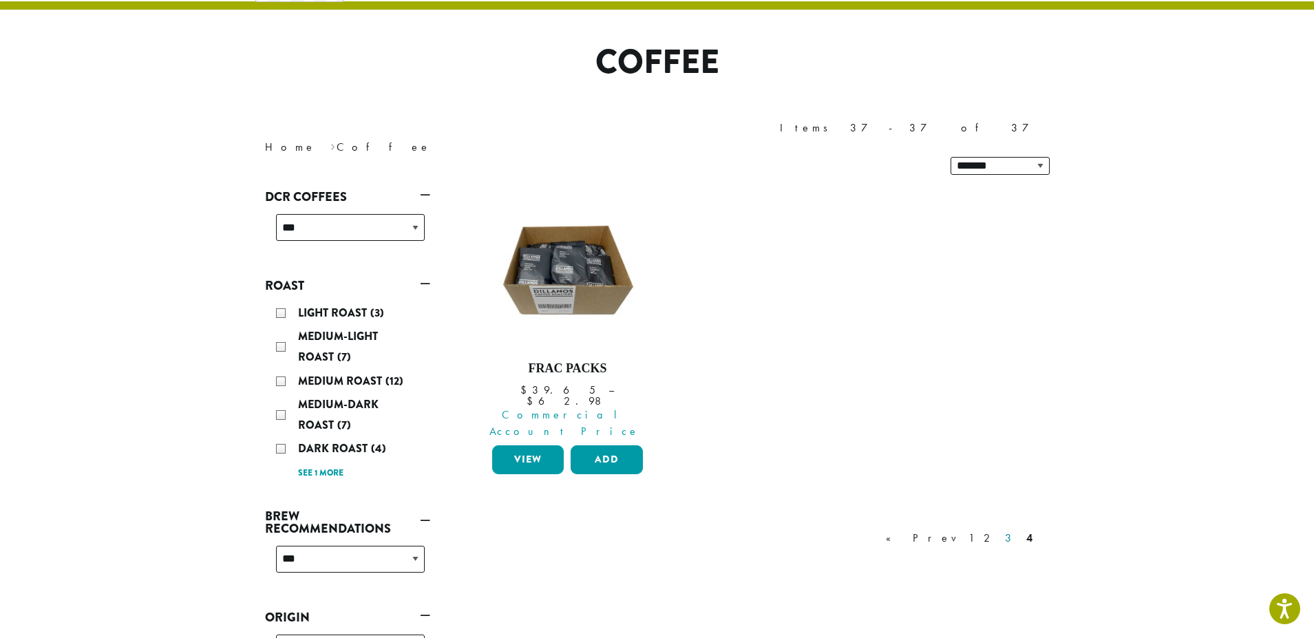
click at [1010, 530] on link "3" at bounding box center [1010, 538] width 17 height 17
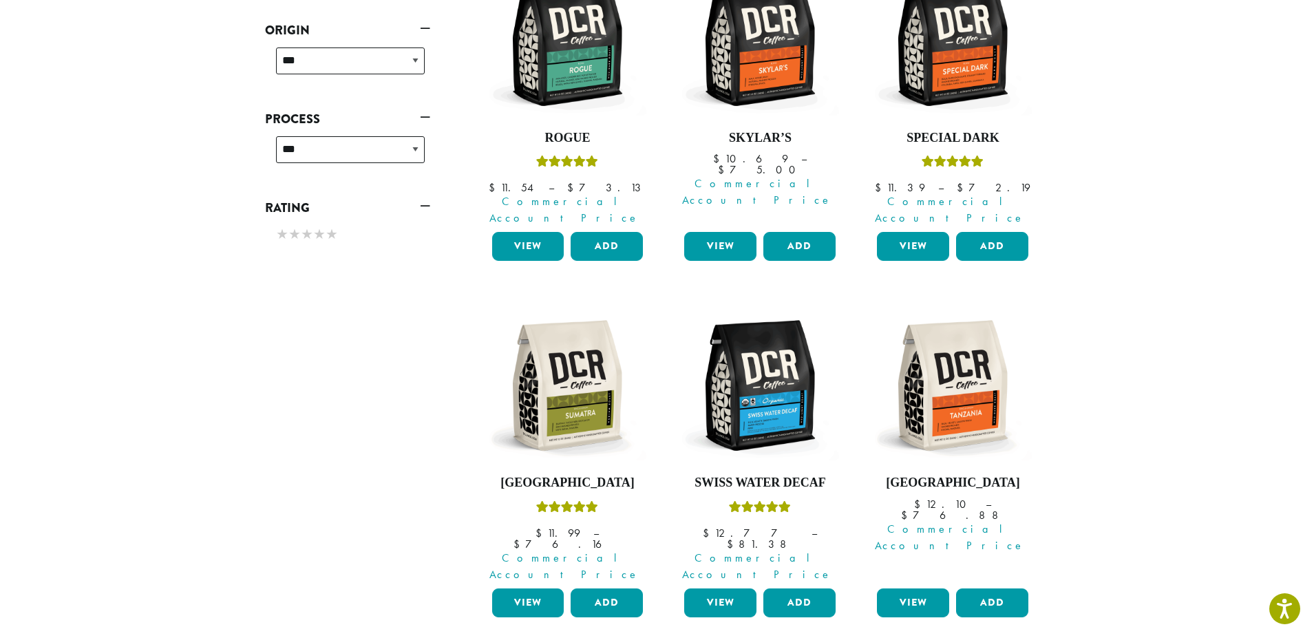
scroll to position [635, 0]
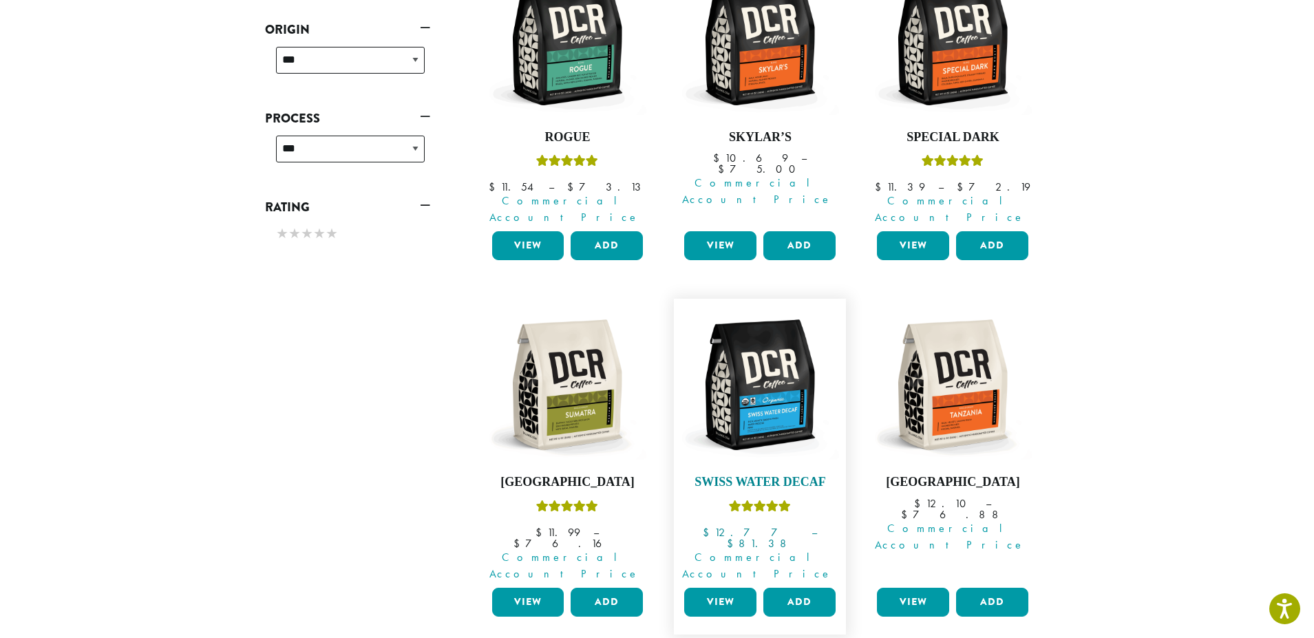
click at [767, 475] on h4 "Swiss Water Decaf" at bounding box center [760, 482] width 158 height 15
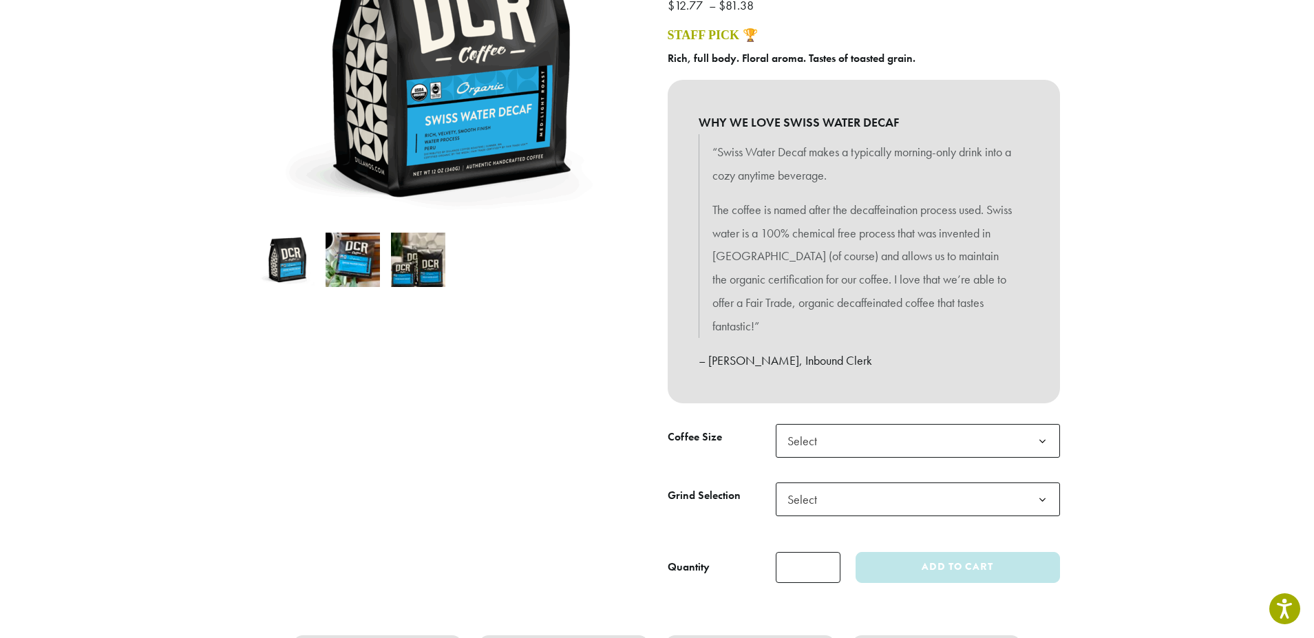
scroll to position [275, 0]
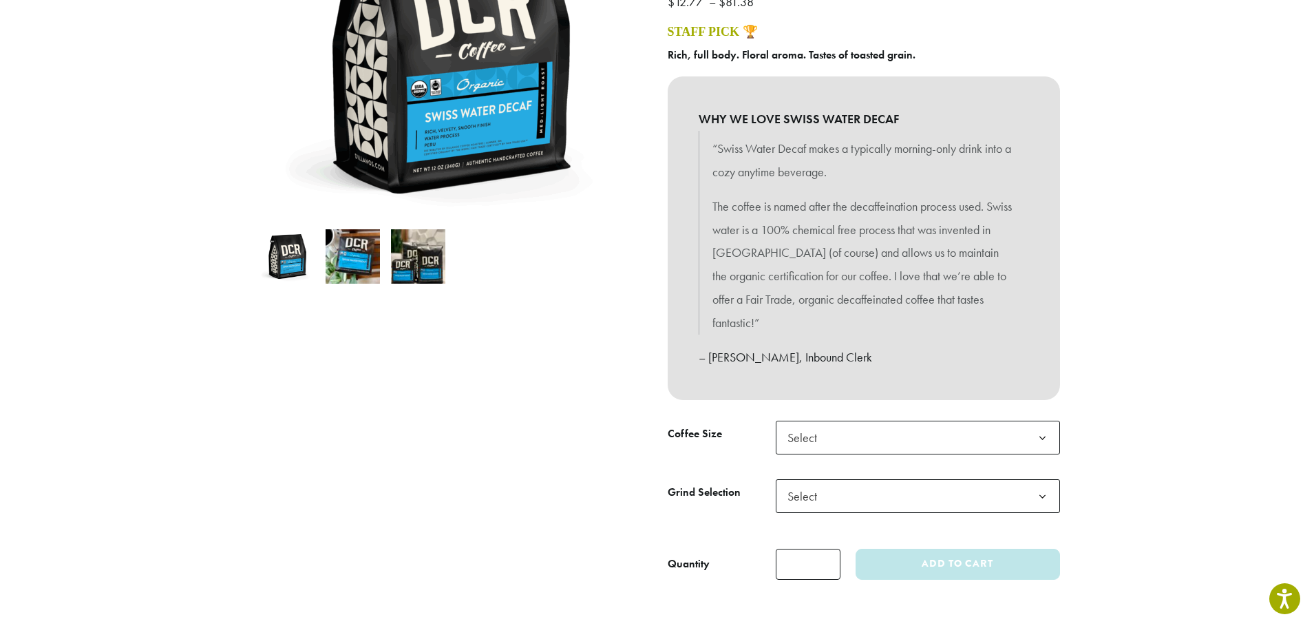
click at [1040, 436] on b at bounding box center [1043, 438] width 34 height 34
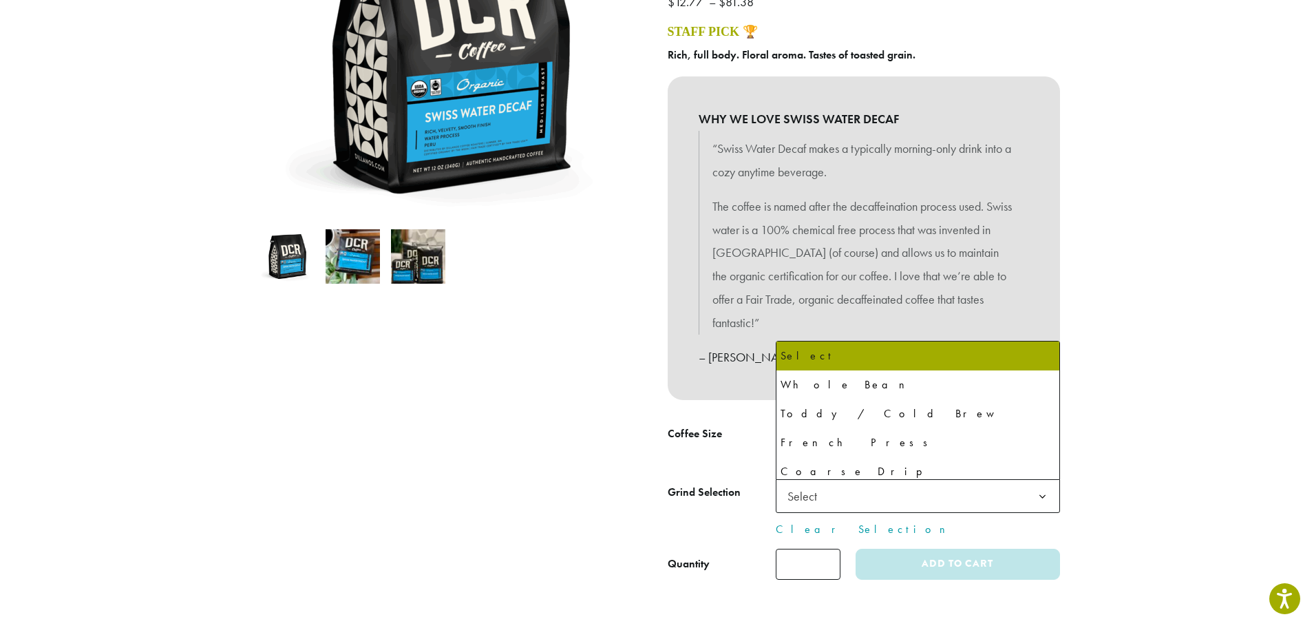
click at [1044, 497] on b at bounding box center [1043, 497] width 34 height 34
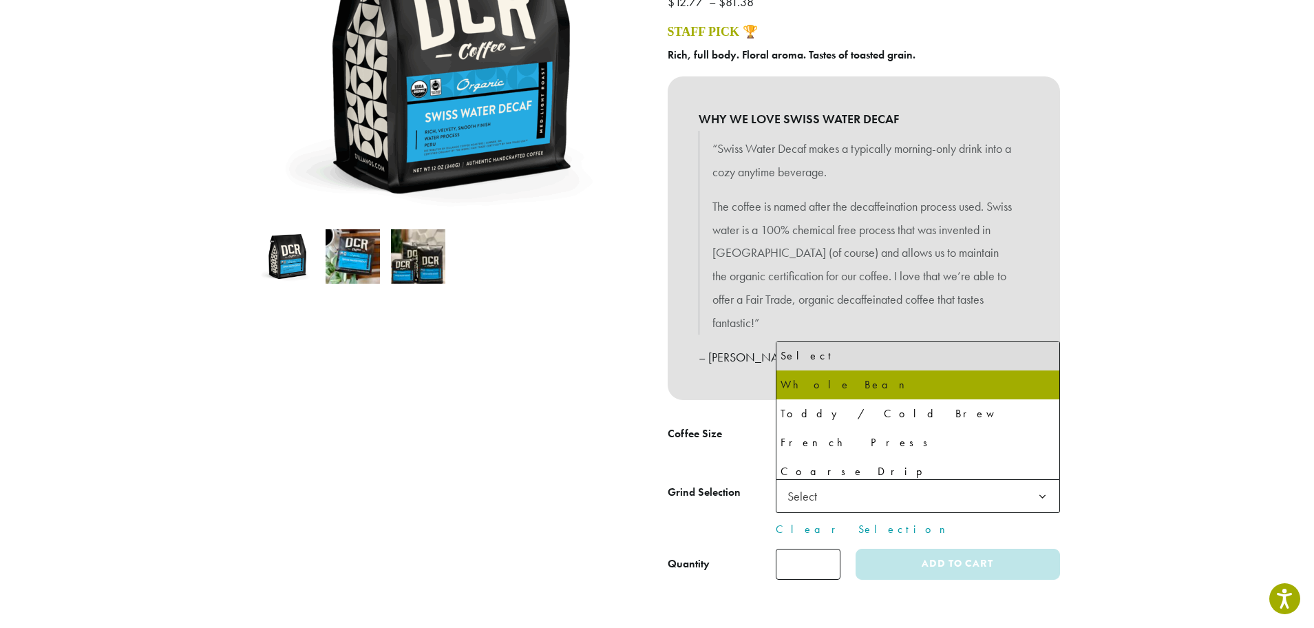
select select "*********"
select select "**********"
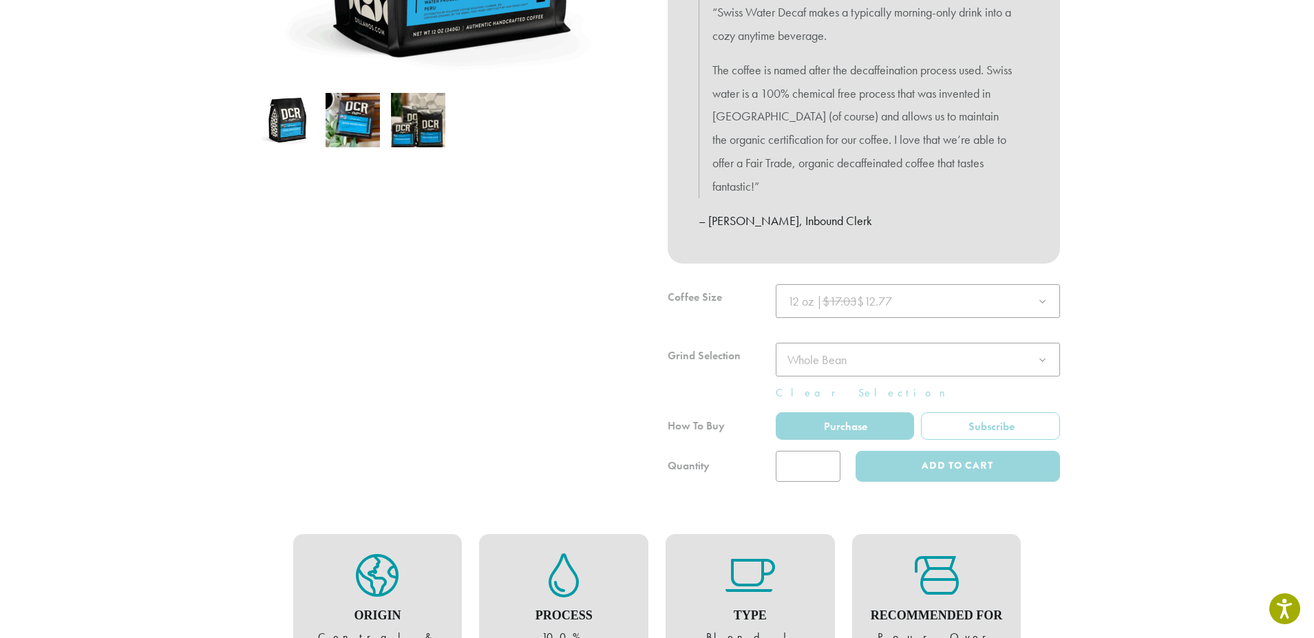
scroll to position [413, 0]
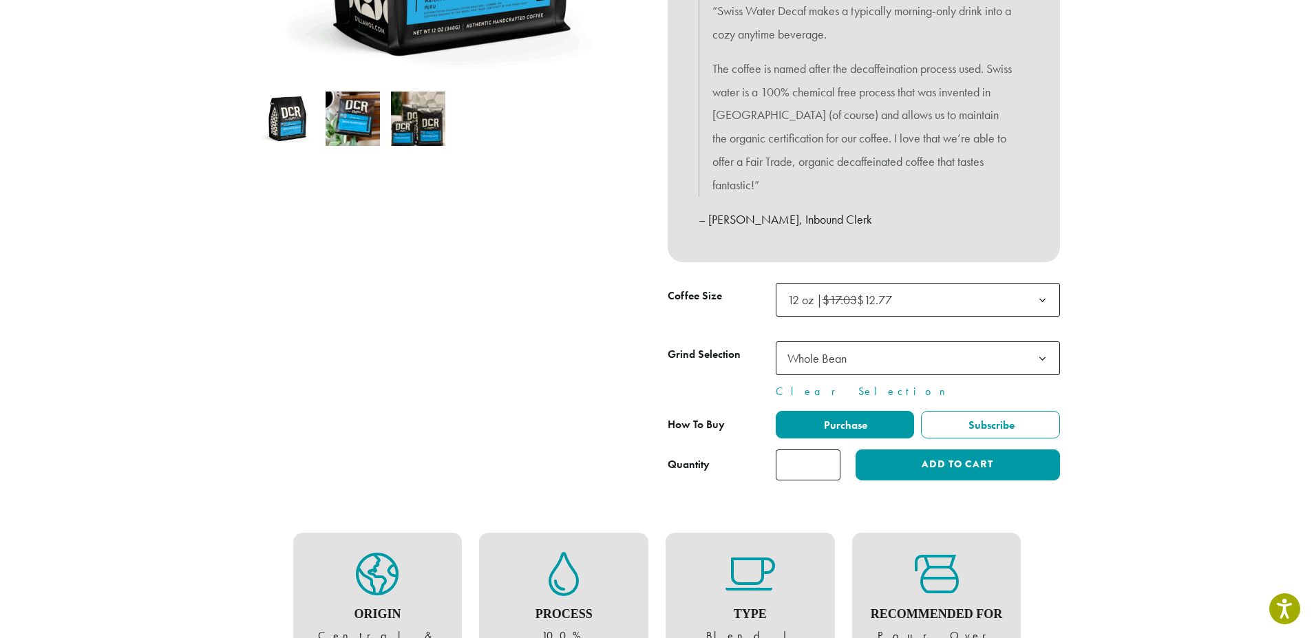
click at [829, 463] on input "*" at bounding box center [808, 464] width 65 height 31
type input "*"
click at [829, 463] on input "*" at bounding box center [808, 464] width 65 height 31
click at [895, 468] on button "Add to cart" at bounding box center [958, 464] width 204 height 31
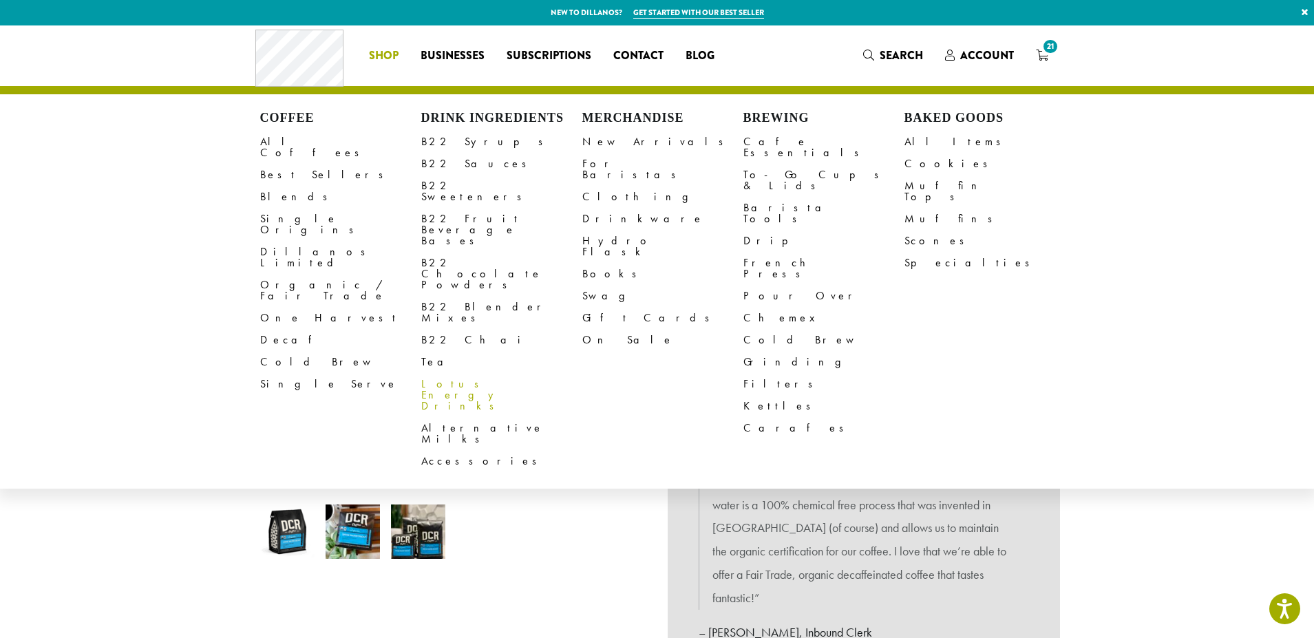
click at [489, 373] on link "Lotus Energy Drinks" at bounding box center [501, 395] width 161 height 44
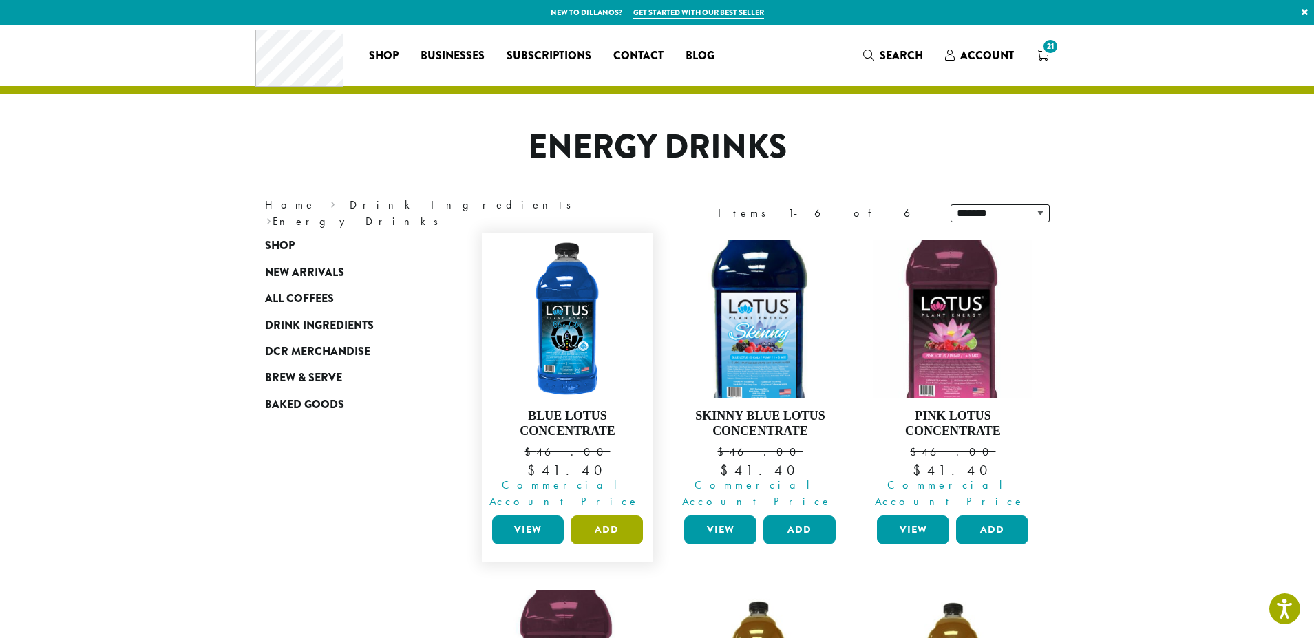
click at [585, 522] on button "Add" at bounding box center [607, 530] width 72 height 29
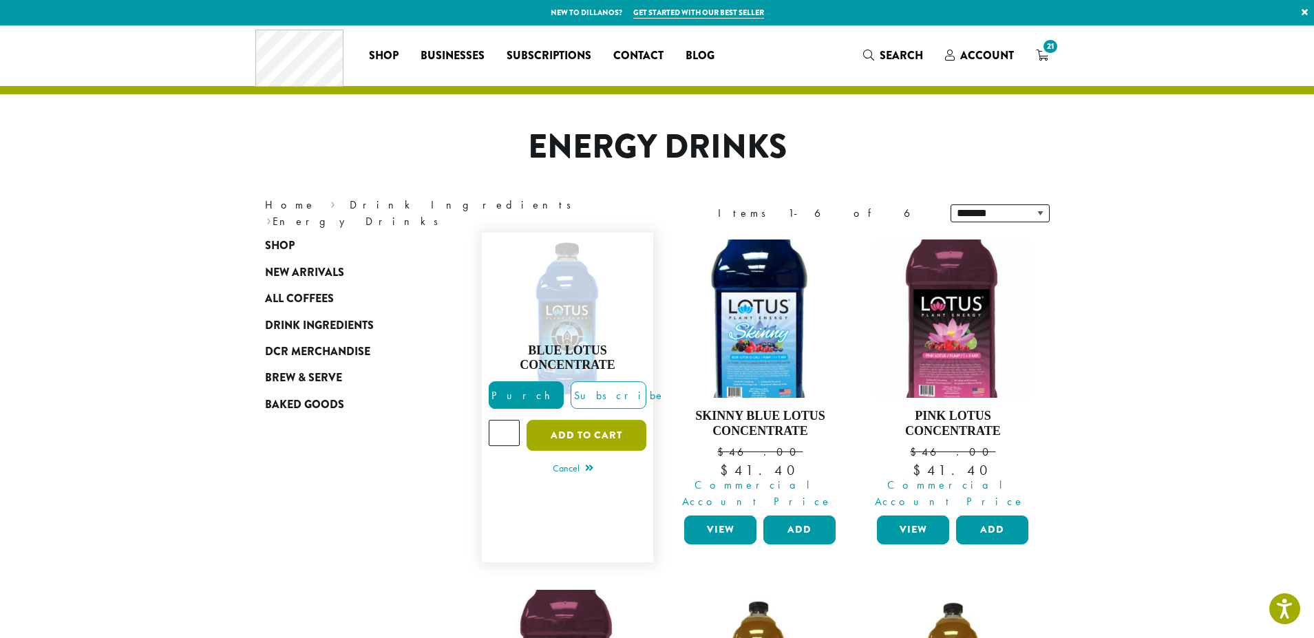
click at [593, 428] on button "Add to cart" at bounding box center [587, 435] width 120 height 31
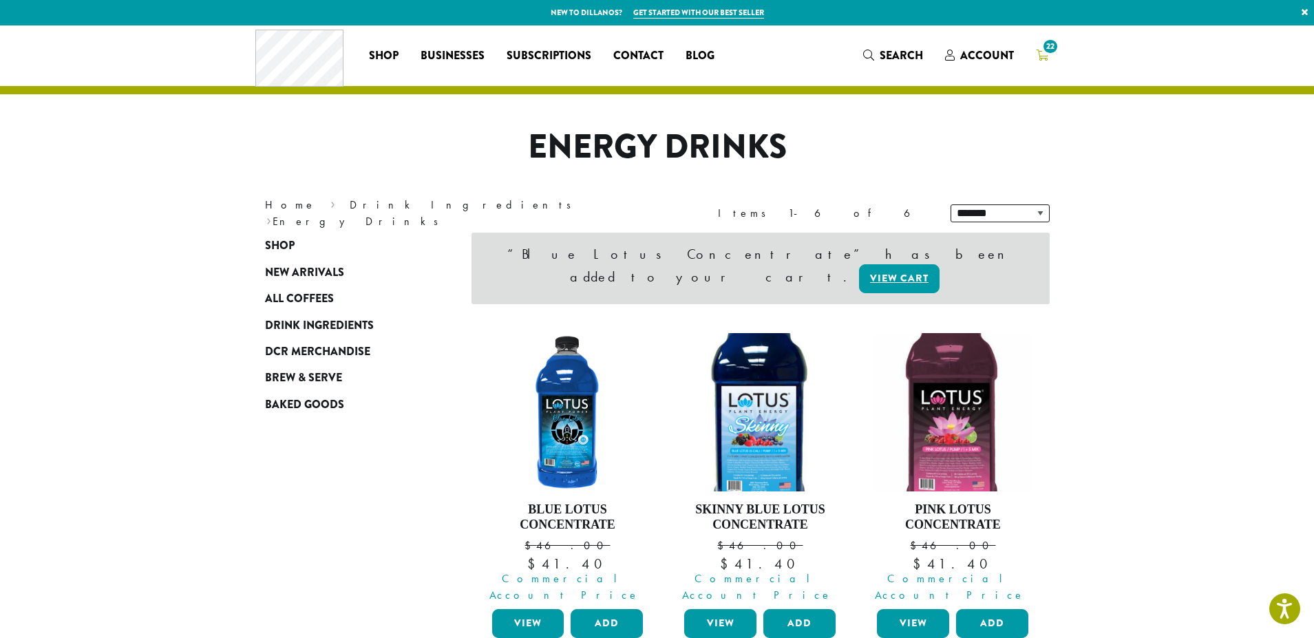
click at [1046, 54] on span "22" at bounding box center [1050, 46] width 19 height 19
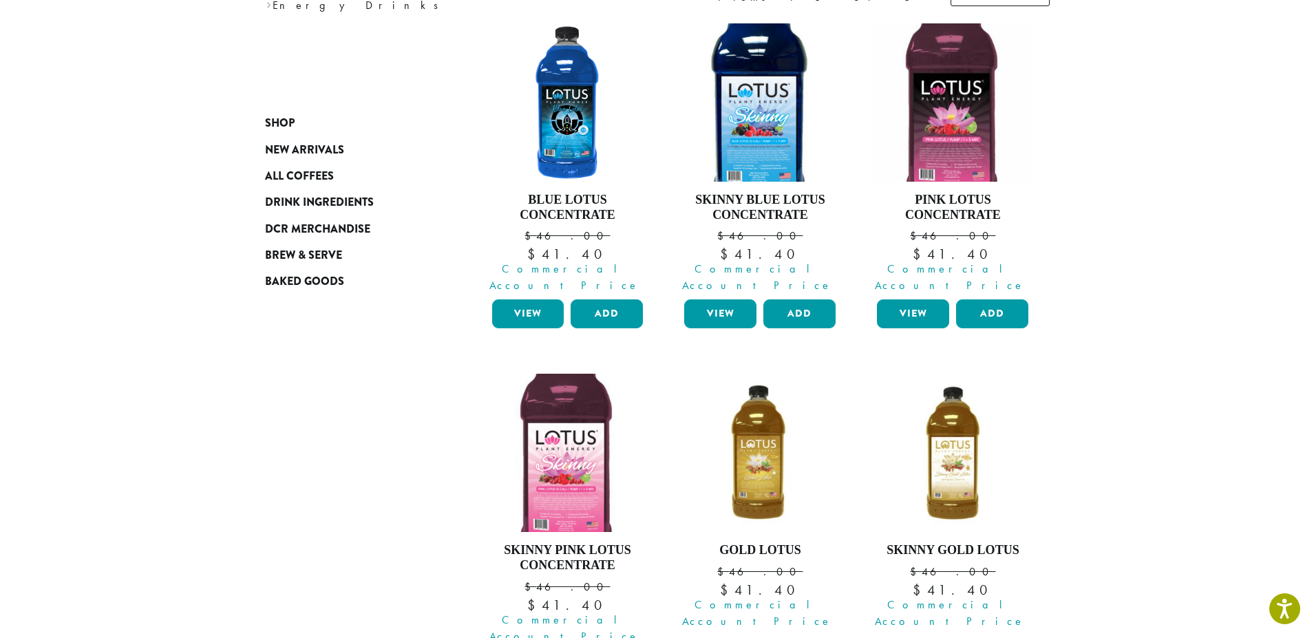
scroll to position [275, 0]
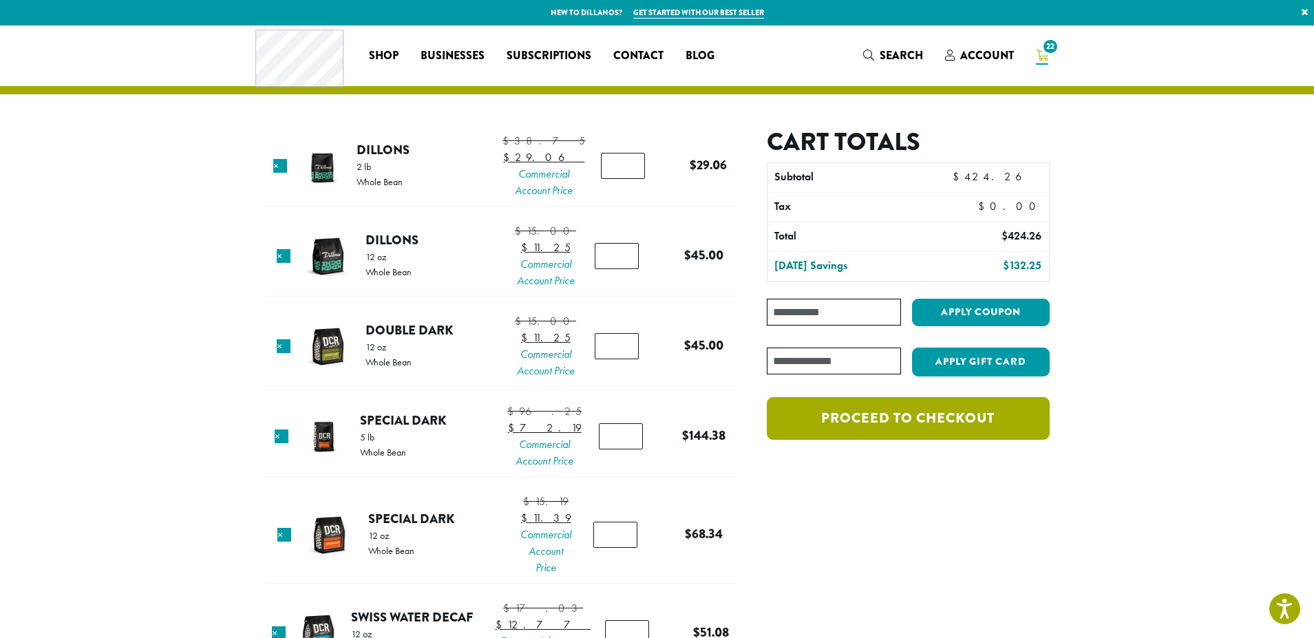
click at [801, 433] on link "Proceed to checkout" at bounding box center [908, 418] width 282 height 43
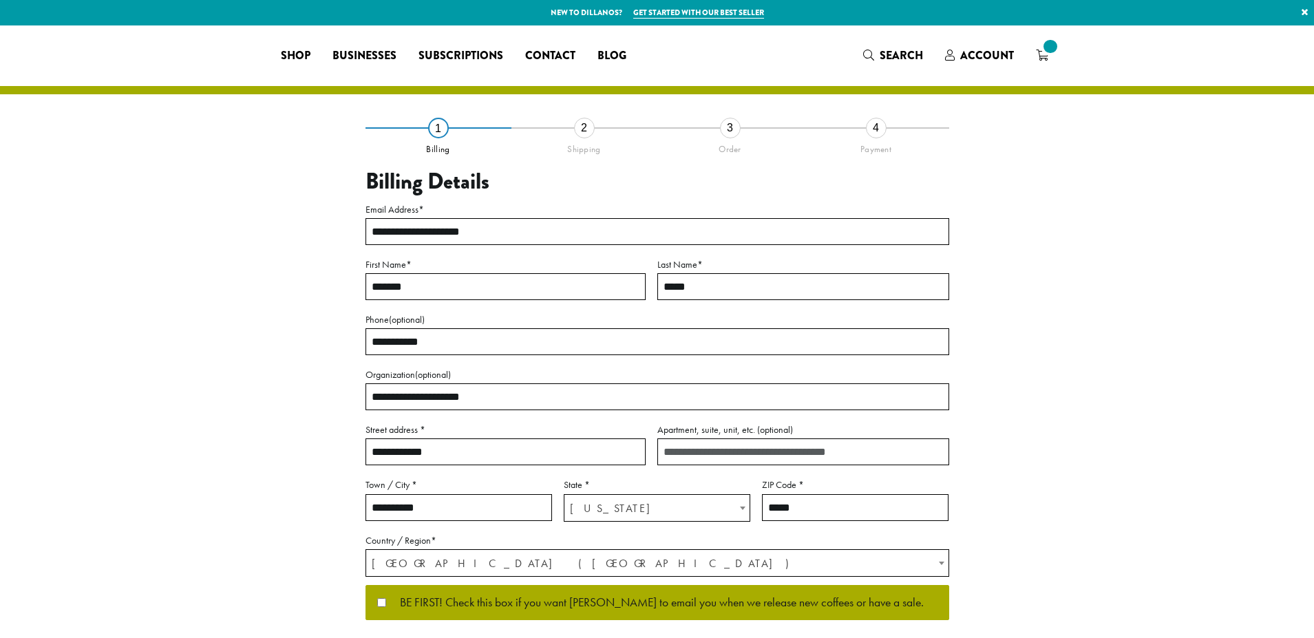
select select "**"
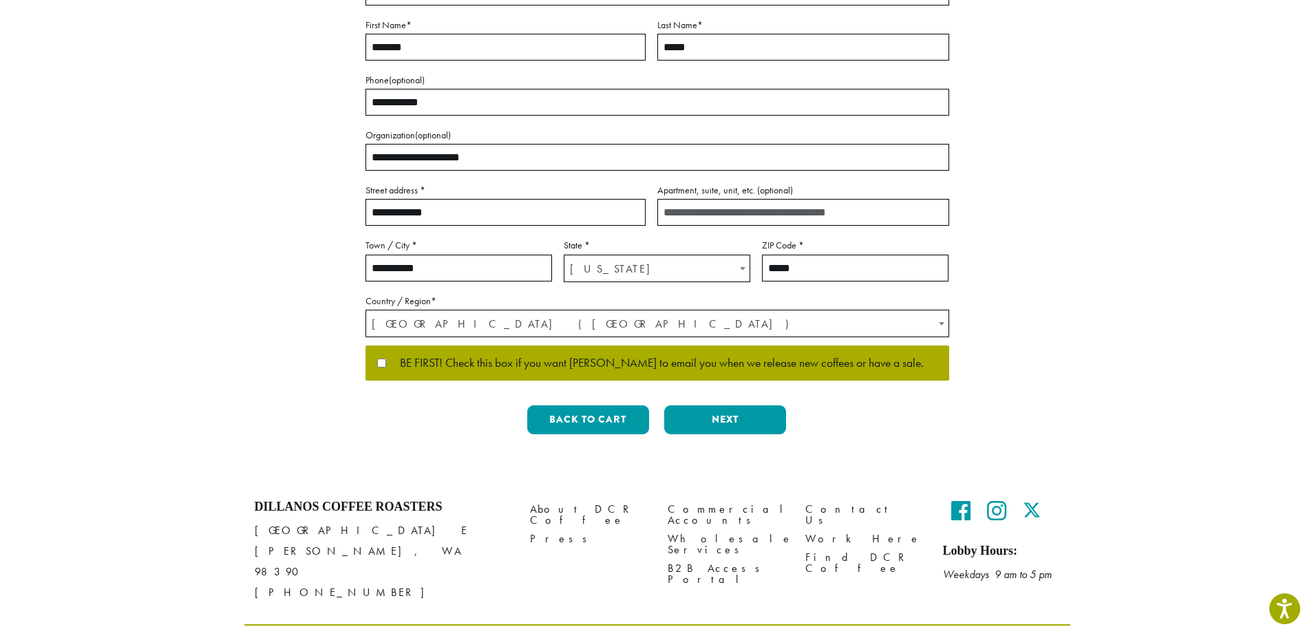
scroll to position [256, 0]
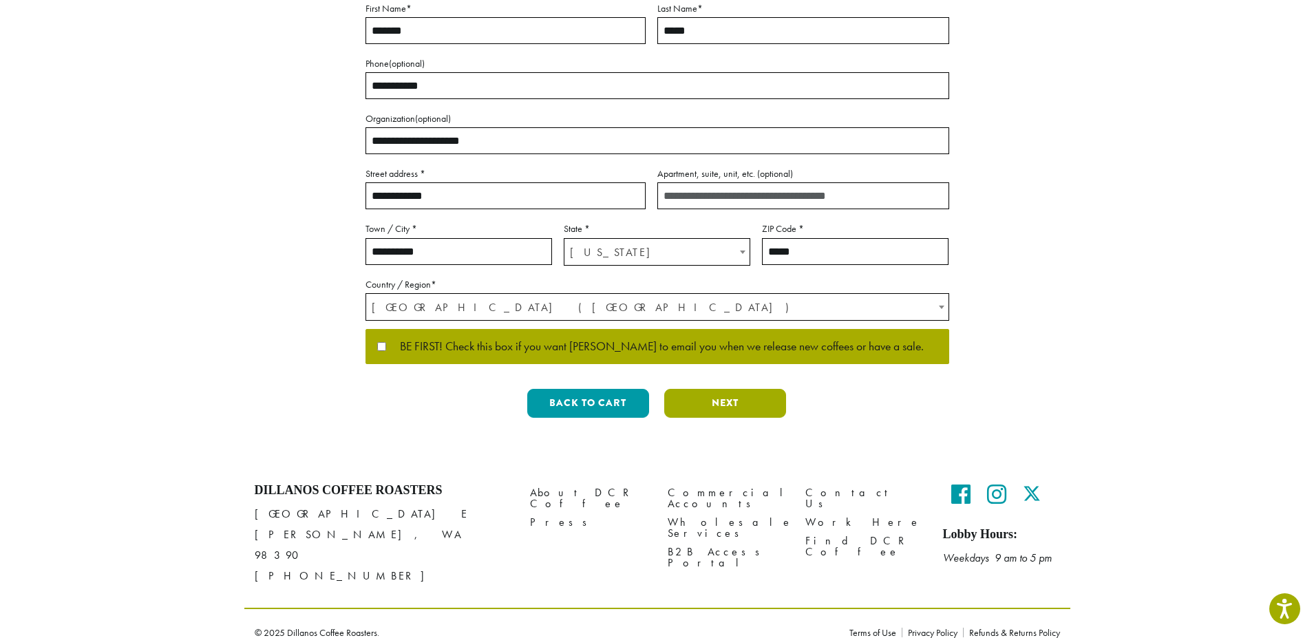
click at [744, 403] on button "Next" at bounding box center [725, 403] width 122 height 29
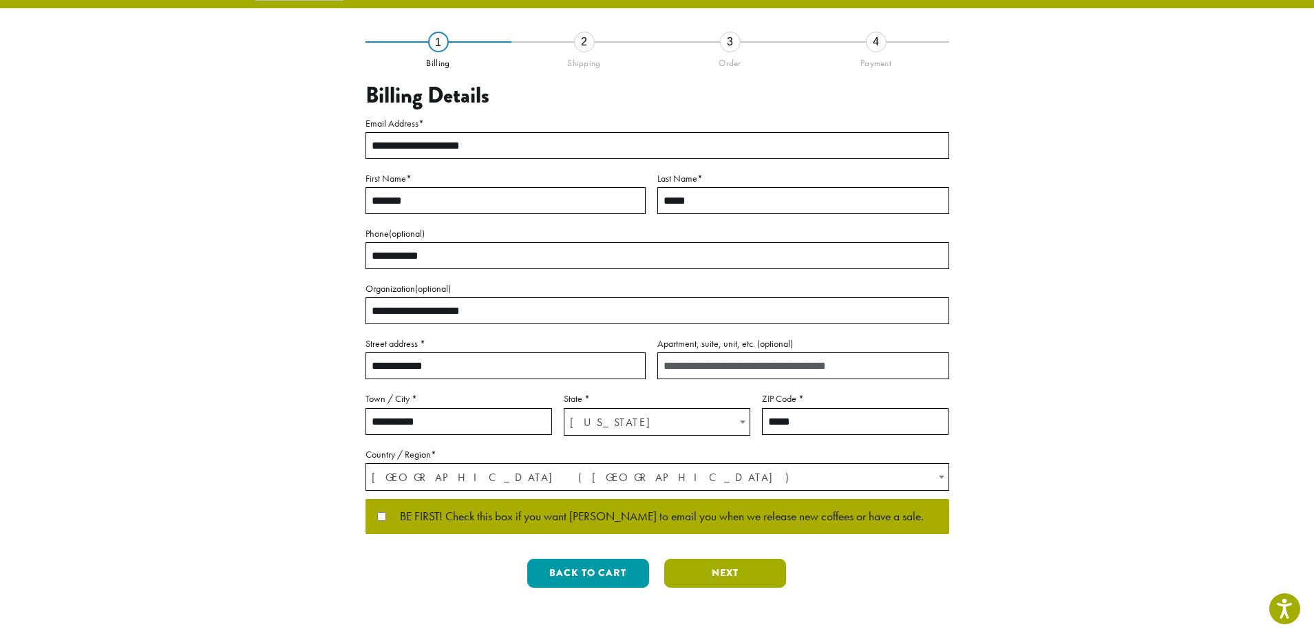
scroll to position [0, 0]
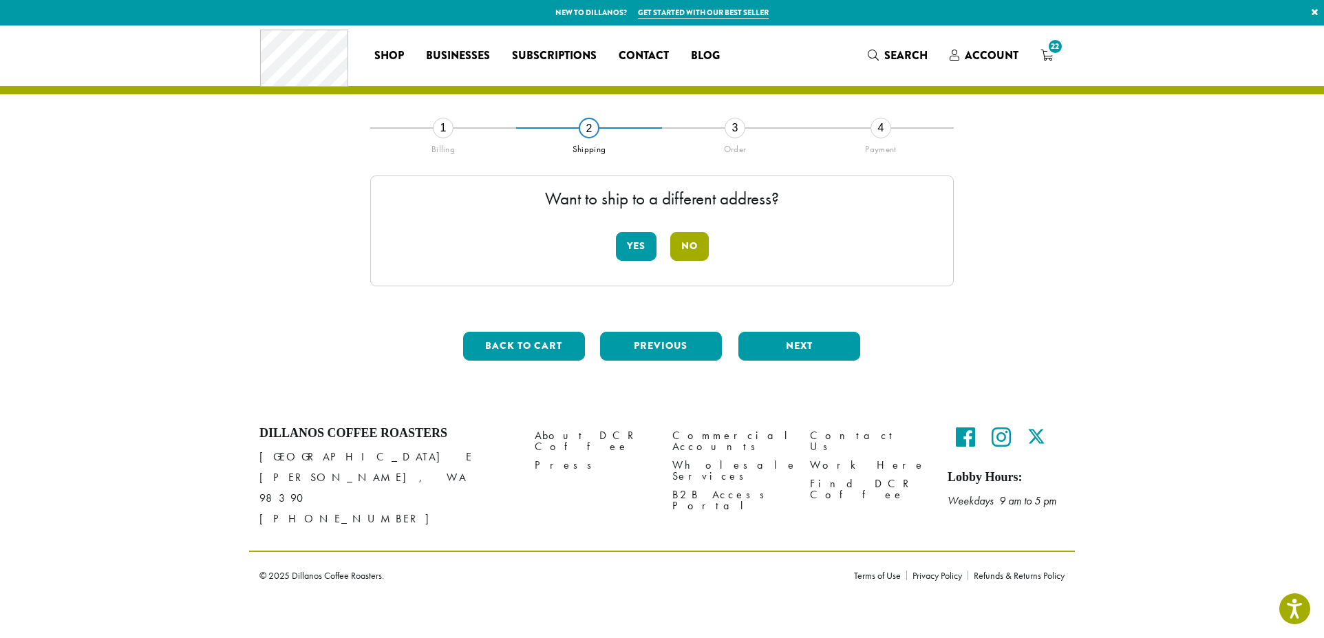
click at [683, 250] on button "No" at bounding box center [689, 246] width 39 height 29
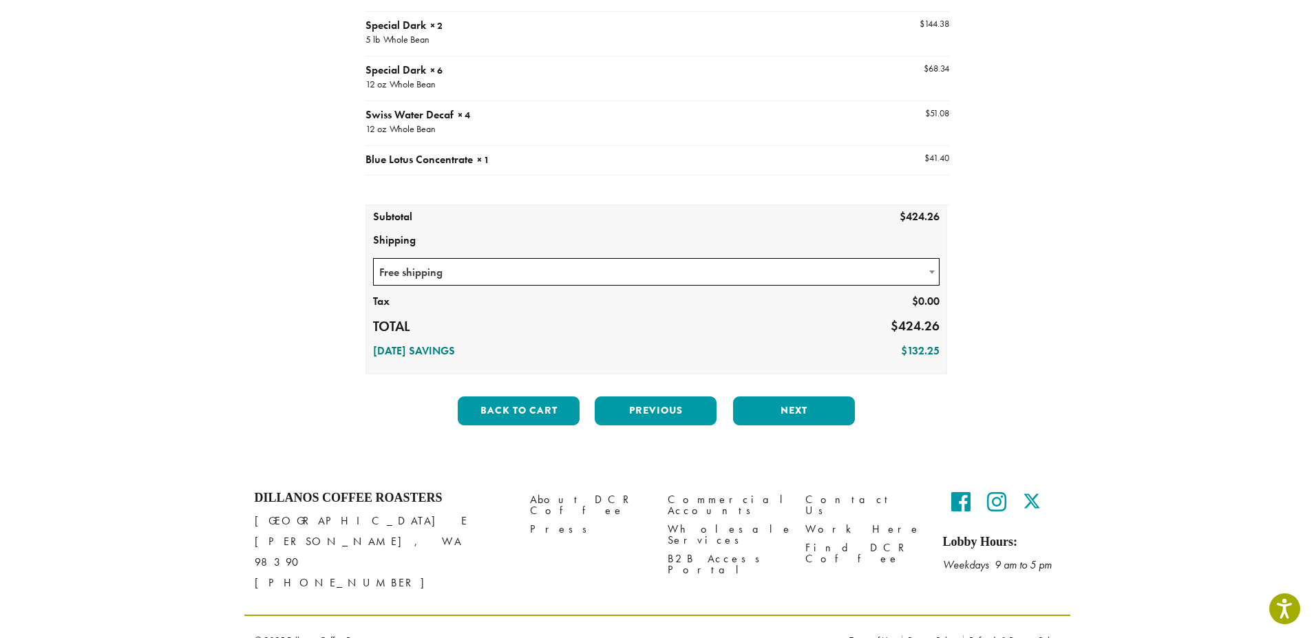
scroll to position [331, 0]
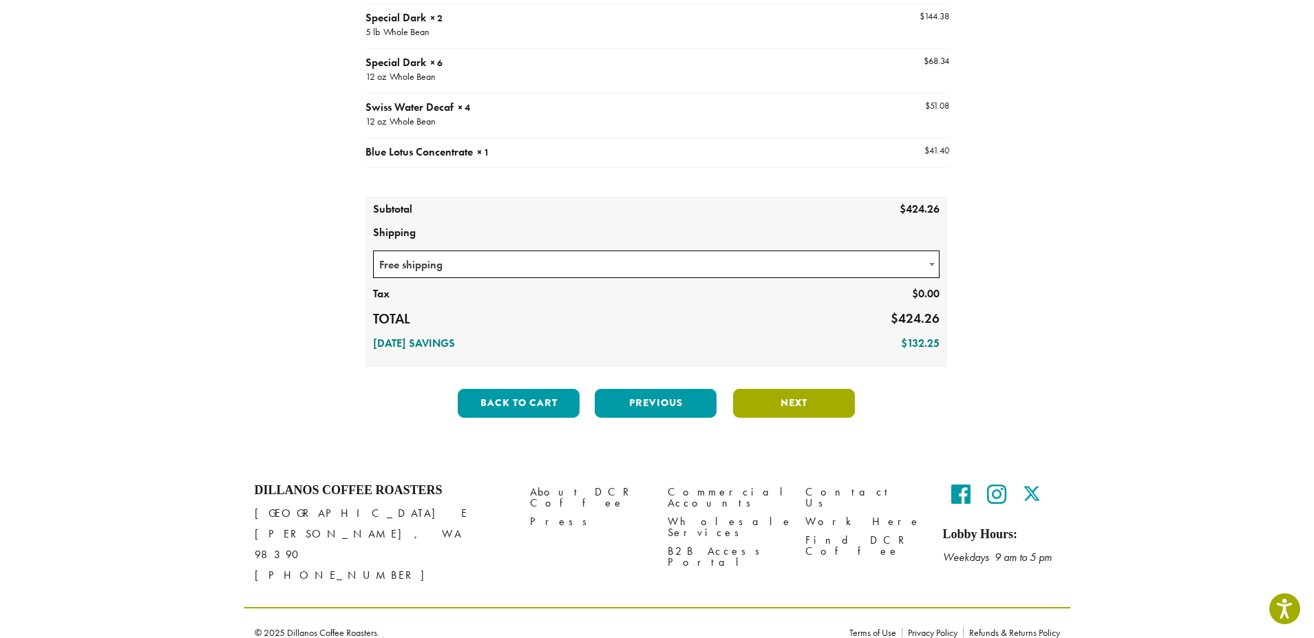
click at [811, 407] on button "Next" at bounding box center [794, 403] width 122 height 29
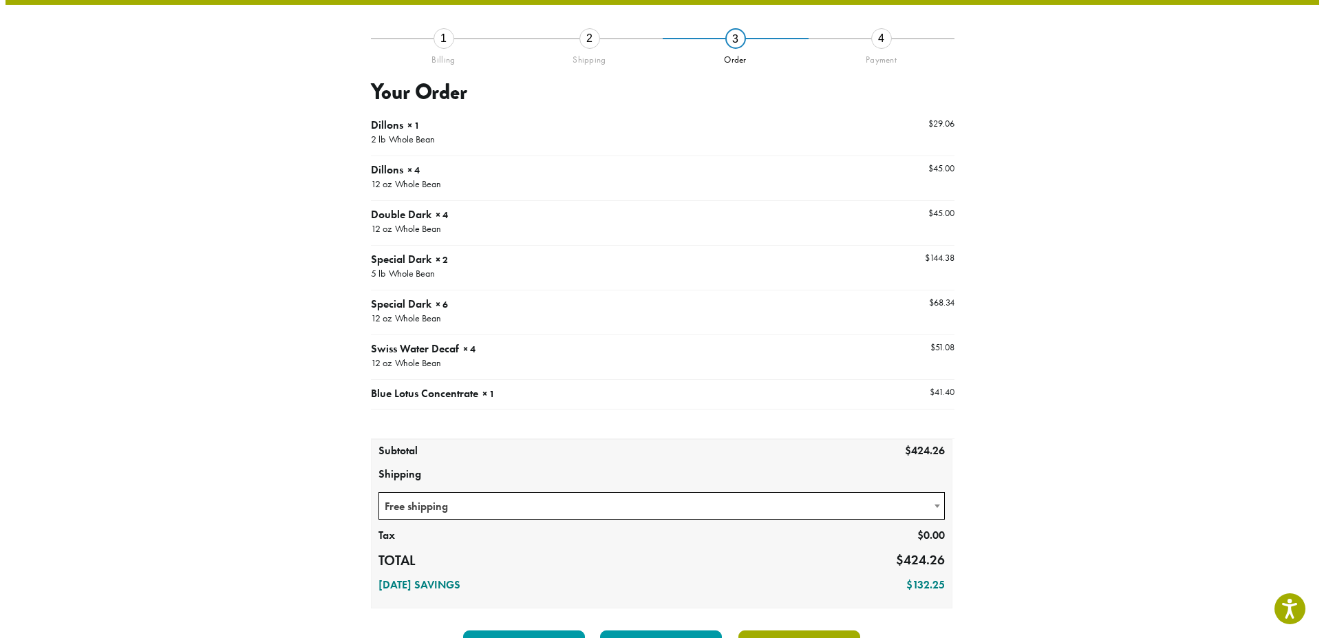
scroll to position [79, 0]
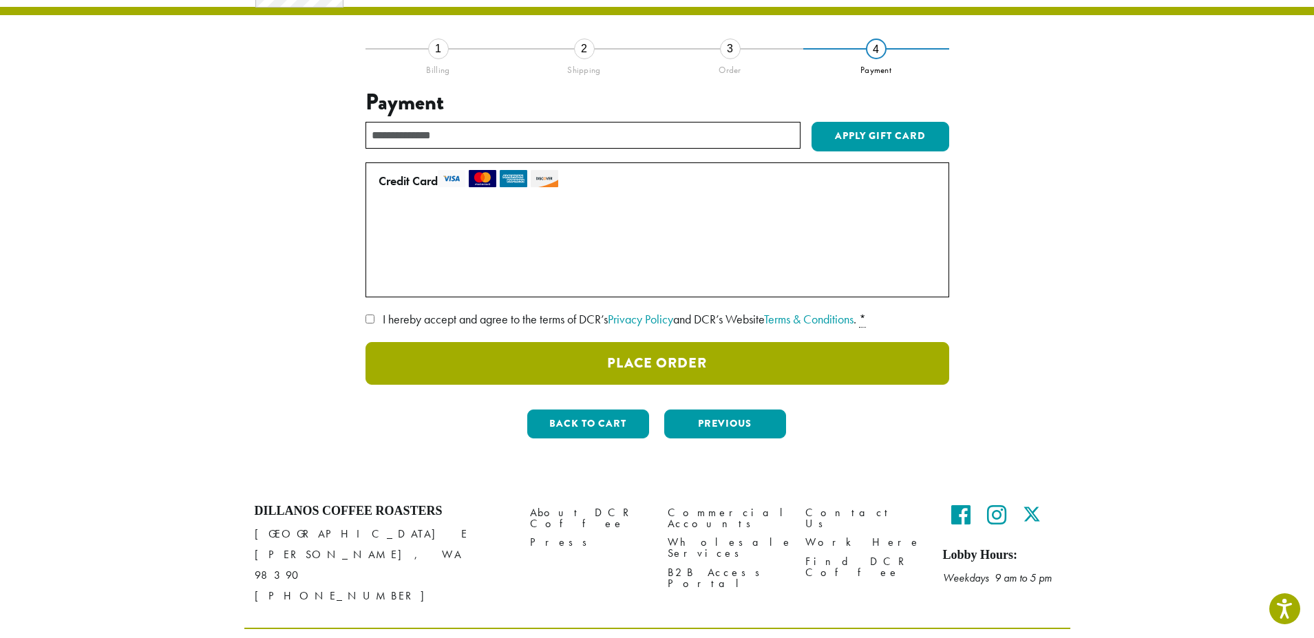
click at [723, 370] on button "Place Order" at bounding box center [657, 363] width 584 height 43
